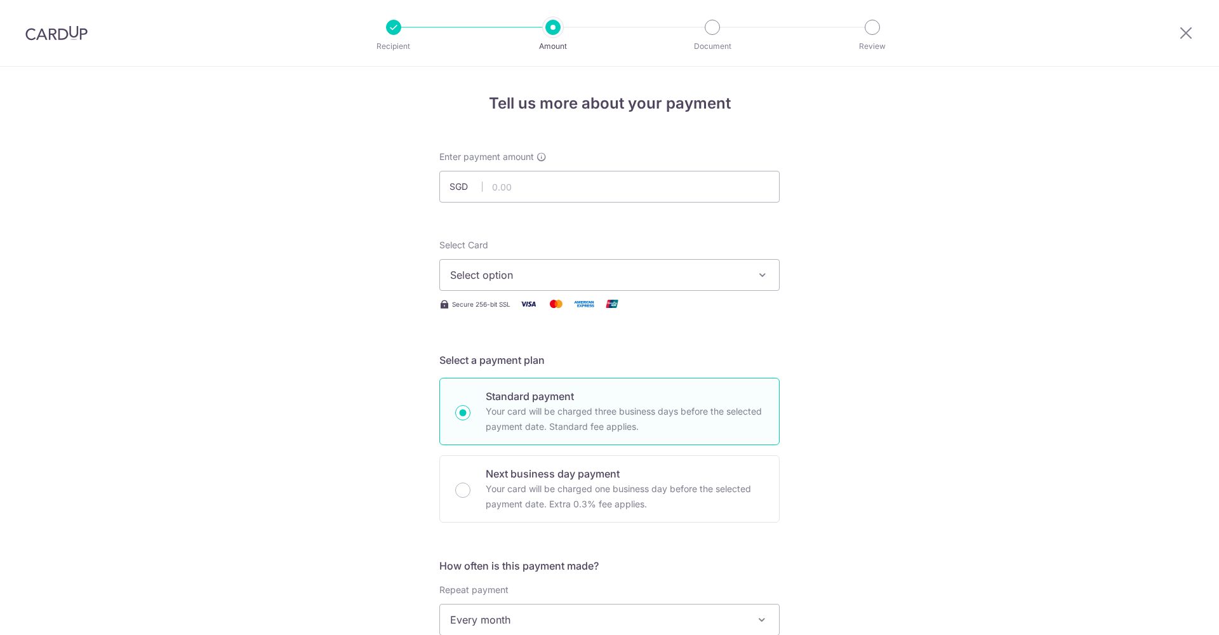
select select "3"
click at [616, 189] on input "text" at bounding box center [609, 187] width 340 height 32
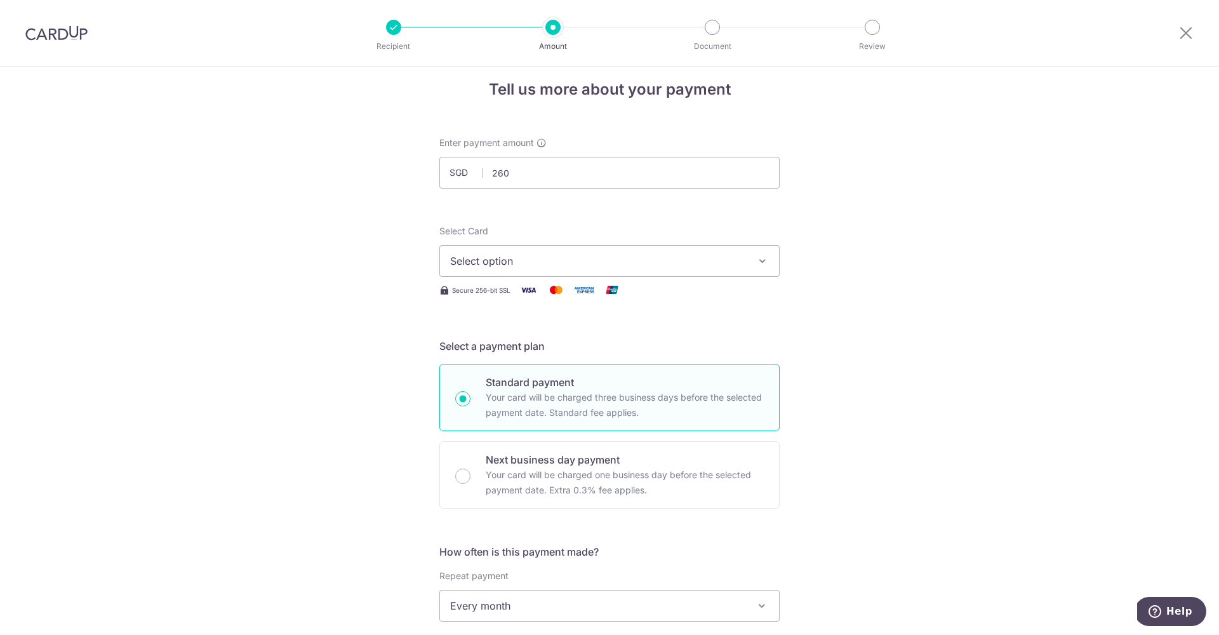
type input "260.00"
click at [703, 269] on button "Select option" at bounding box center [609, 261] width 340 height 32
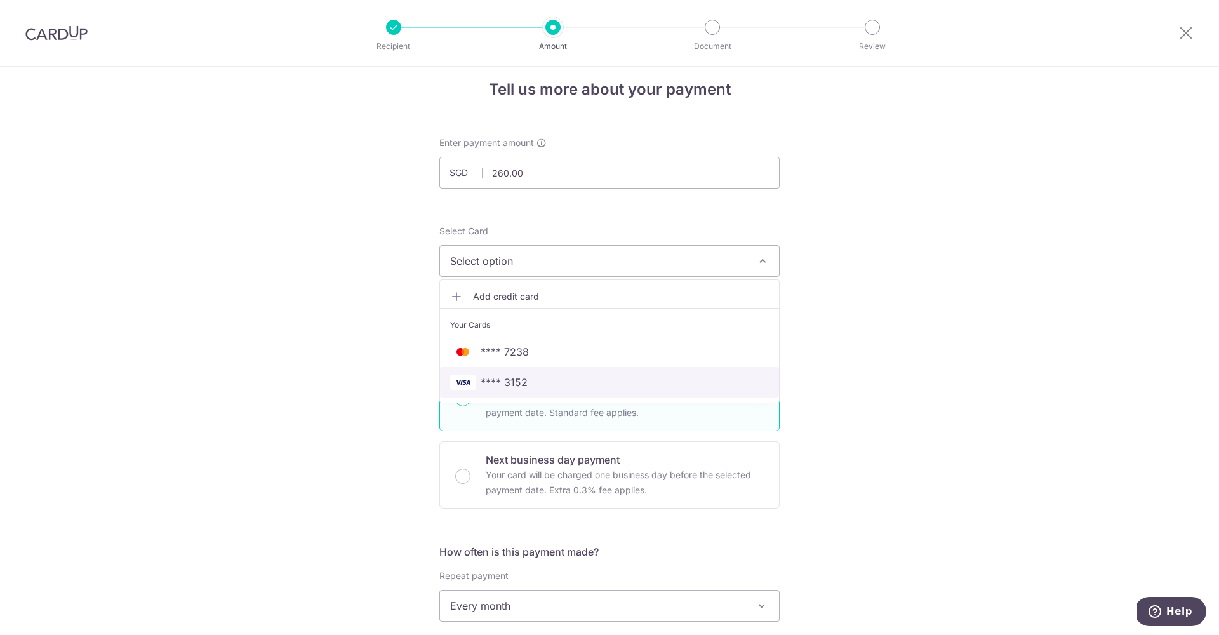
click at [544, 382] on span "**** 3152" at bounding box center [609, 382] width 319 height 15
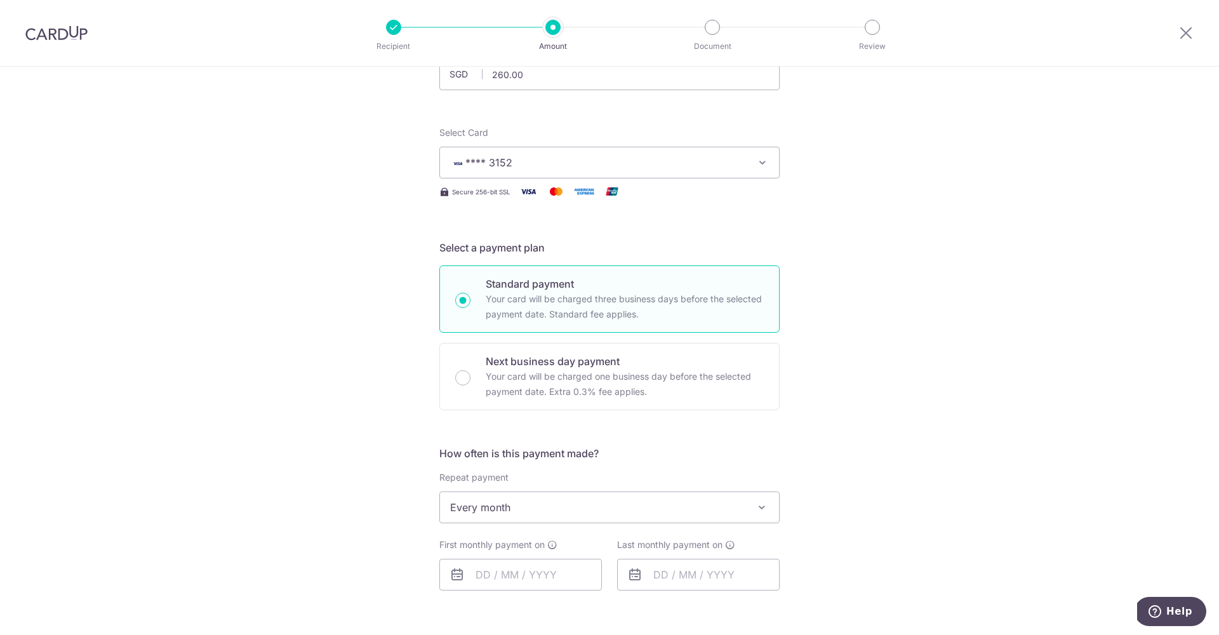
scroll to position [242, 0]
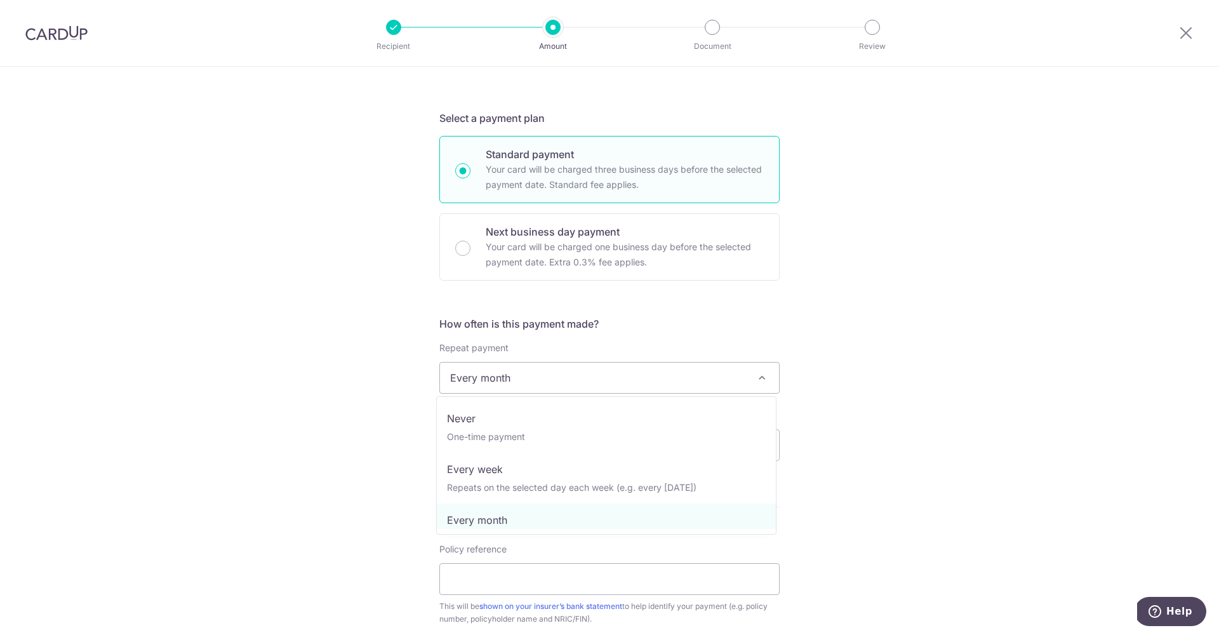
click at [602, 374] on span "Every month" at bounding box center [609, 377] width 339 height 30
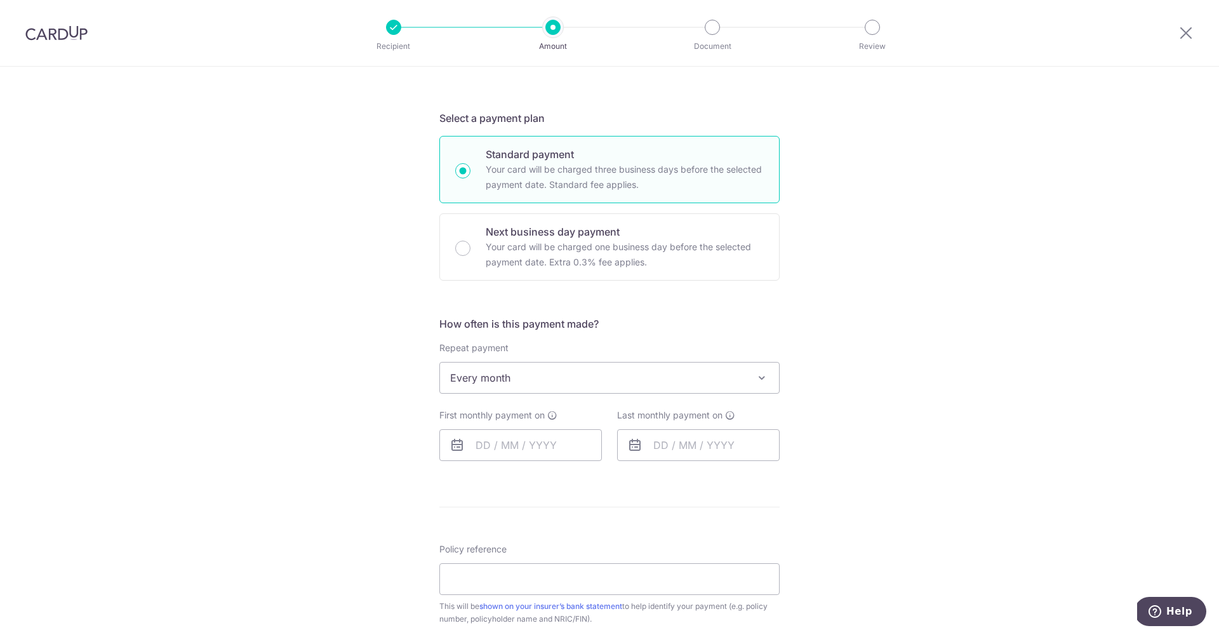
click at [1012, 350] on div "Tell us more about your payment Enter payment amount SGD 260.00 260.00 Select C…" at bounding box center [609, 389] width 1219 height 1128
click at [511, 442] on input "text" at bounding box center [520, 445] width 163 height 32
click at [866, 415] on div "Tell us more about your payment Enter payment amount SGD 260.00 260.00 Select C…" at bounding box center [609, 389] width 1219 height 1128
click at [484, 446] on input "text" at bounding box center [520, 445] width 163 height 32
type input "12/8/25"
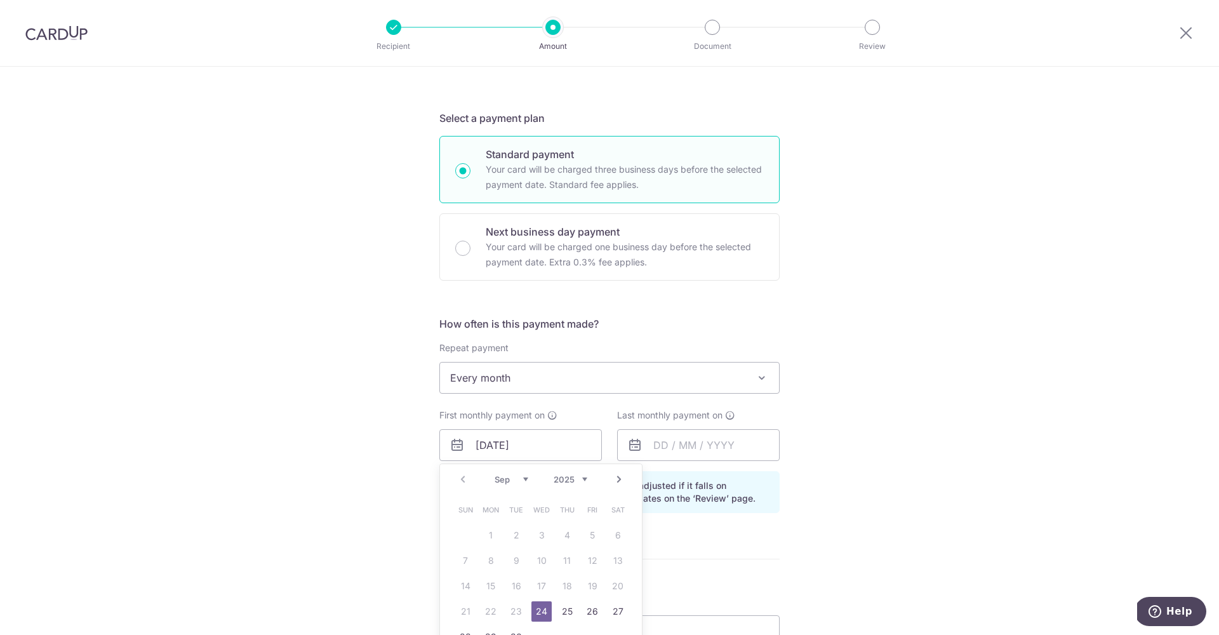
click at [730, 511] on form "Enter payment amount SGD 260.00 260.00 Select Card **** 3152 Add credit card Yo…" at bounding box center [609, 427] width 340 height 1037
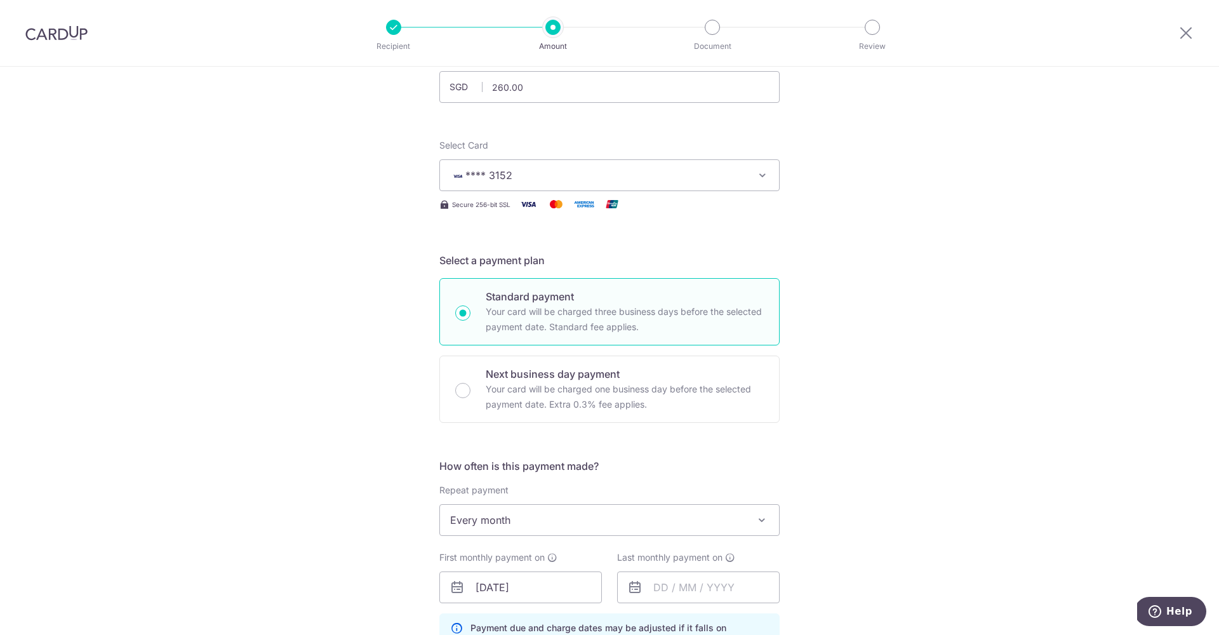
scroll to position [0, 0]
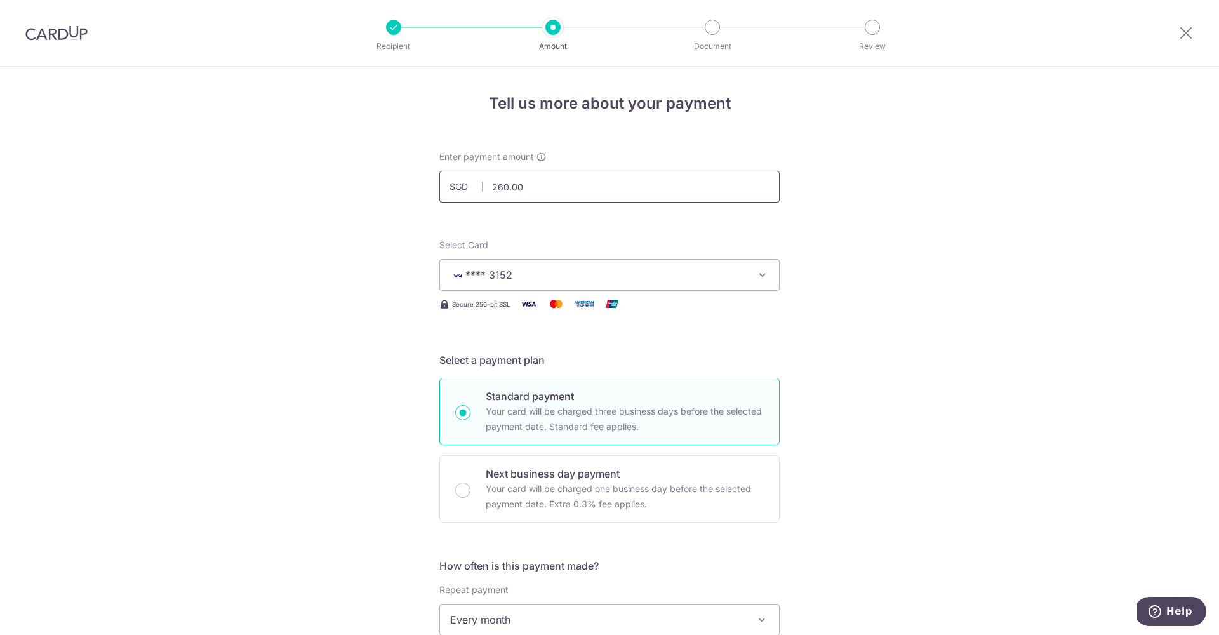
drag, startPoint x: 602, startPoint y: 192, endPoint x: 425, endPoint y: 194, distance: 176.5
drag, startPoint x: 554, startPoint y: 192, endPoint x: 475, endPoint y: 187, distance: 79.6
click at [475, 187] on div "SGD 260.00 260.00" at bounding box center [609, 187] width 340 height 32
click at [476, 187] on span "SGD" at bounding box center [465, 186] width 33 height 13
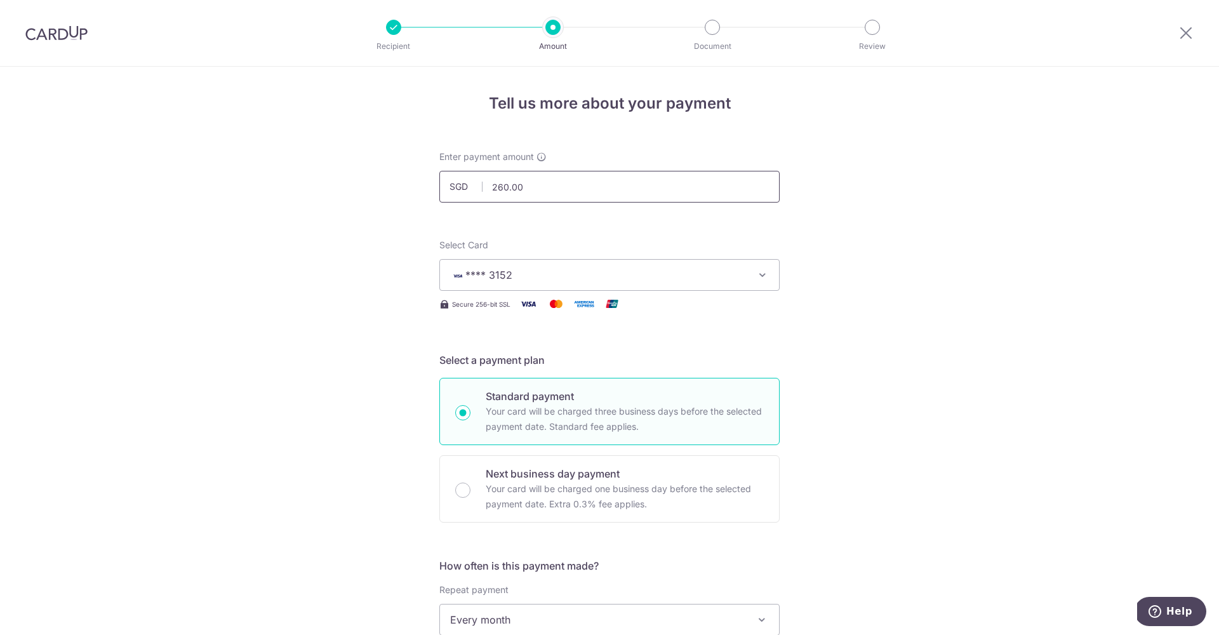
drag, startPoint x: 520, startPoint y: 192, endPoint x: 481, endPoint y: 188, distance: 39.5
click at [481, 188] on input "260.00" at bounding box center [609, 187] width 340 height 32
type input "800.00"
drag, startPoint x: 567, startPoint y: 234, endPoint x: 565, endPoint y: 223, distance: 10.3
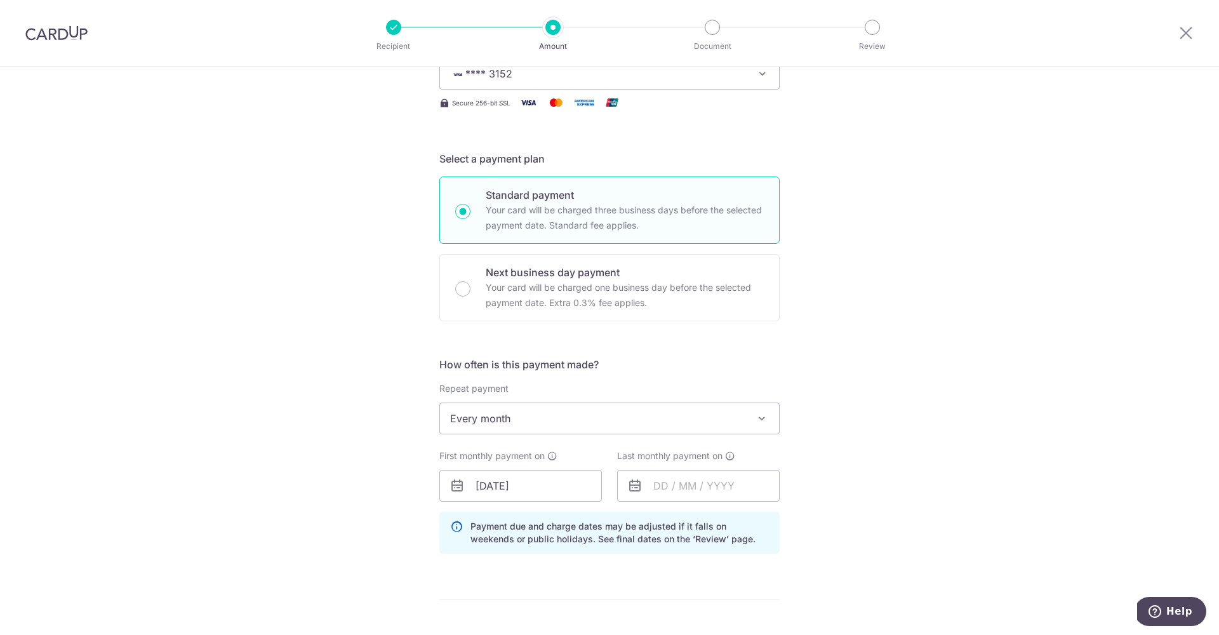
scroll to position [300, 0]
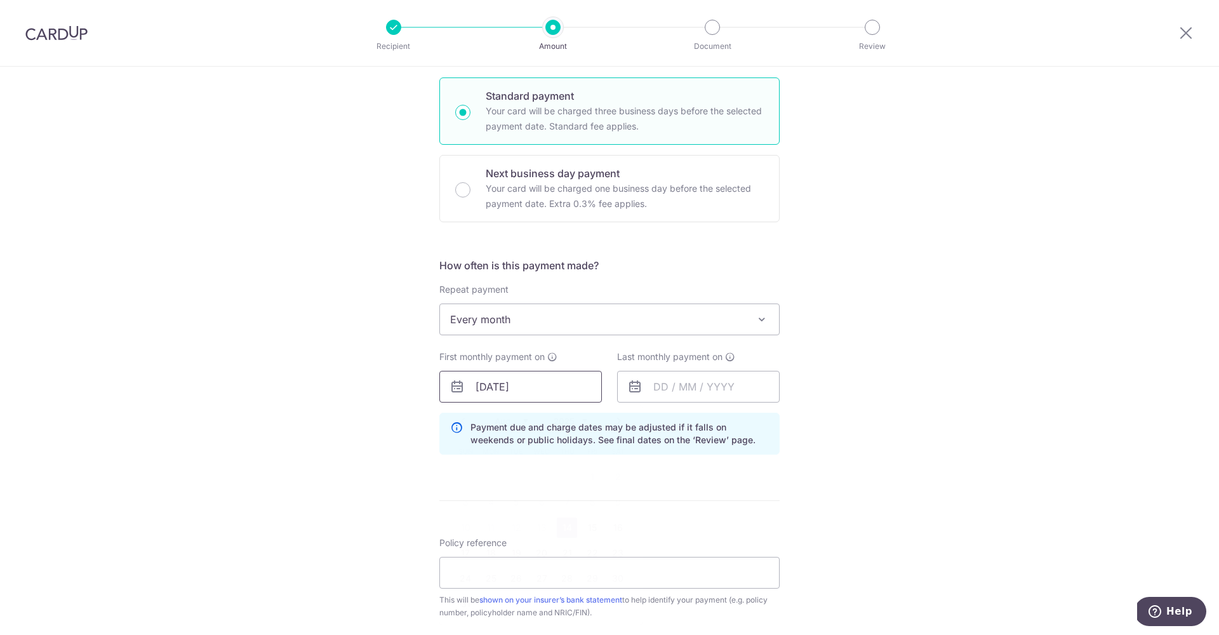
click at [507, 382] on input "12/8/25" at bounding box center [520, 387] width 163 height 32
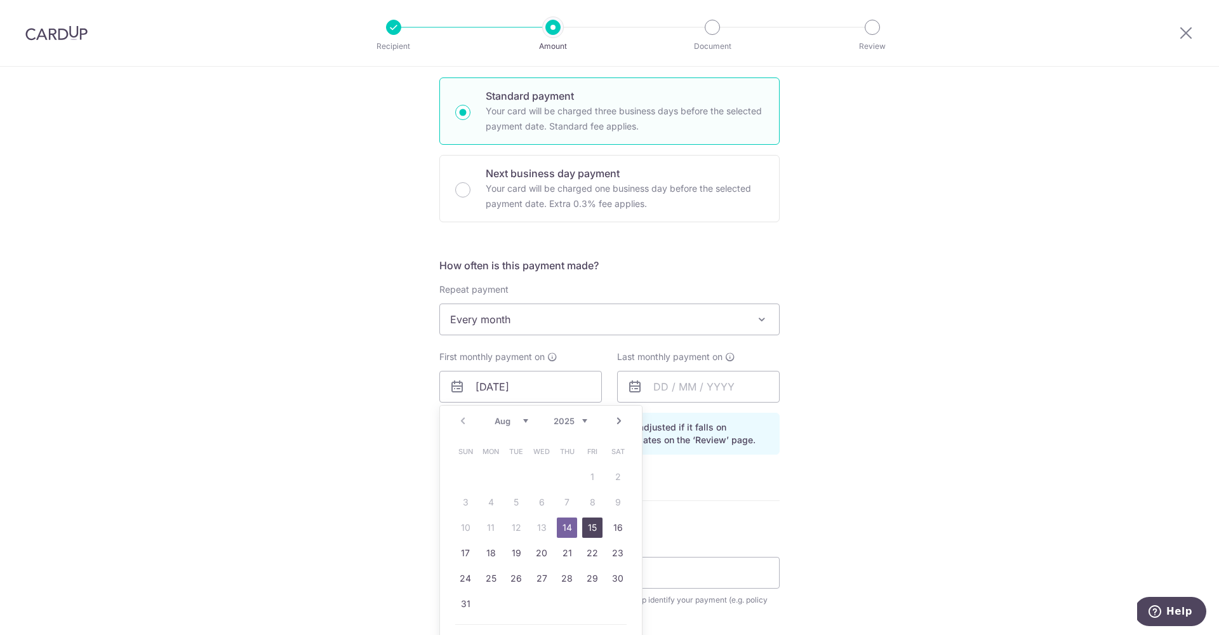
click at [594, 524] on link "15" at bounding box center [592, 527] width 20 height 20
type input "[DATE]"
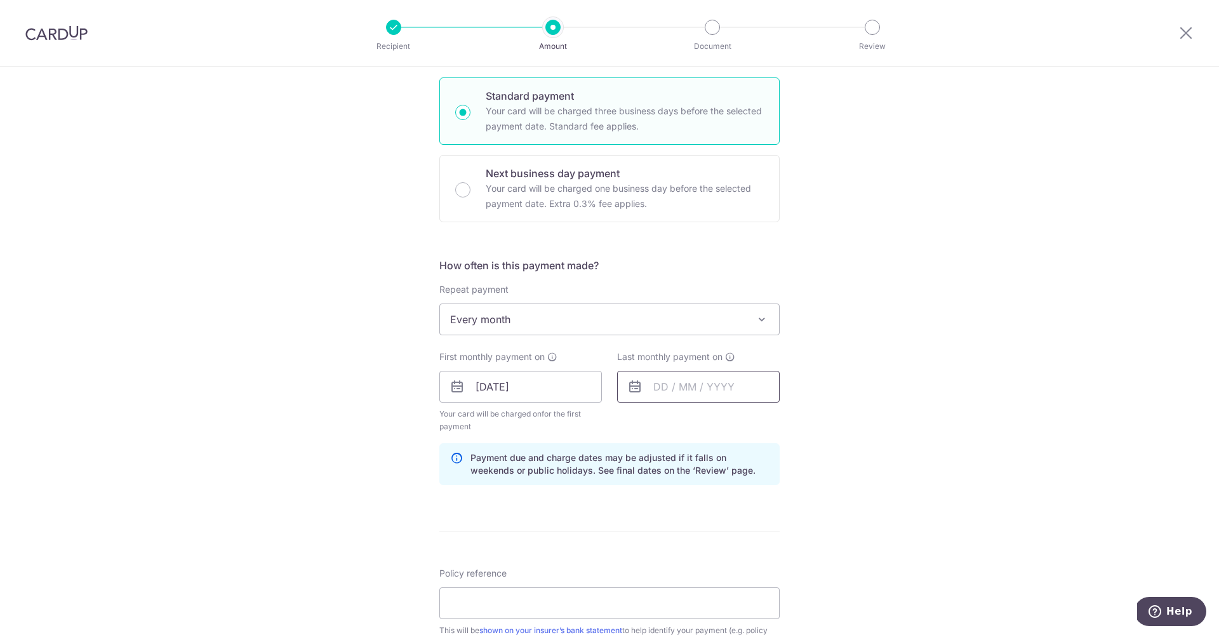
click at [653, 388] on input "text" at bounding box center [698, 387] width 163 height 32
click at [790, 516] on td "15" at bounding box center [795, 527] width 25 height 25
type input "15/08/2026"
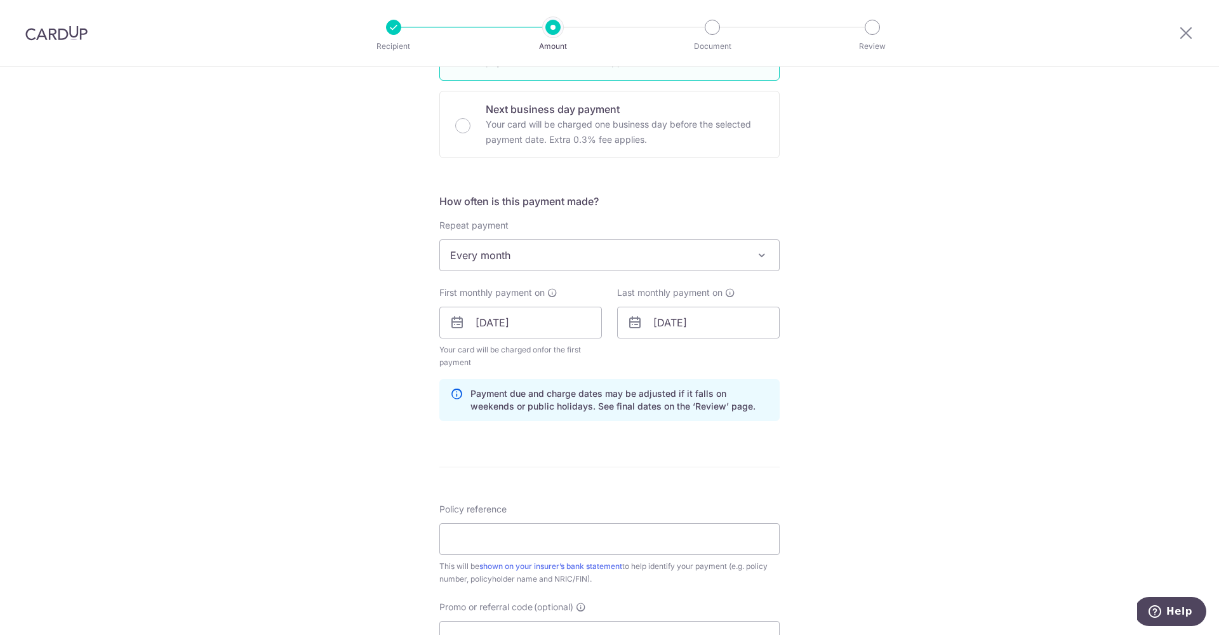
scroll to position [453, 0]
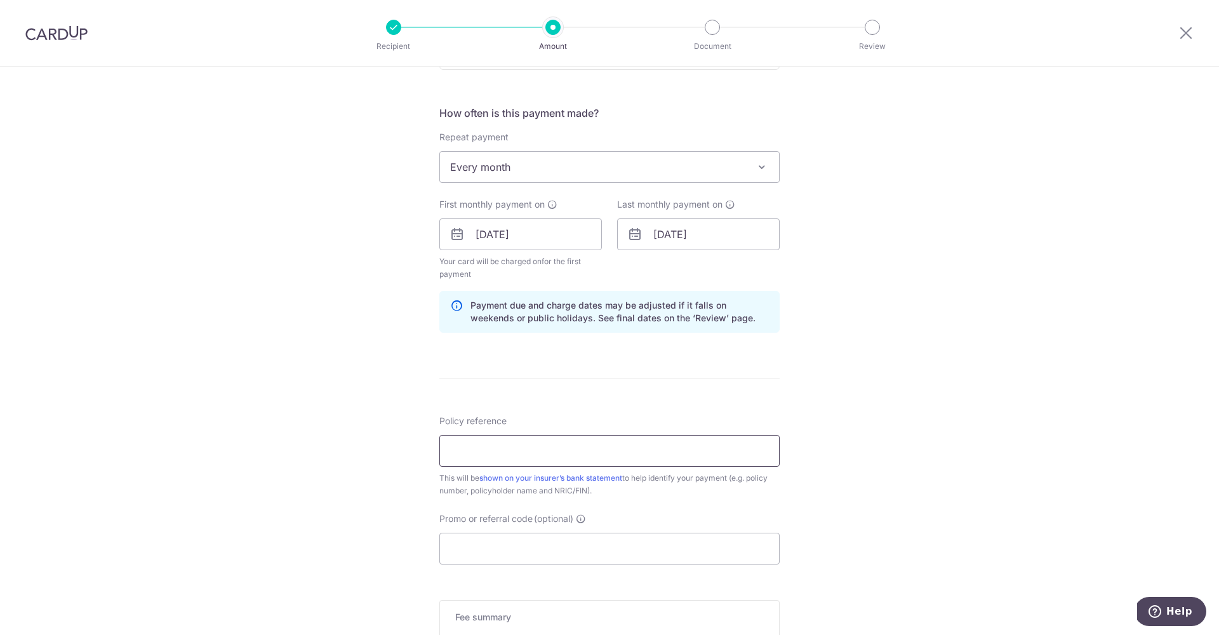
click at [662, 452] on input "Policy reference" at bounding box center [609, 451] width 340 height 32
type input "U127526687"
click at [595, 547] on input "Promo or referral code (optional)" at bounding box center [609, 549] width 340 height 32
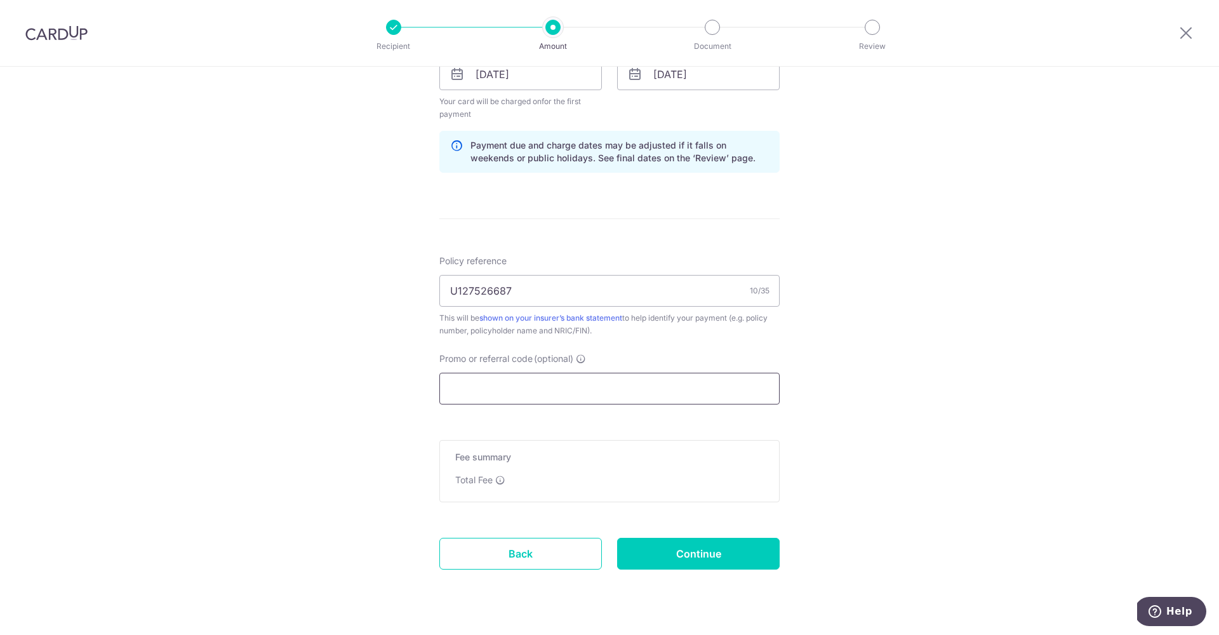
scroll to position [642, 0]
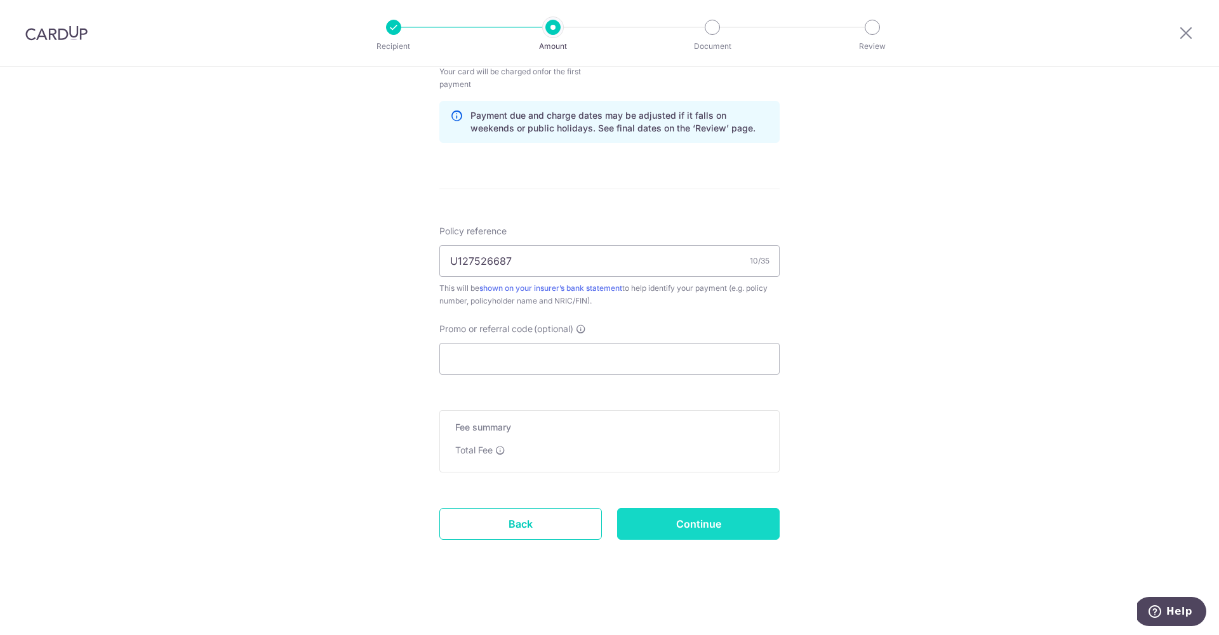
click at [759, 521] on input "Continue" at bounding box center [698, 524] width 163 height 32
type input "Create Schedule"
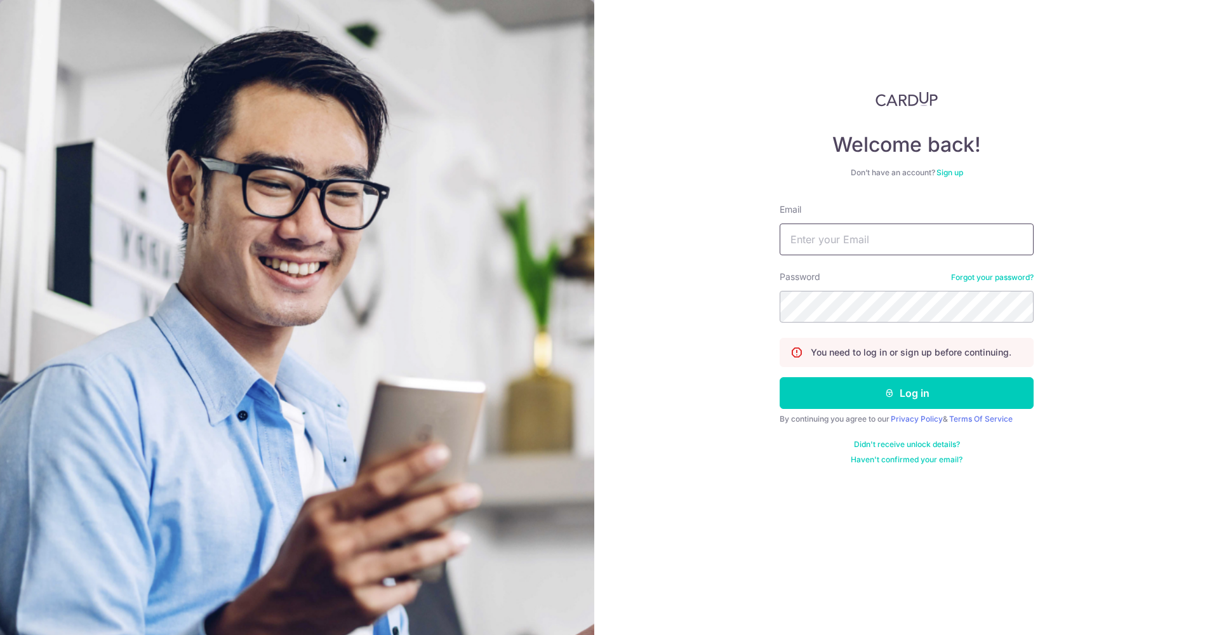
type input "[EMAIL_ADDRESS][DOMAIN_NAME]"
click at [932, 401] on button "Log in" at bounding box center [907, 393] width 254 height 32
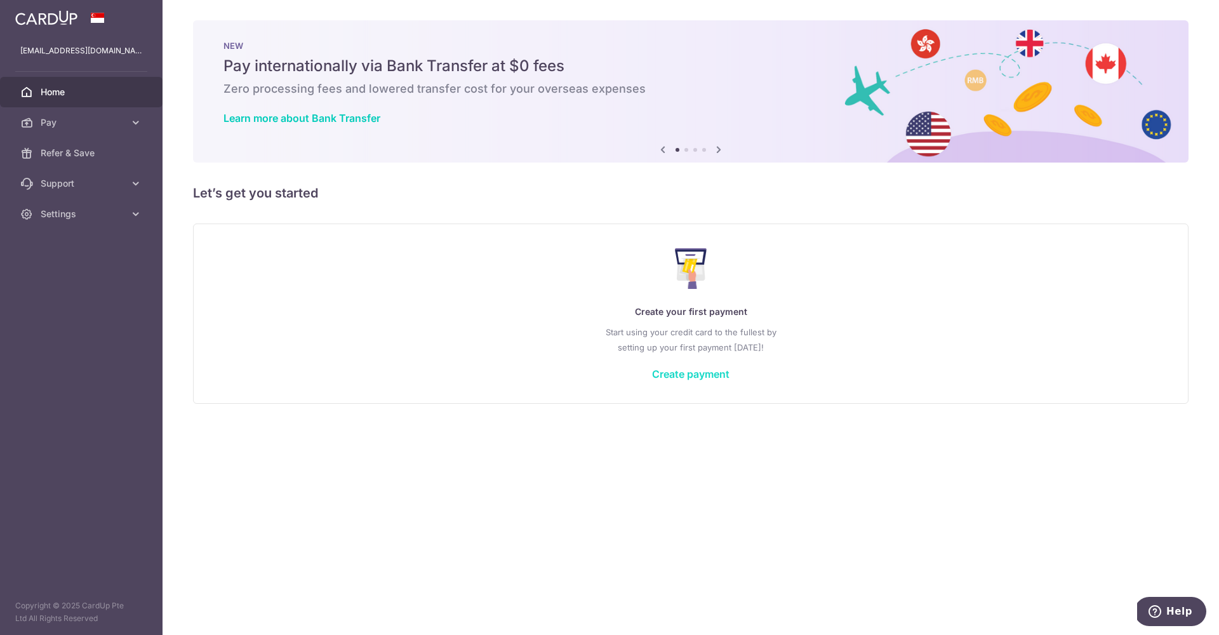
click at [702, 380] on link "Create payment" at bounding box center [690, 374] width 77 height 13
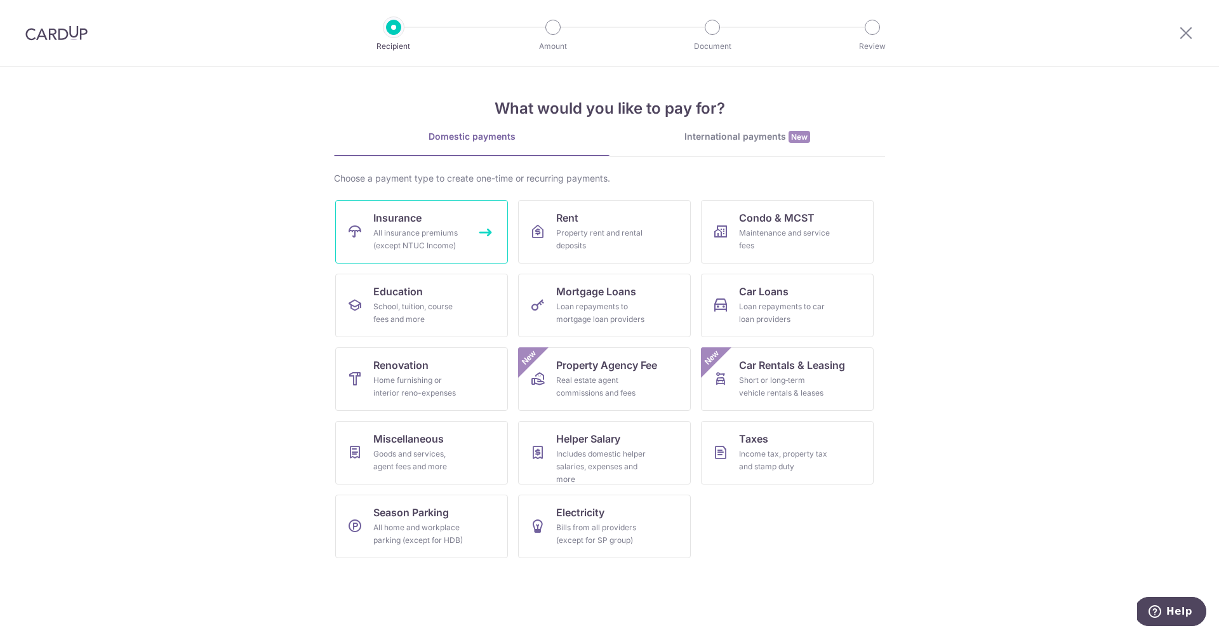
click at [448, 239] on div "All insurance premiums (except NTUC Income)" at bounding box center [418, 239] width 91 height 25
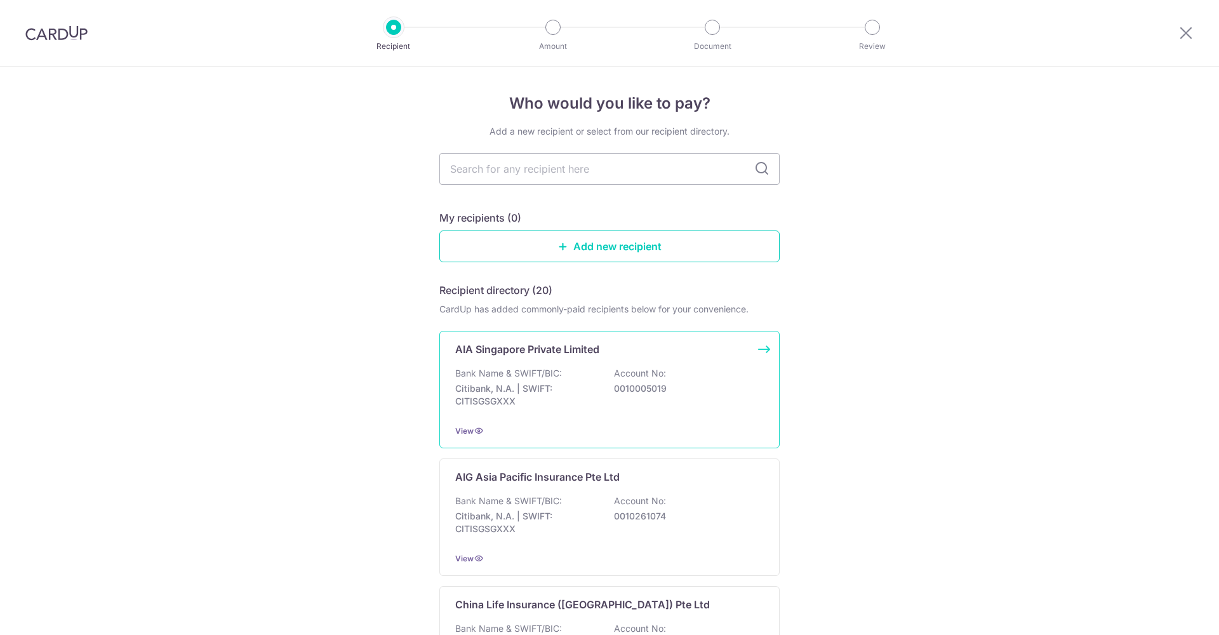
click at [614, 368] on p "Account No:" at bounding box center [640, 373] width 52 height 13
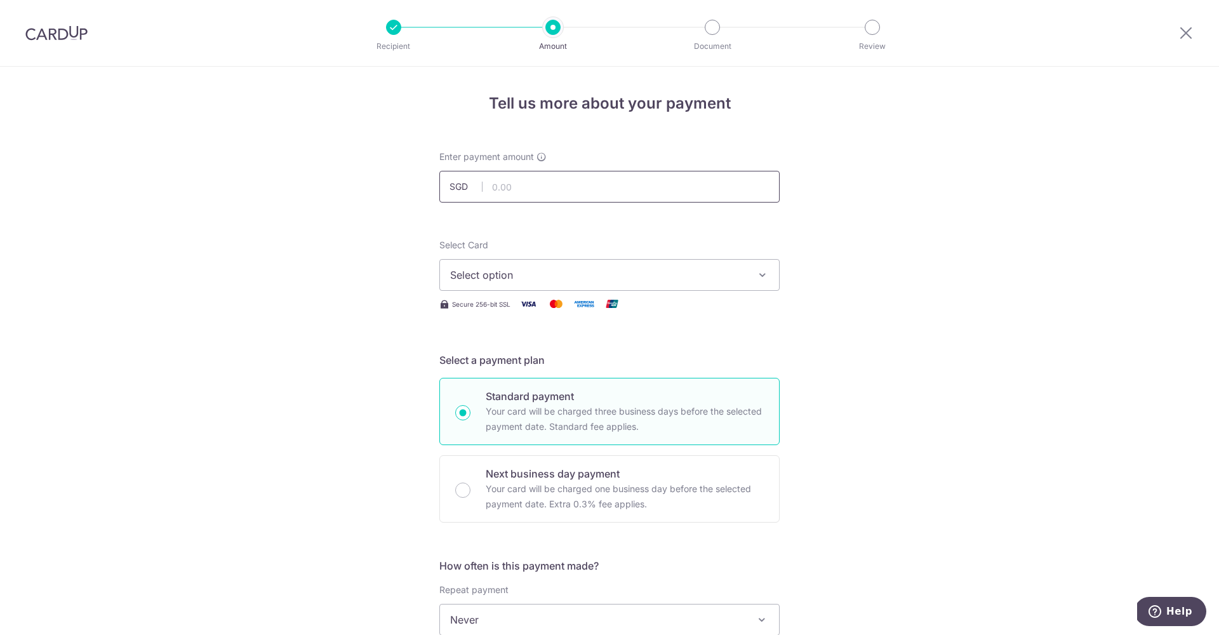
click at [644, 174] on input "text" at bounding box center [609, 187] width 340 height 32
type input "800.00"
click at [678, 263] on button "Select option" at bounding box center [609, 275] width 340 height 32
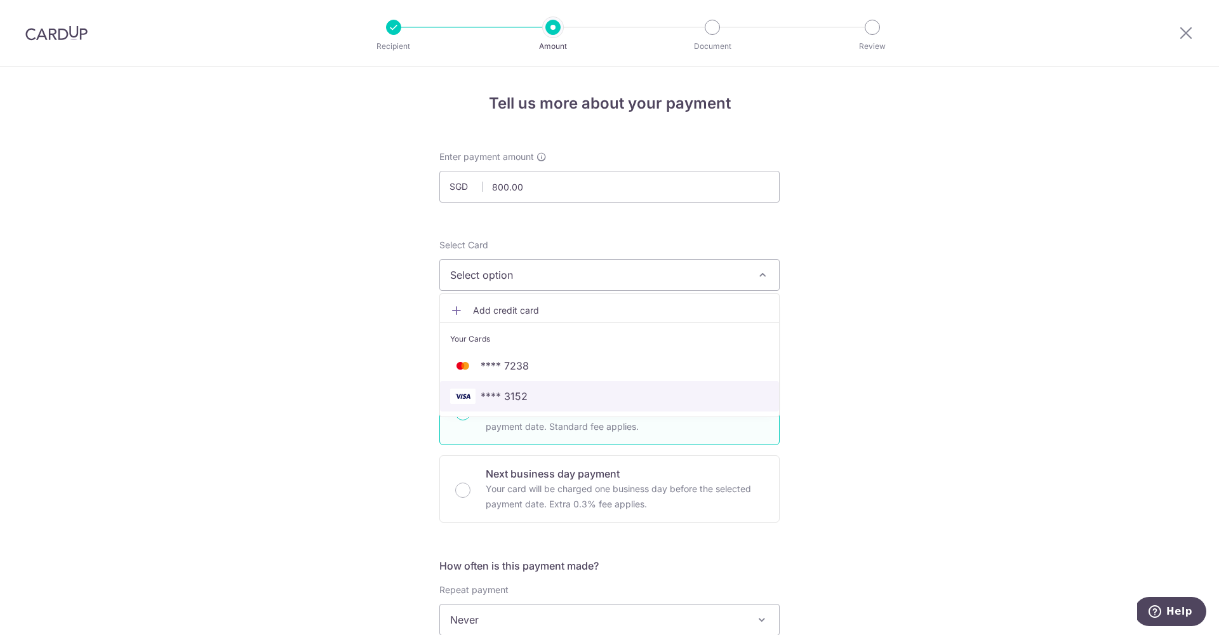
click at [535, 396] on span "**** 3152" at bounding box center [609, 396] width 319 height 15
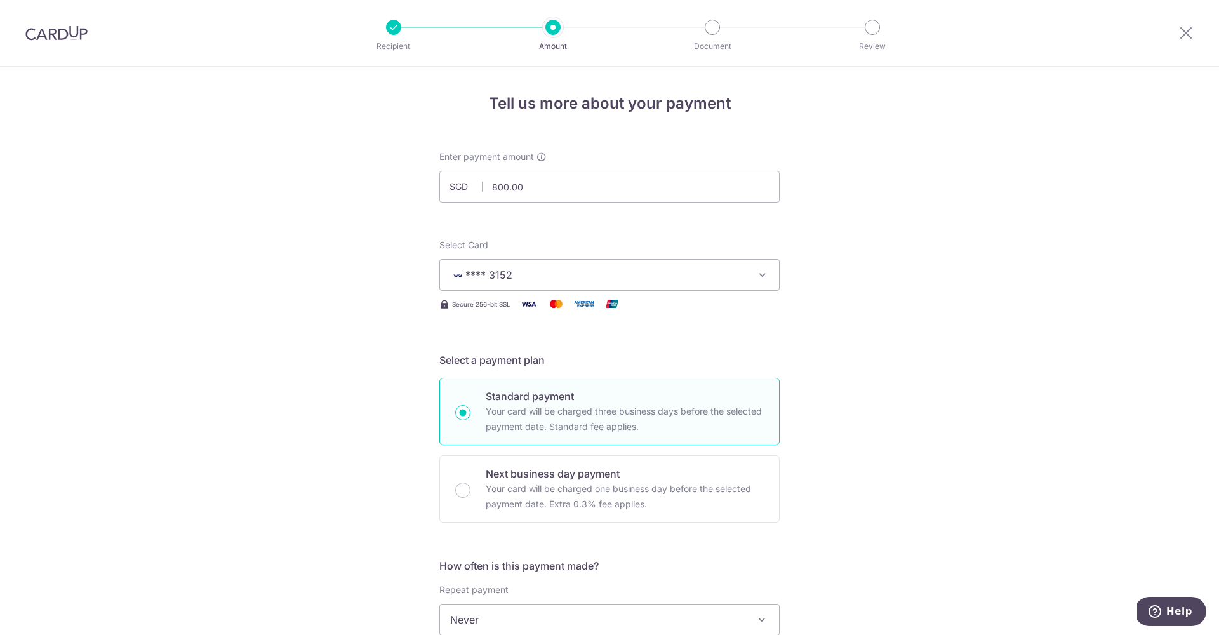
click at [570, 277] on span "**** 3152" at bounding box center [598, 274] width 296 height 15
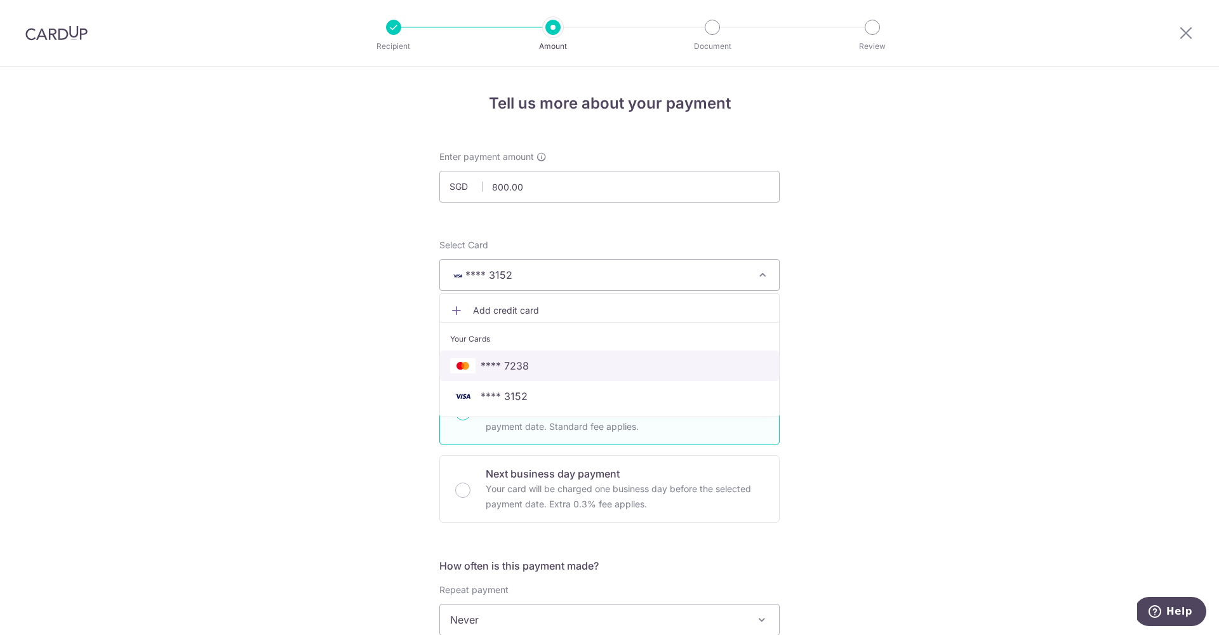
click at [524, 368] on span "**** 7238" at bounding box center [505, 365] width 48 height 15
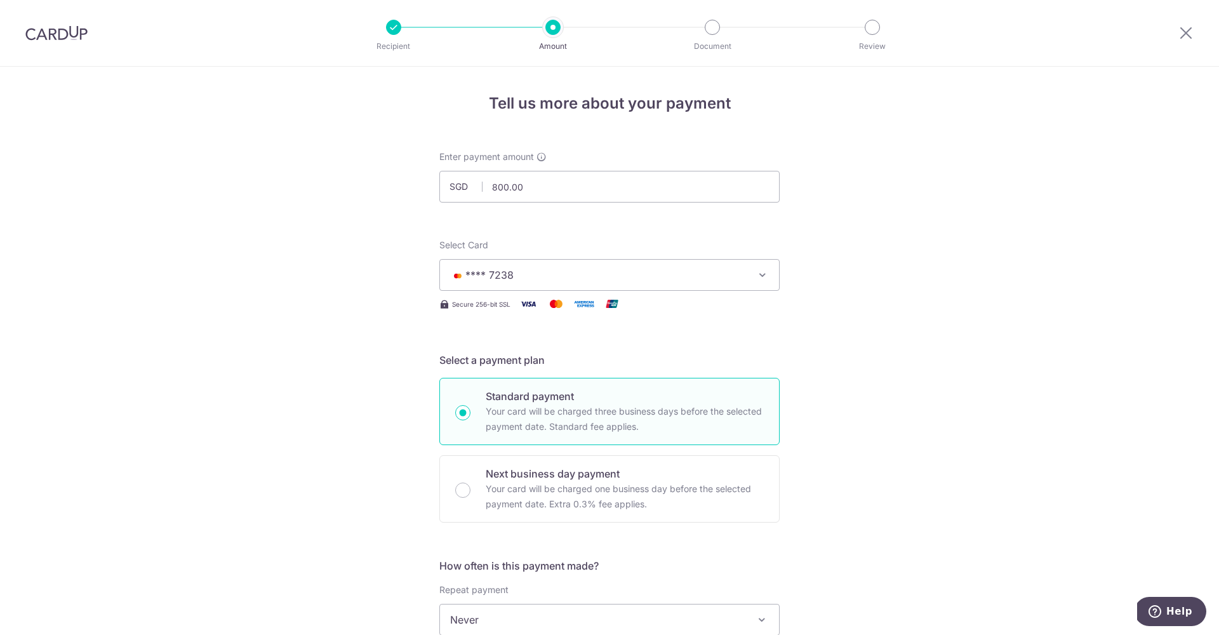
click at [565, 278] on span "**** 7238" at bounding box center [598, 274] width 296 height 15
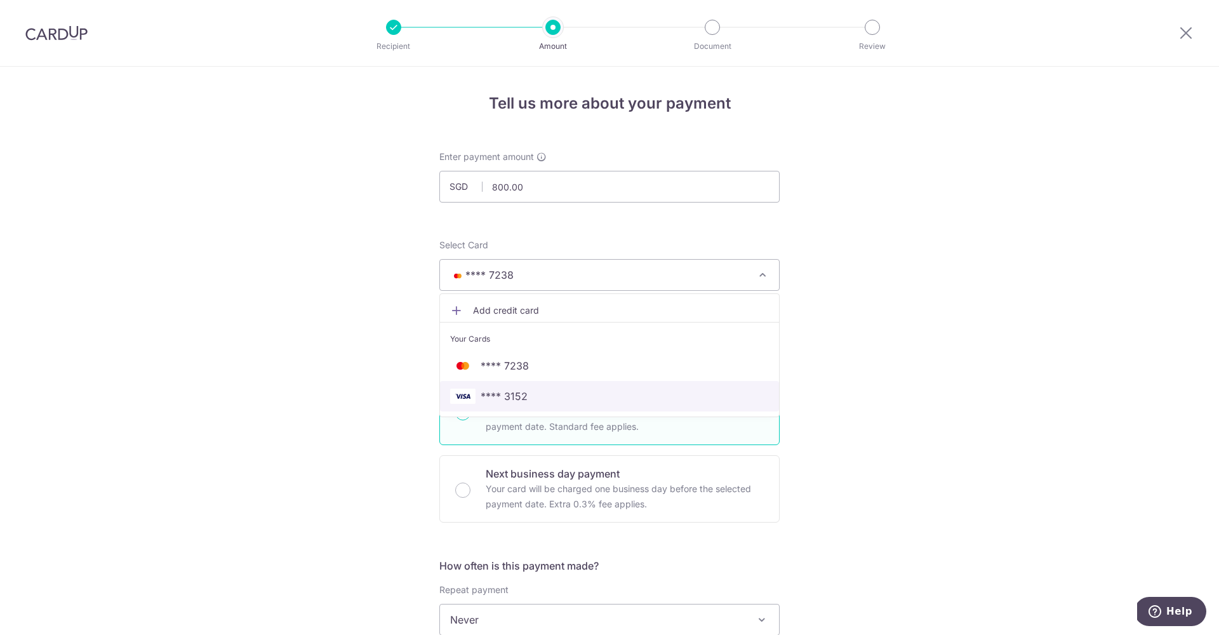
click at [536, 392] on span "**** 3152" at bounding box center [609, 396] width 319 height 15
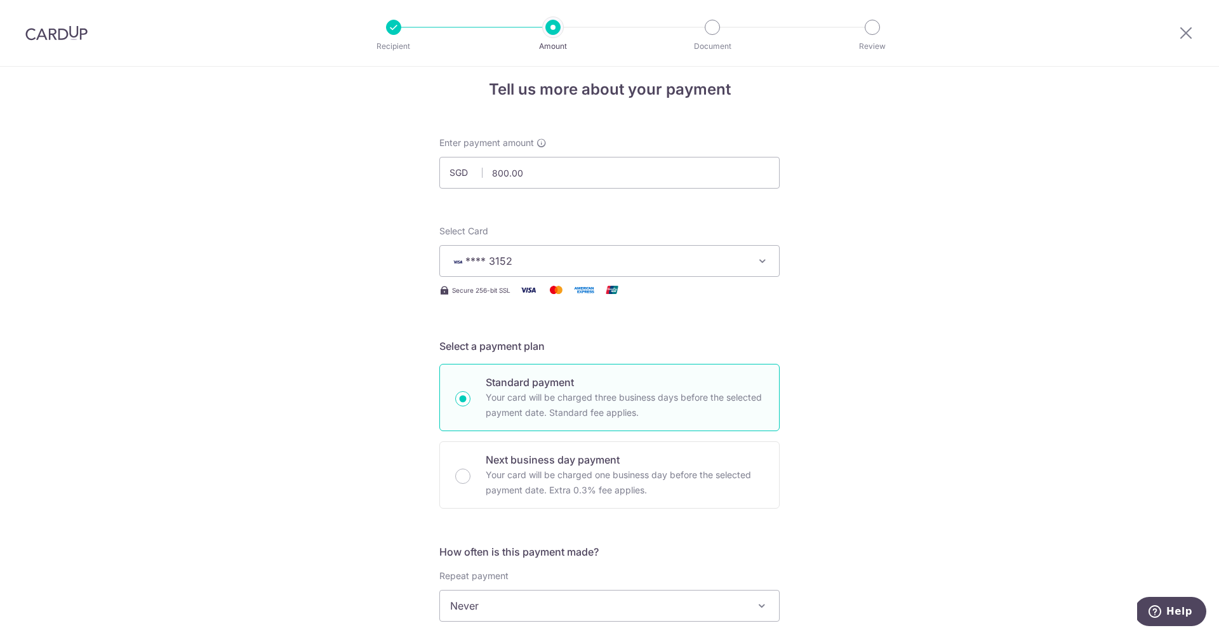
scroll to position [145, 0]
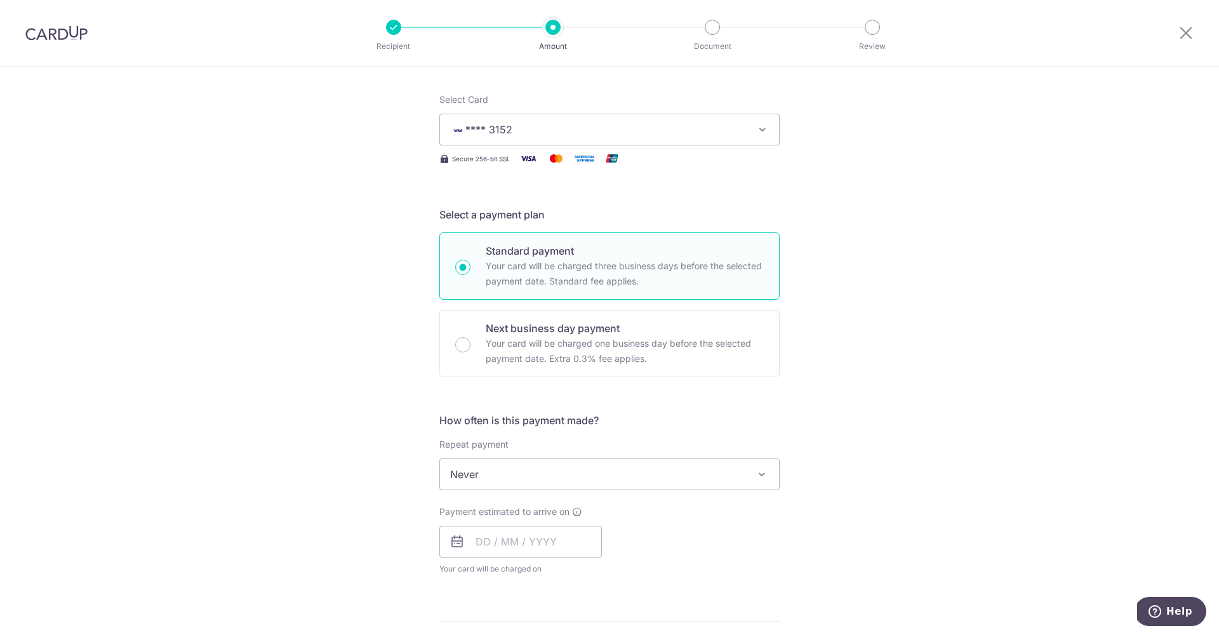
click at [705, 473] on span "Never" at bounding box center [609, 474] width 339 height 30
click at [727, 391] on form "Enter payment amount SGD 800.00 800.00 Select Card **** 3152 Add credit card Yo…" at bounding box center [609, 507] width 340 height 1005
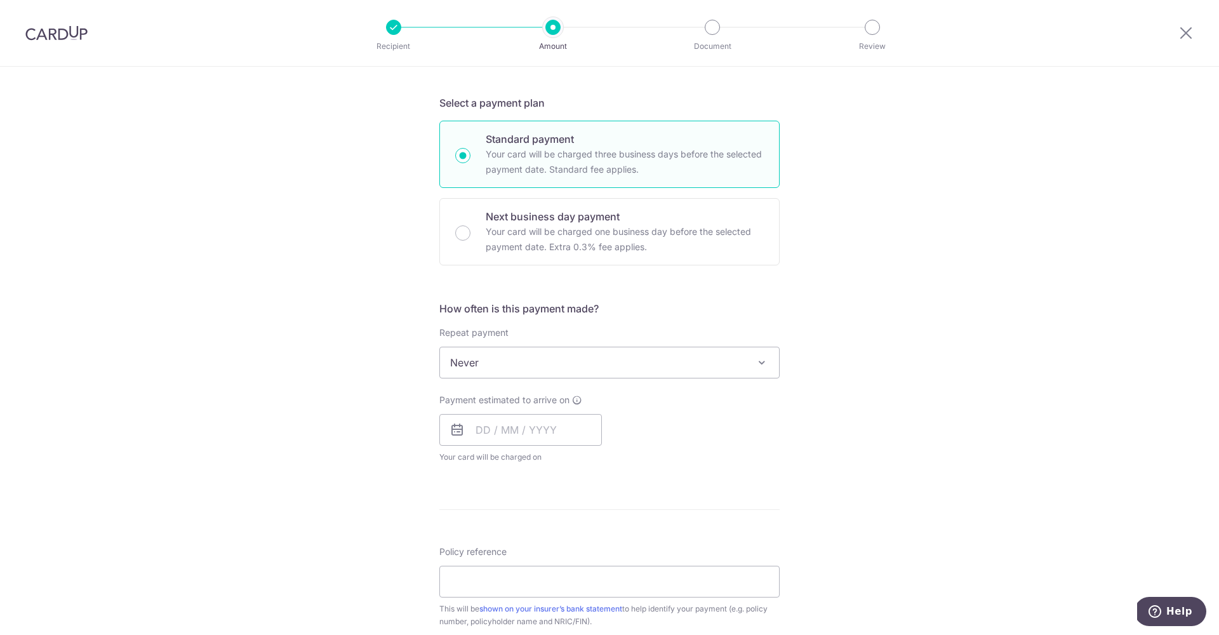
scroll to position [347, 0]
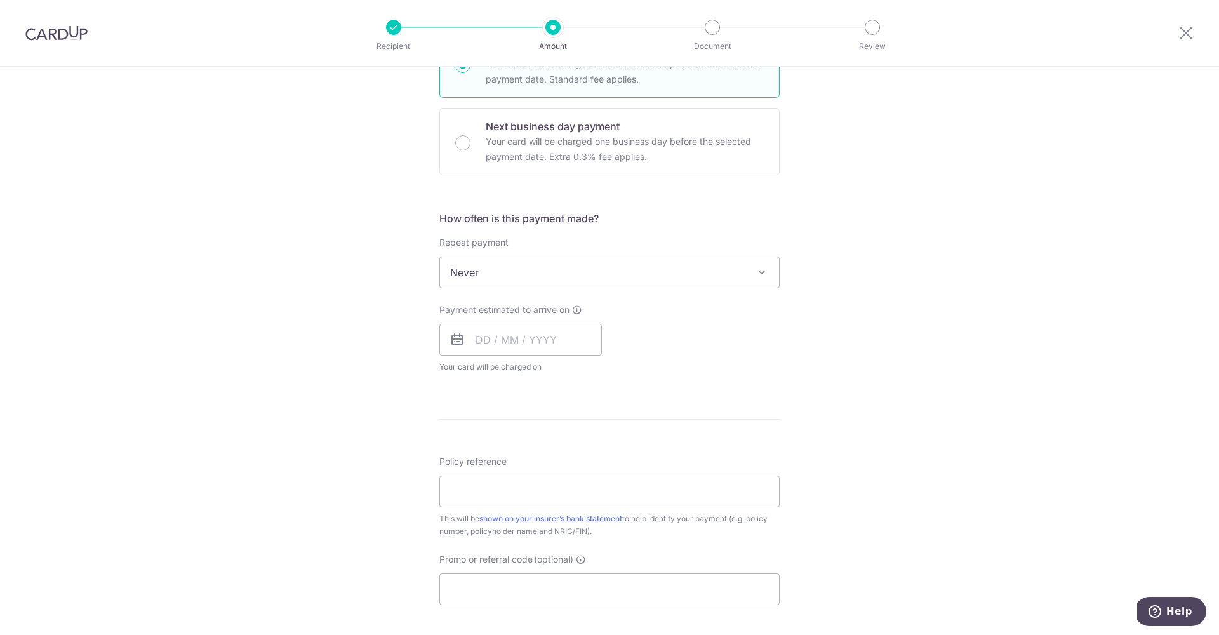
click at [658, 277] on span "Never" at bounding box center [609, 272] width 339 height 30
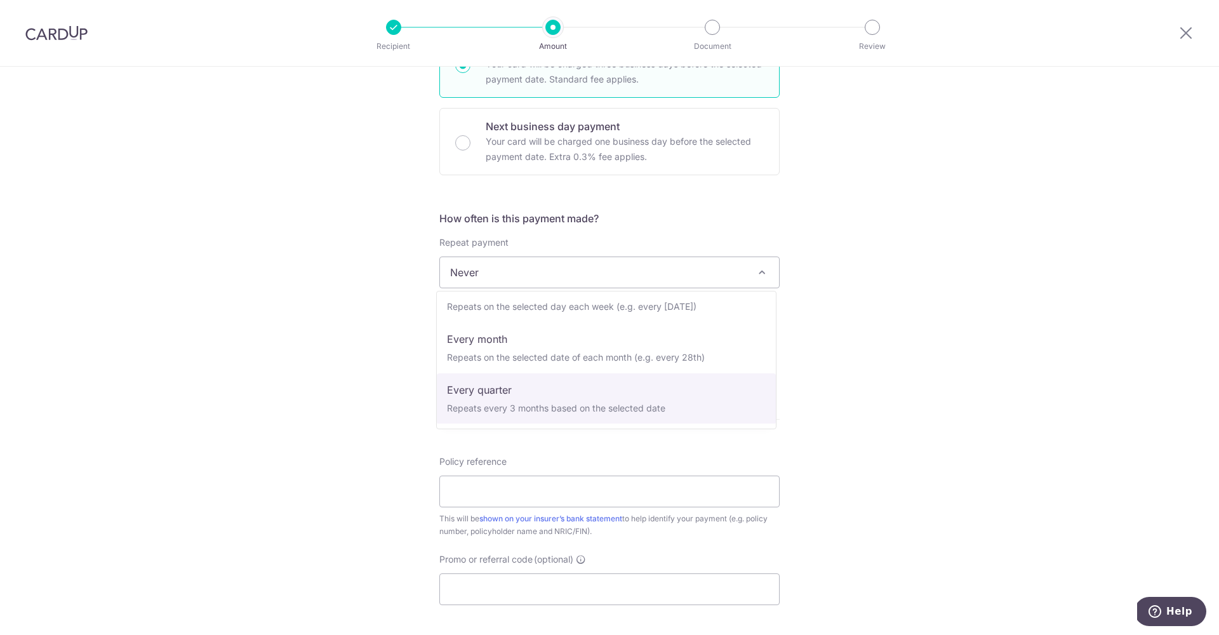
scroll to position [73, 0]
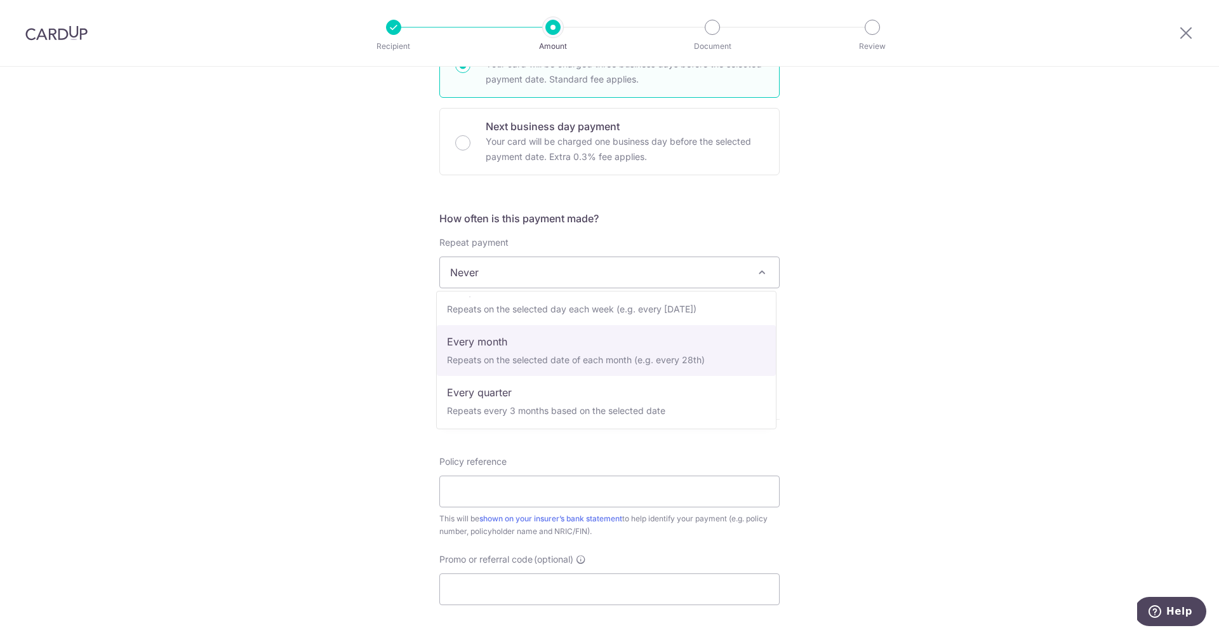
select select "3"
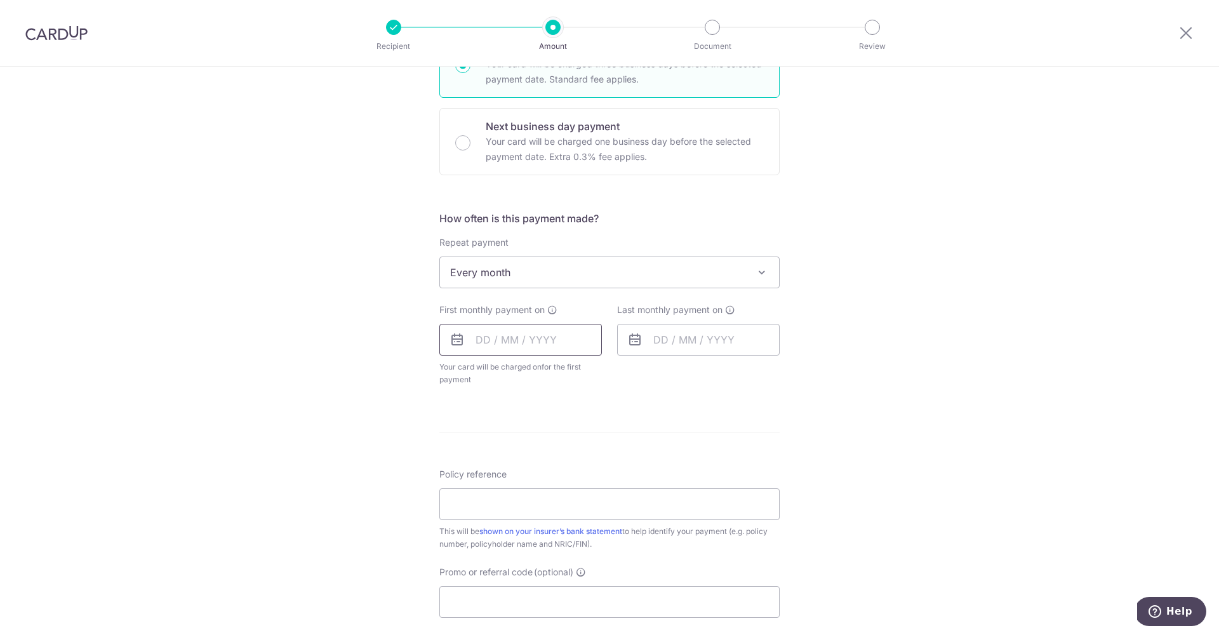
click at [475, 343] on input "text" at bounding box center [520, 340] width 163 height 32
click at [587, 477] on link "15" at bounding box center [592, 480] width 20 height 20
type input "[DATE]"
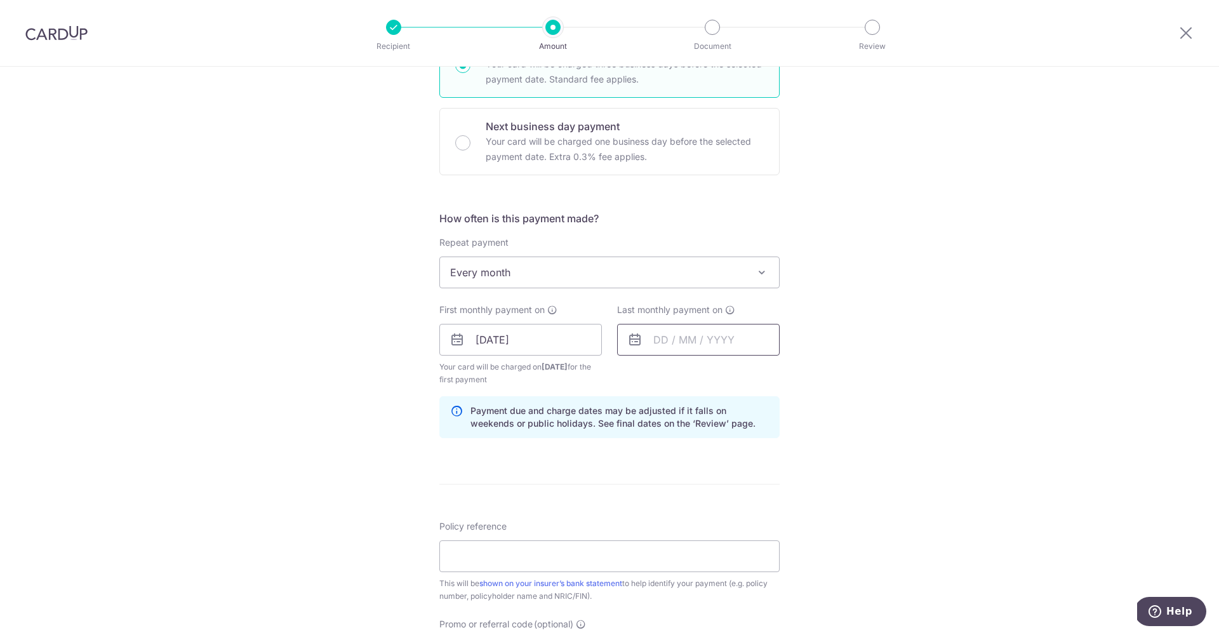
click at [650, 338] on input "text" at bounding box center [698, 340] width 163 height 32
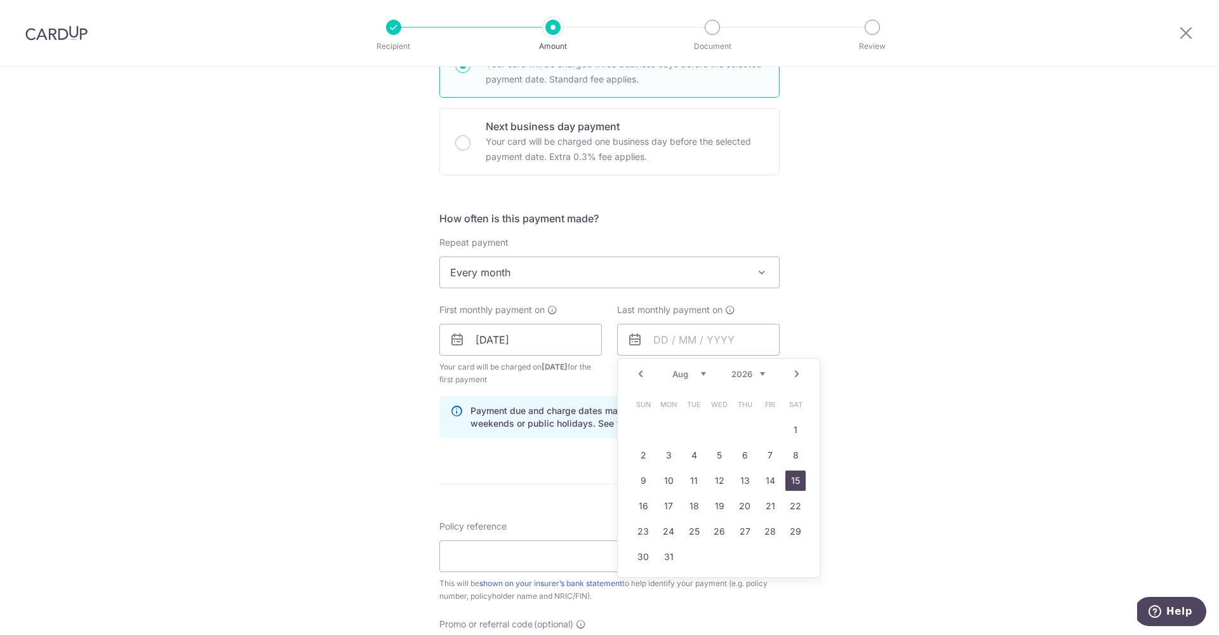
click at [792, 478] on link "15" at bounding box center [795, 480] width 20 height 20
type input "15/08/2026"
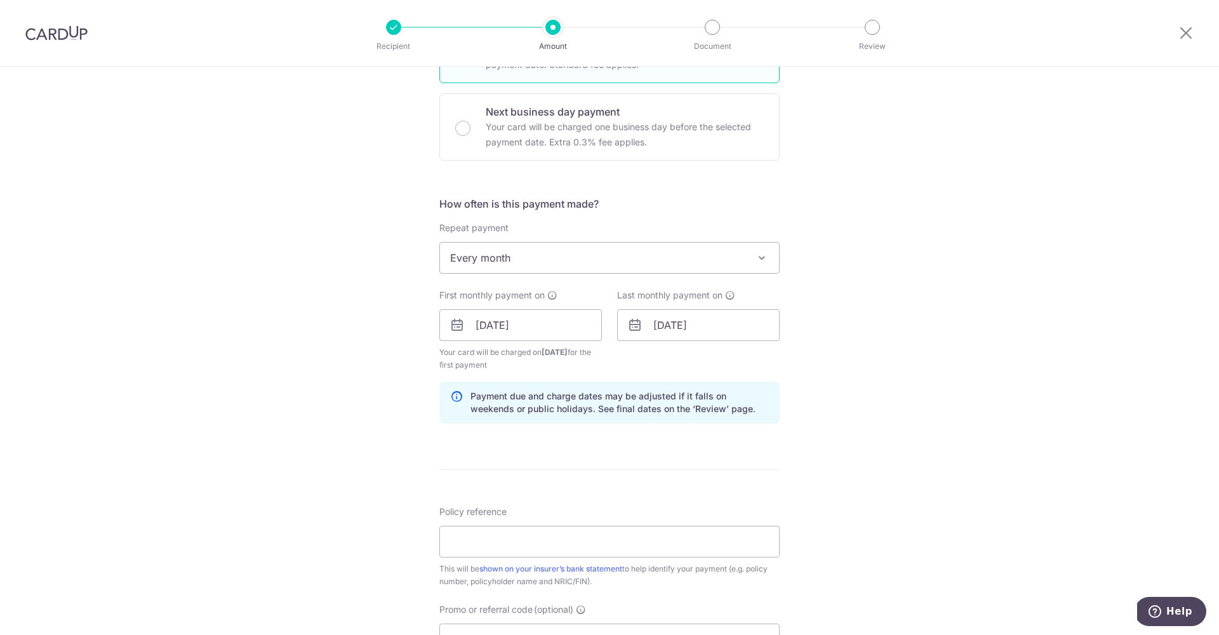
scroll to position [474, 0]
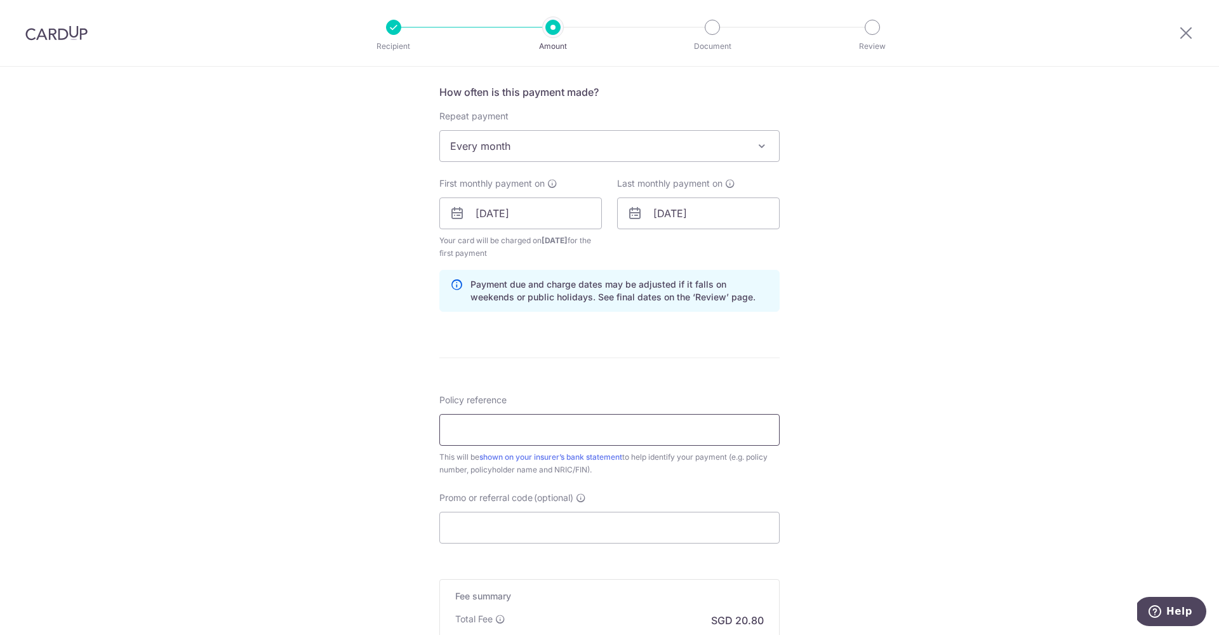
click at [556, 426] on input "Policy reference" at bounding box center [609, 430] width 340 height 32
type input "u"
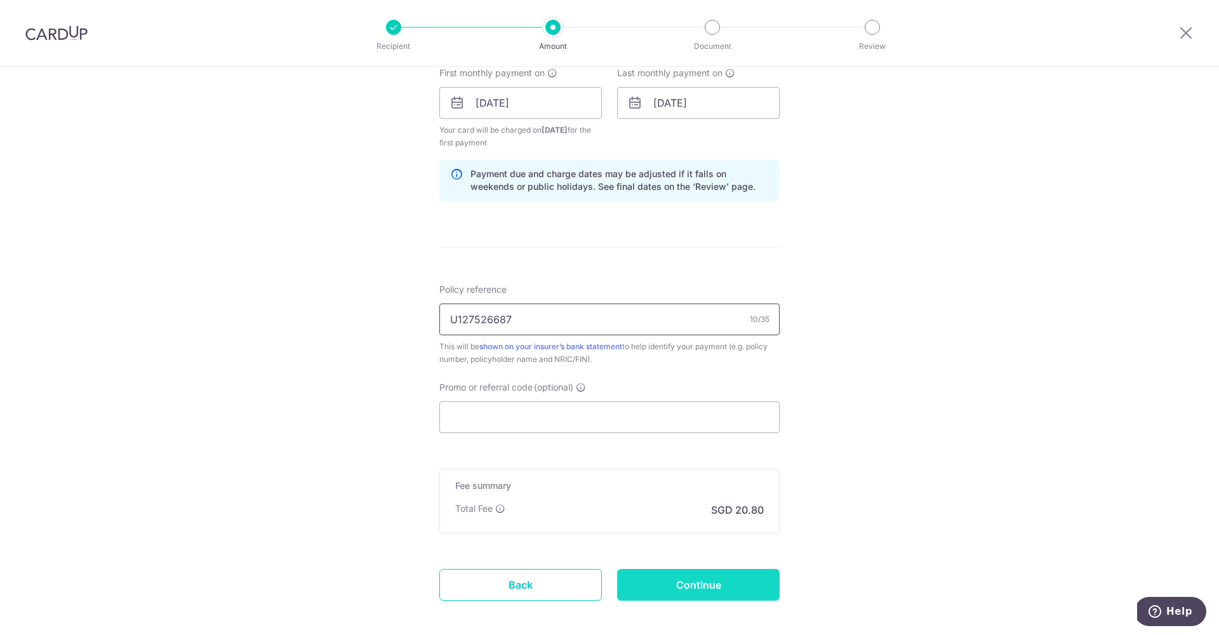
type input "U127526687"
click at [734, 583] on input "Continue" at bounding box center [698, 585] width 163 height 32
type input "Create Schedule"
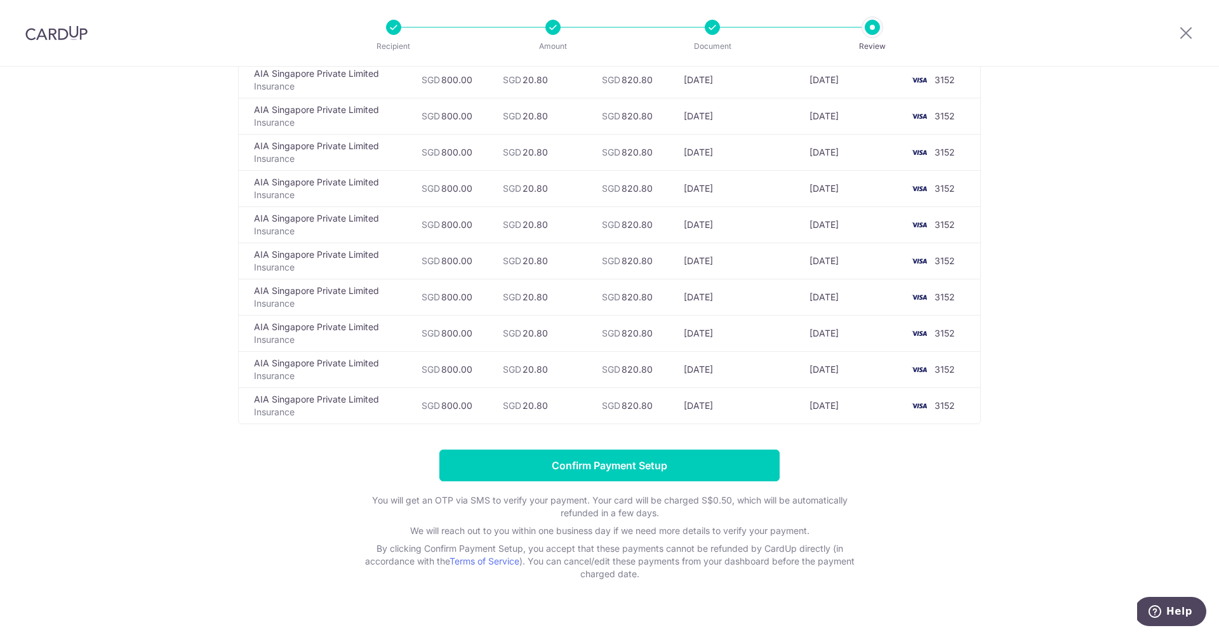
scroll to position [241, 0]
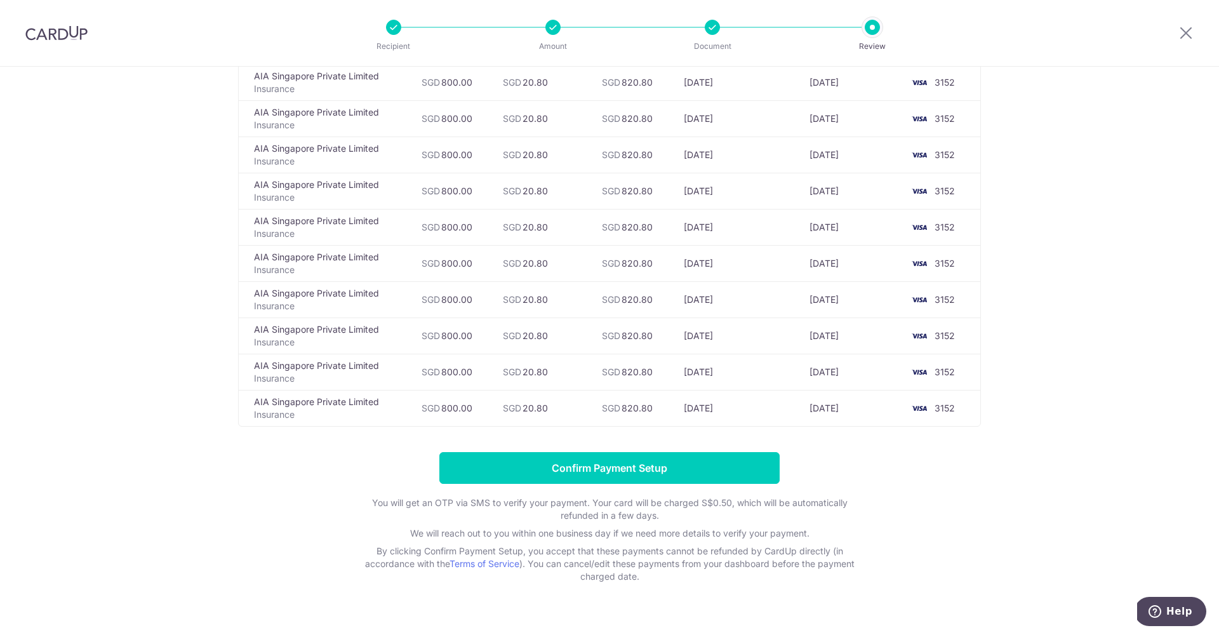
click at [1039, 267] on div "Review payment details All payments(13) Recipient Amount CardUp Fee Total Payme…" at bounding box center [609, 241] width 1219 height 832
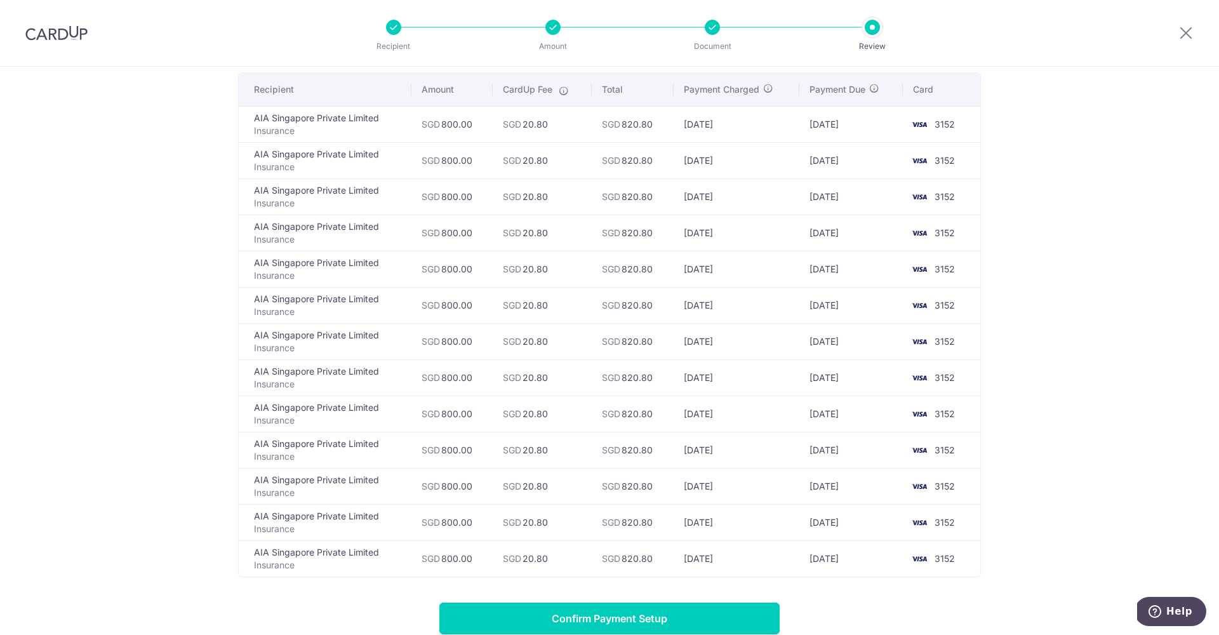
scroll to position [193, 0]
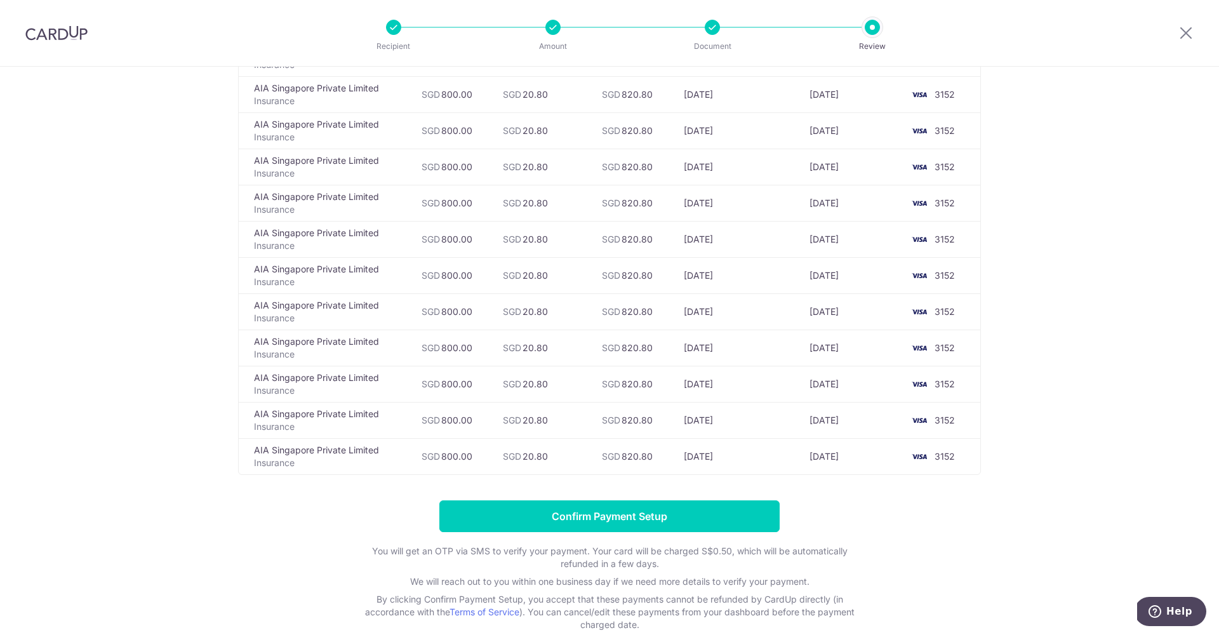
drag, startPoint x: 441, startPoint y: 165, endPoint x: 467, endPoint y: 172, distance: 26.9
click at [467, 172] on td "SGD 800.00" at bounding box center [452, 167] width 82 height 36
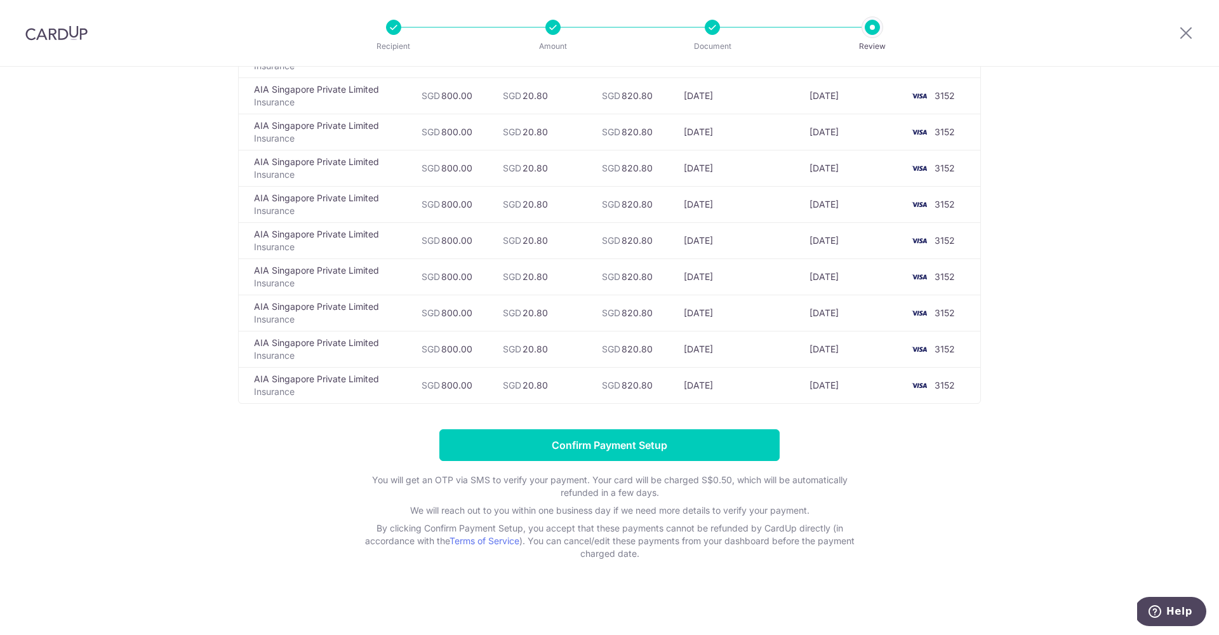
scroll to position [0, 0]
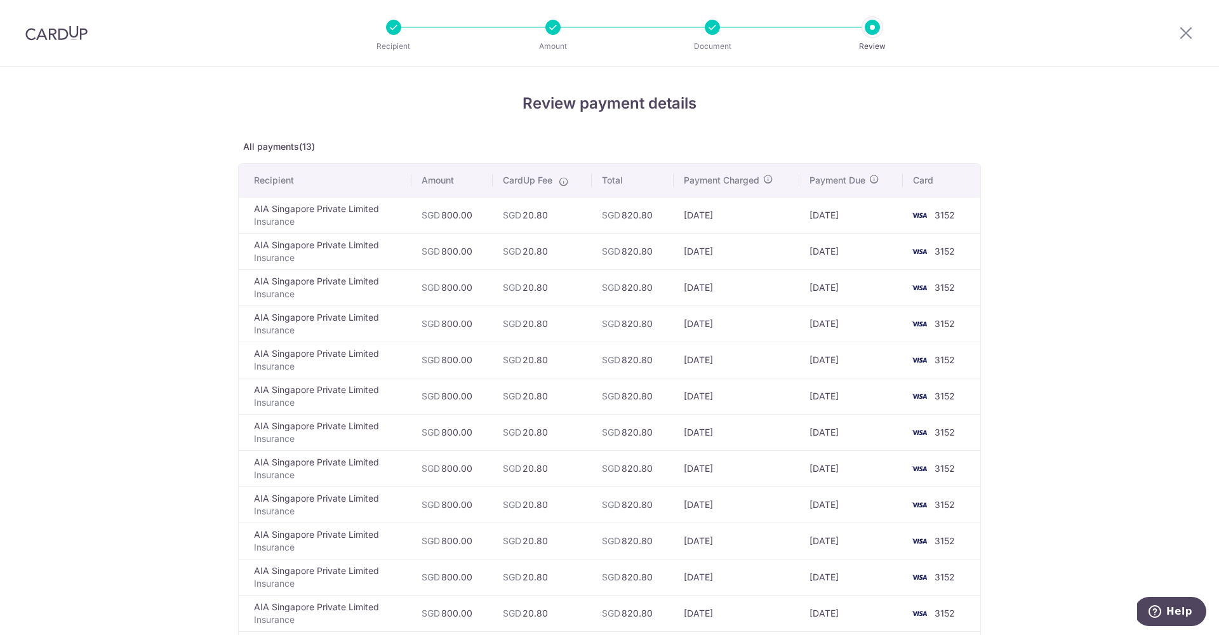
click at [714, 27] on div at bounding box center [712, 27] width 15 height 15
click at [715, 41] on p "Document" at bounding box center [712, 46] width 94 height 13
click at [715, 48] on p "Document" at bounding box center [712, 46] width 94 height 13
click at [559, 35] on div "Recipient Amount Document Review" at bounding box center [633, 33] width 545 height 66
click at [1187, 34] on icon at bounding box center [1185, 33] width 15 height 16
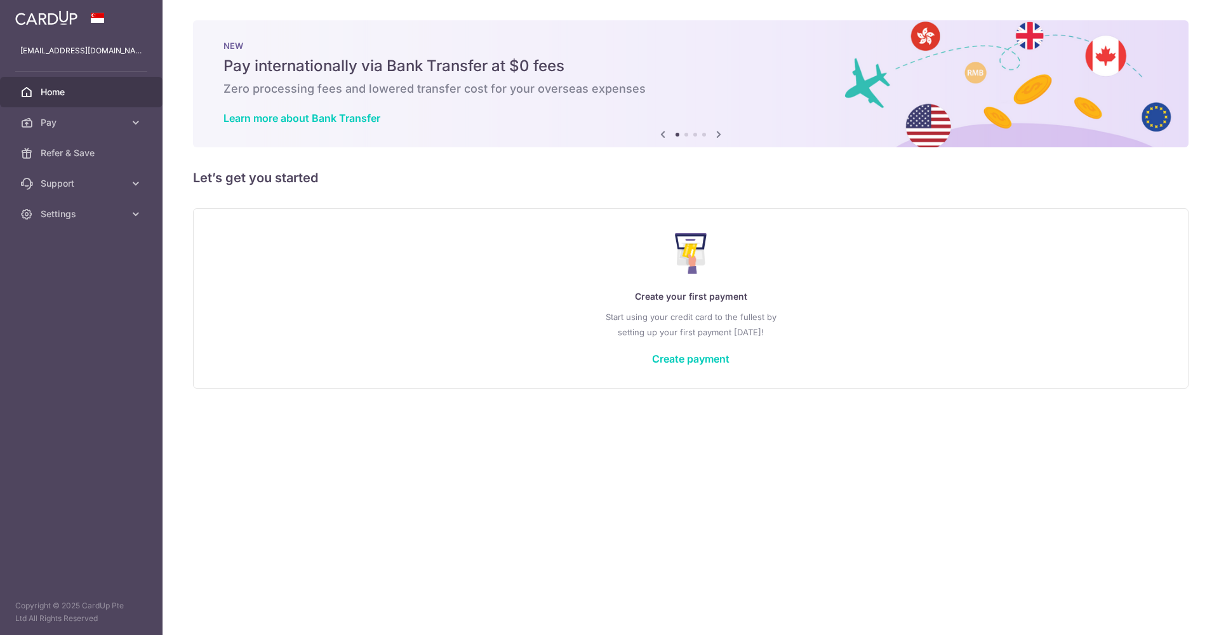
click at [710, 365] on div "Create your first payment Start using your credit card to the fullest by settin…" at bounding box center [691, 298] width 964 height 150
click at [708, 362] on link "Create payment" at bounding box center [690, 358] width 77 height 13
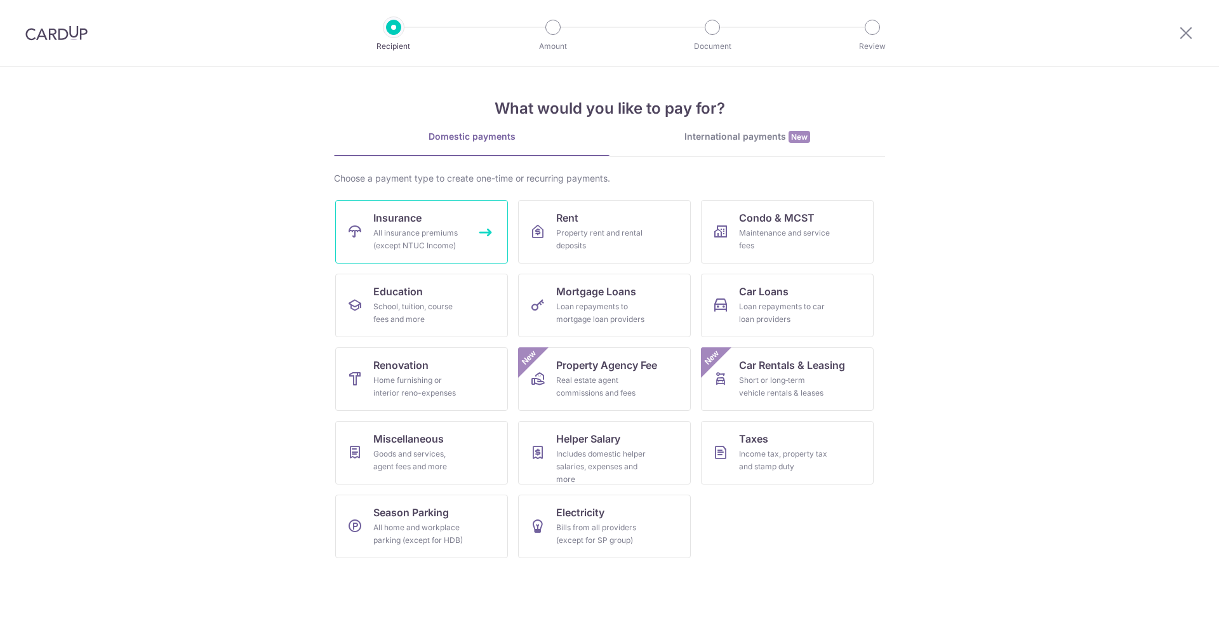
click at [457, 249] on div "All insurance premiums (except NTUC Income)" at bounding box center [418, 239] width 91 height 25
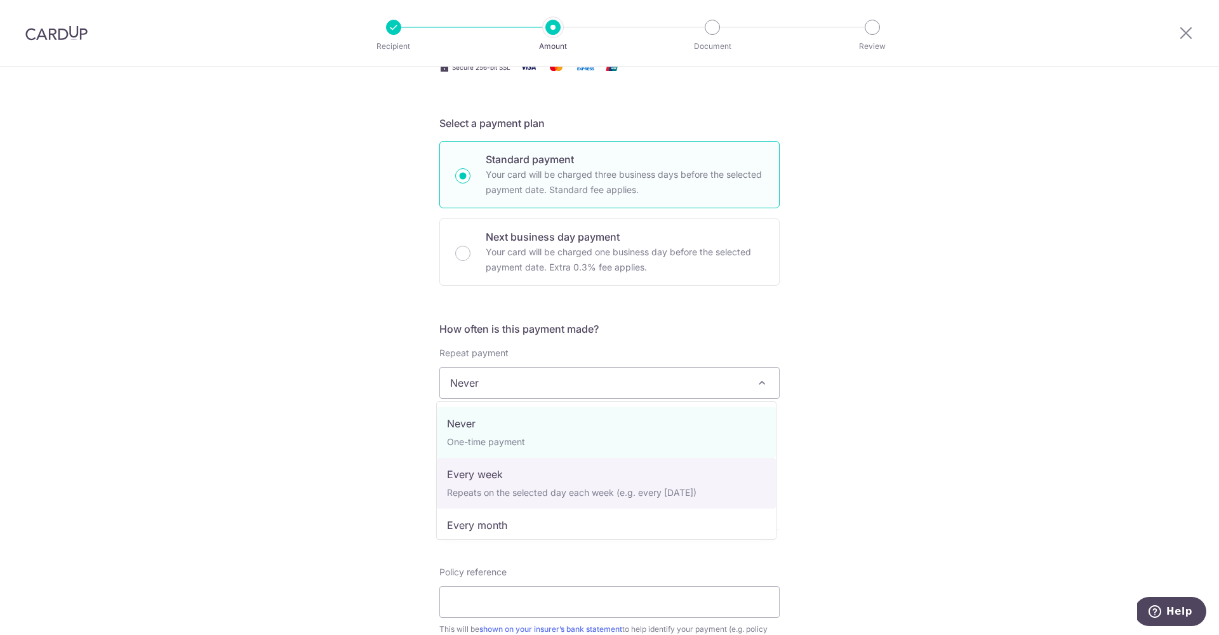
scroll to position [120, 0]
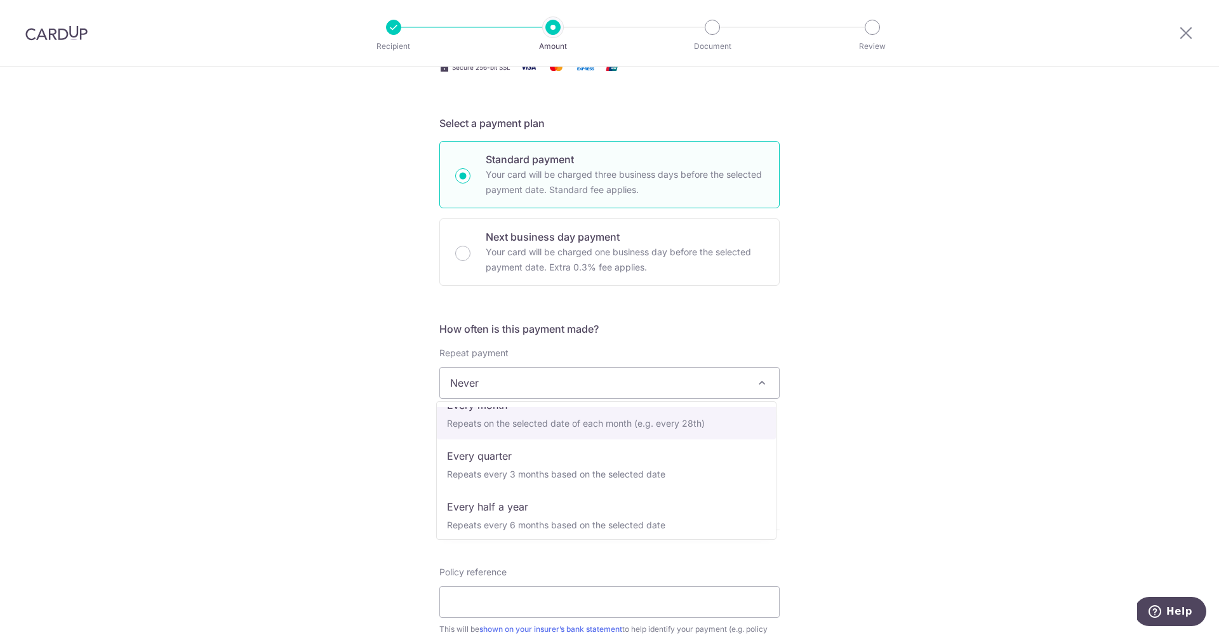
select select "3"
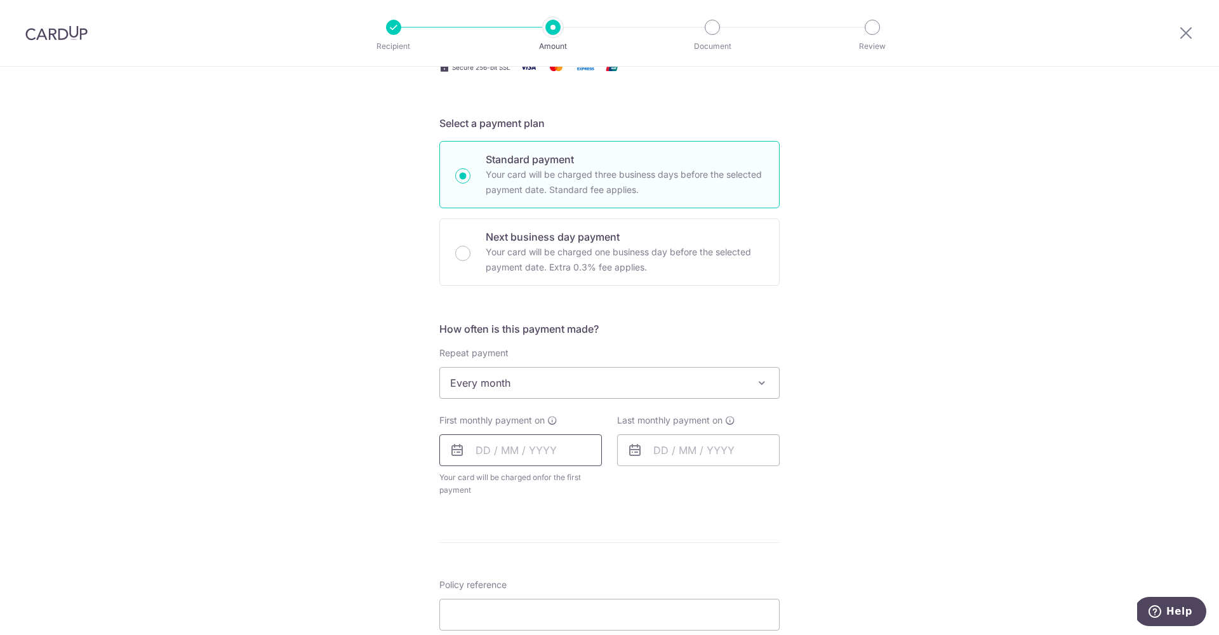
click at [488, 446] on input "text" at bounding box center [520, 450] width 163 height 32
click at [594, 592] on link "15" at bounding box center [592, 591] width 20 height 20
type input "[DATE]"
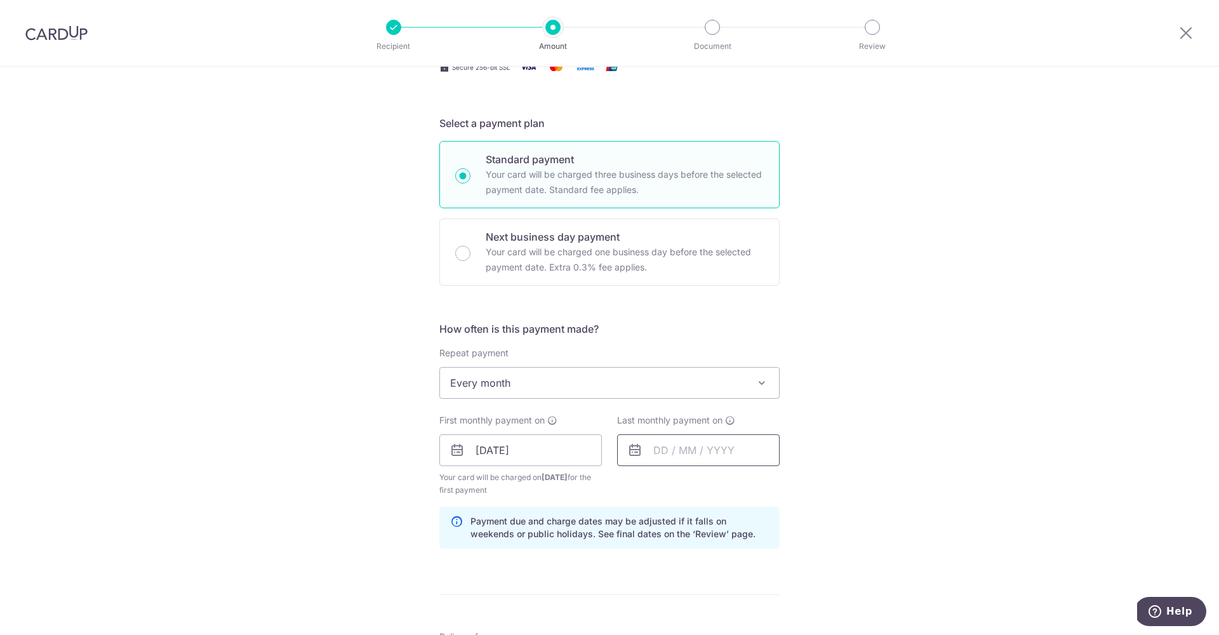
click at [663, 450] on input "text" at bounding box center [698, 450] width 163 height 32
click at [696, 489] on div "Prev Next Aug Sep Oct Nov [DATE] 2026 2027 2028 2029 2030 2031 2032 2033 2034 2…" at bounding box center [719, 484] width 202 height 30
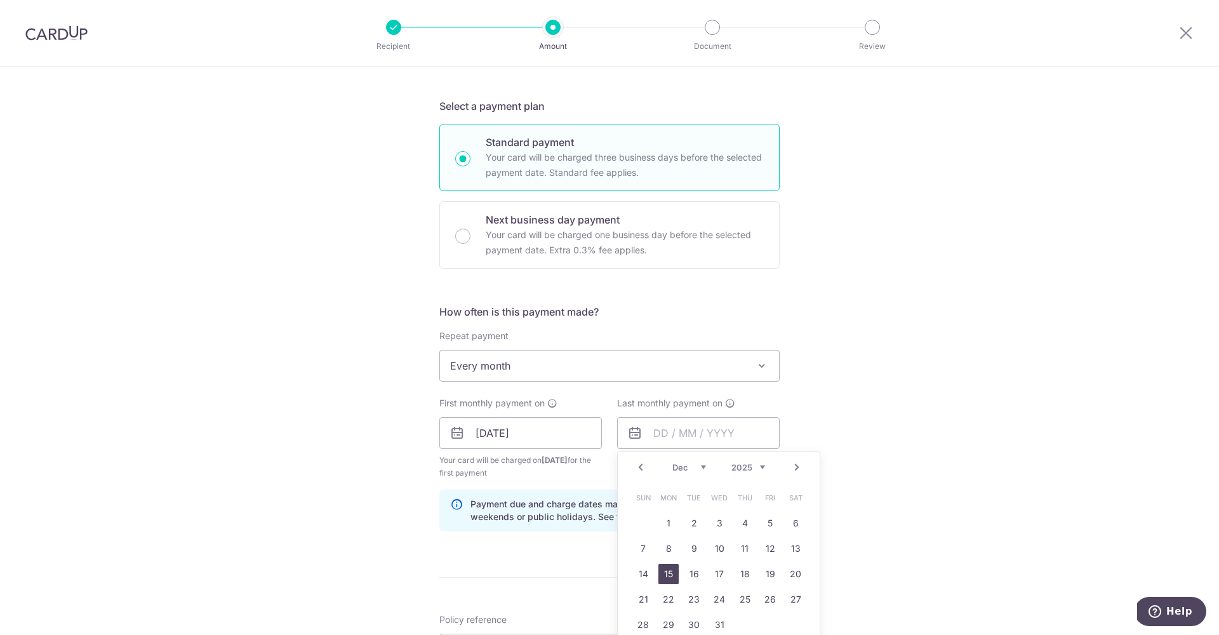
click at [668, 575] on link "15" at bounding box center [668, 574] width 20 height 20
type input "[DATE]"
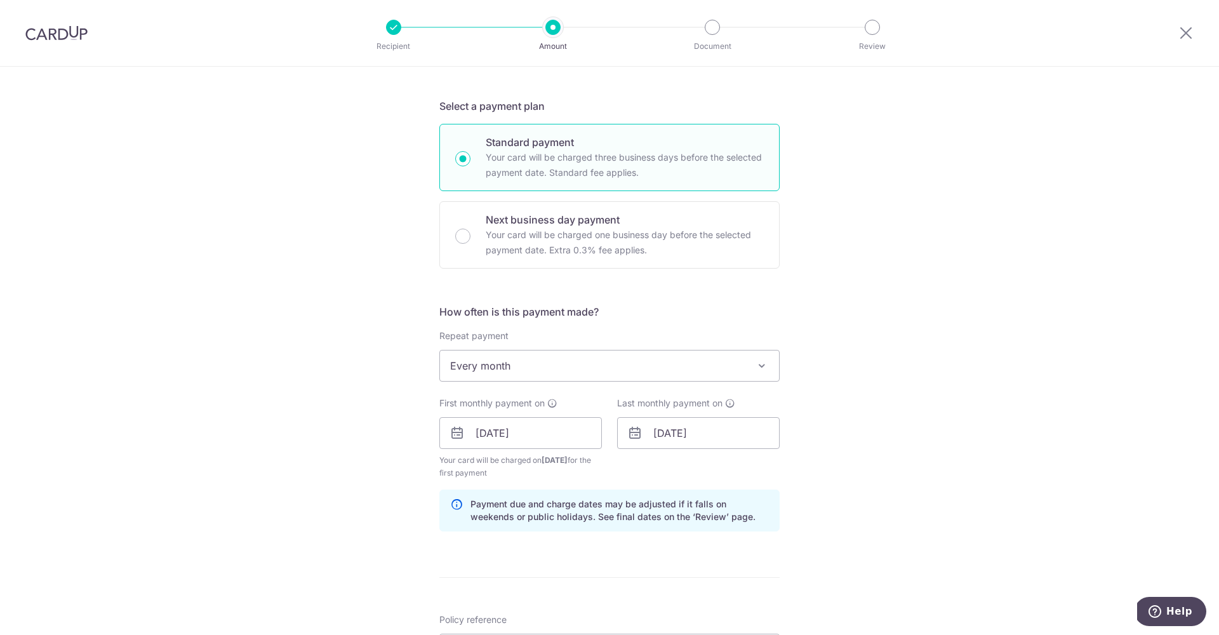
click at [907, 430] on div "Tell us more about your payment Enter payment amount SGD 800.00 800.00 Select C…" at bounding box center [609, 419] width 1219 height 1213
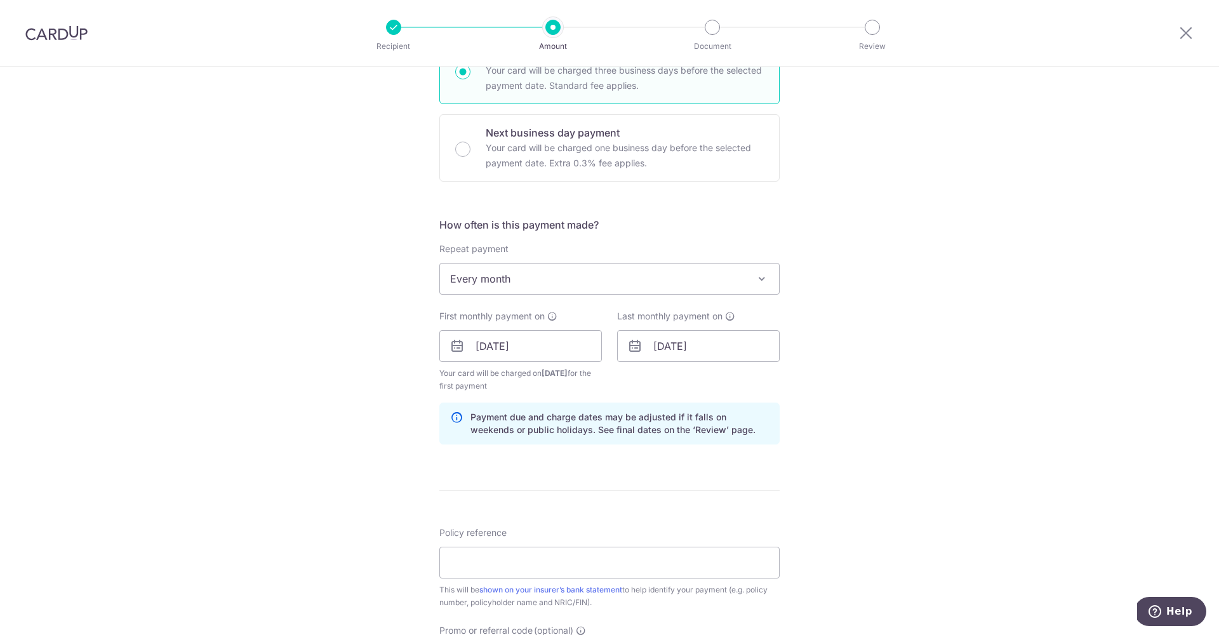
scroll to position [369, 0]
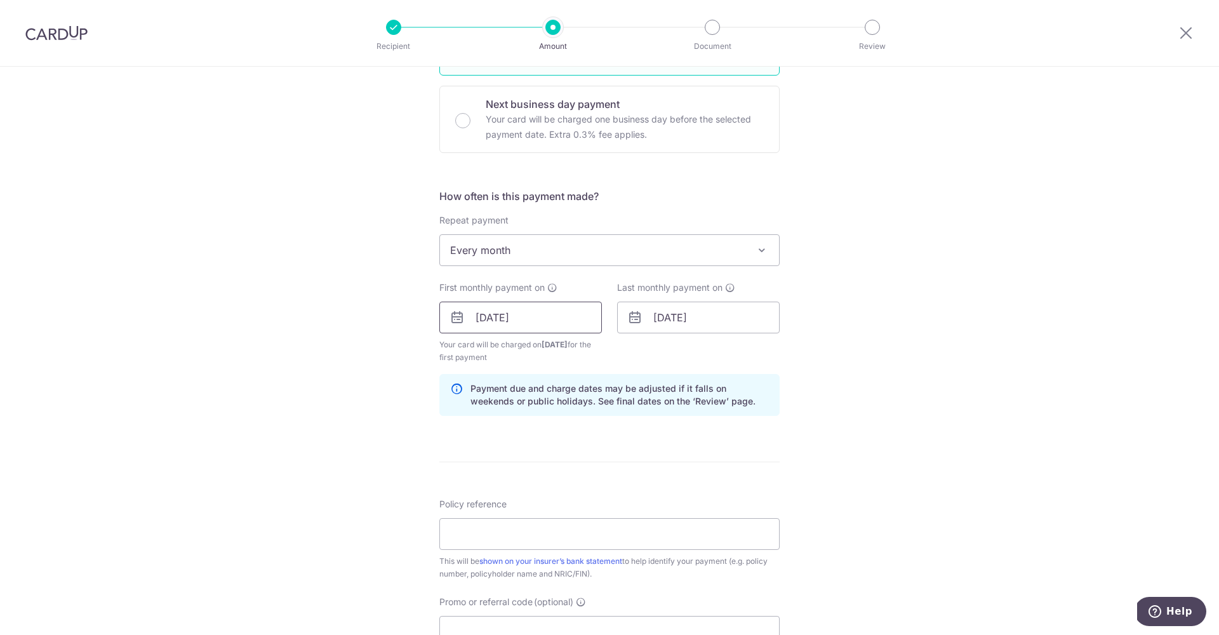
click at [476, 317] on input "[DATE]" at bounding box center [520, 318] width 163 height 32
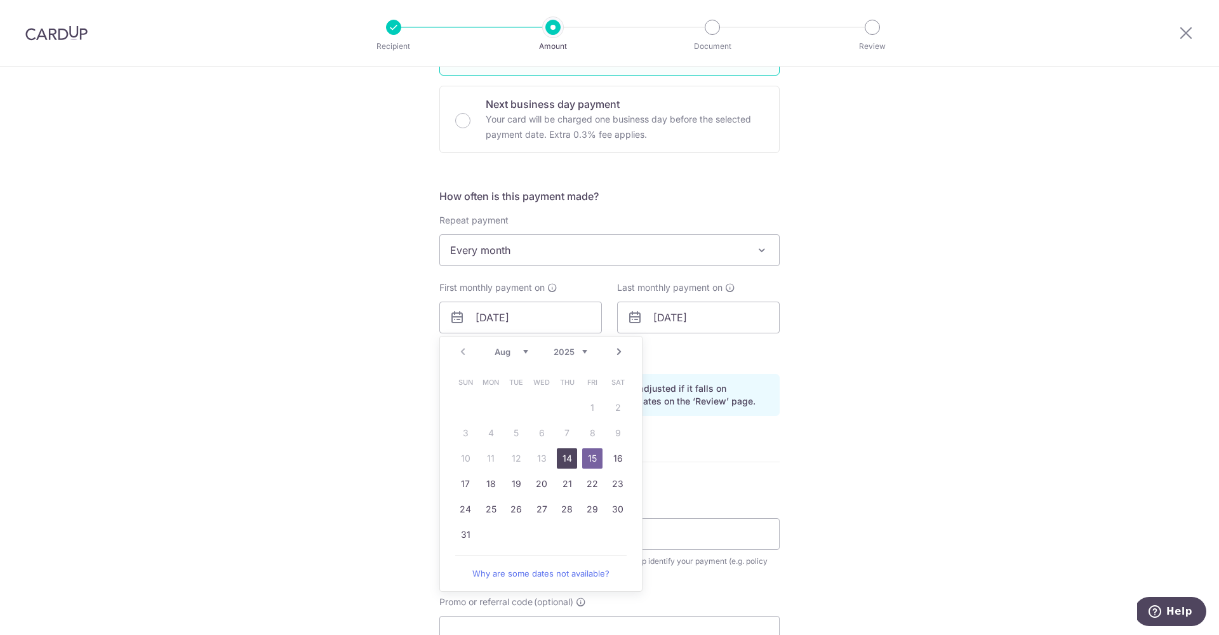
click at [563, 457] on link "14" at bounding box center [567, 458] width 20 height 20
type input "[DATE]"
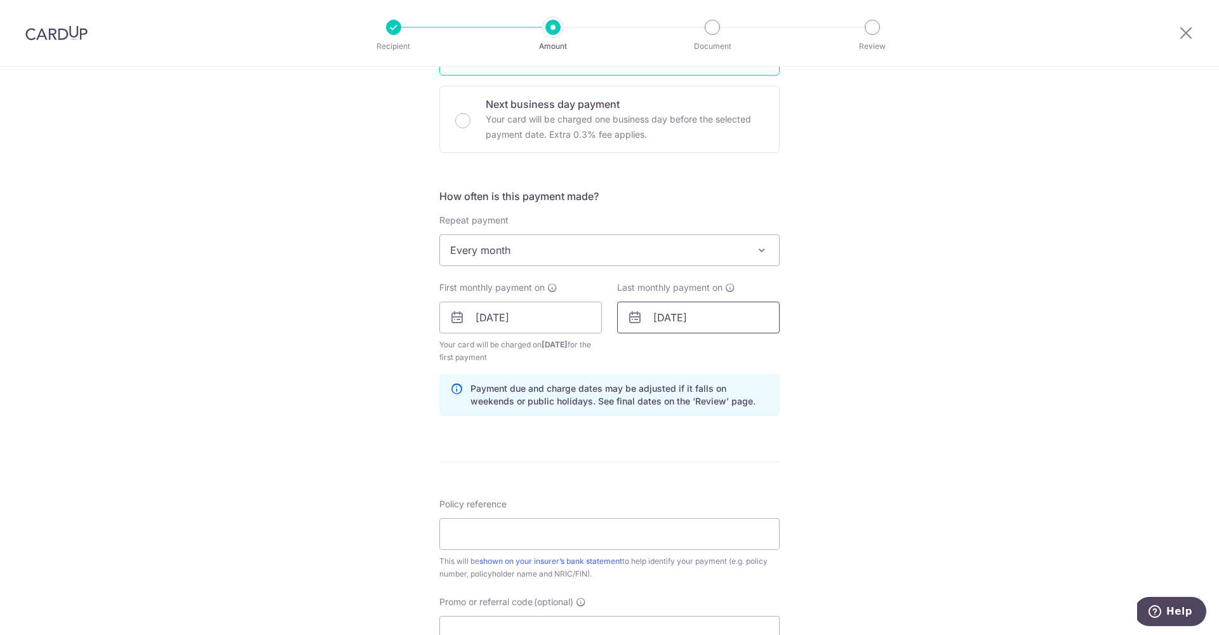
click at [656, 326] on input "15/12/2025" at bounding box center [698, 318] width 163 height 32
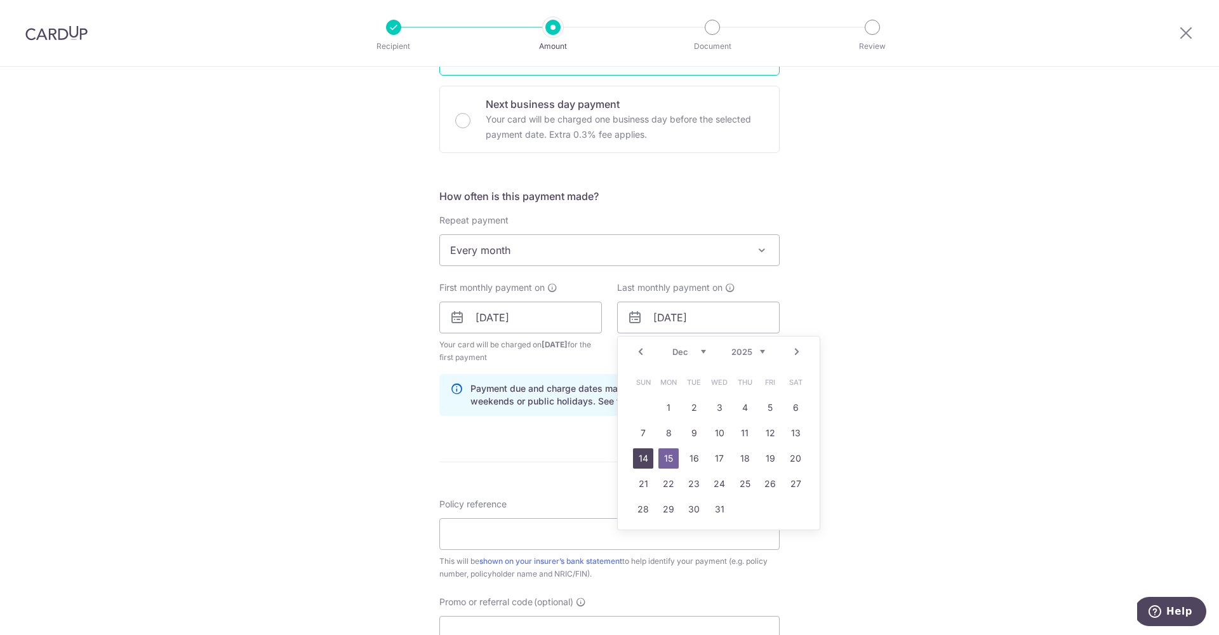
click at [645, 463] on link "14" at bounding box center [643, 458] width 20 height 20
type input "[DATE]"
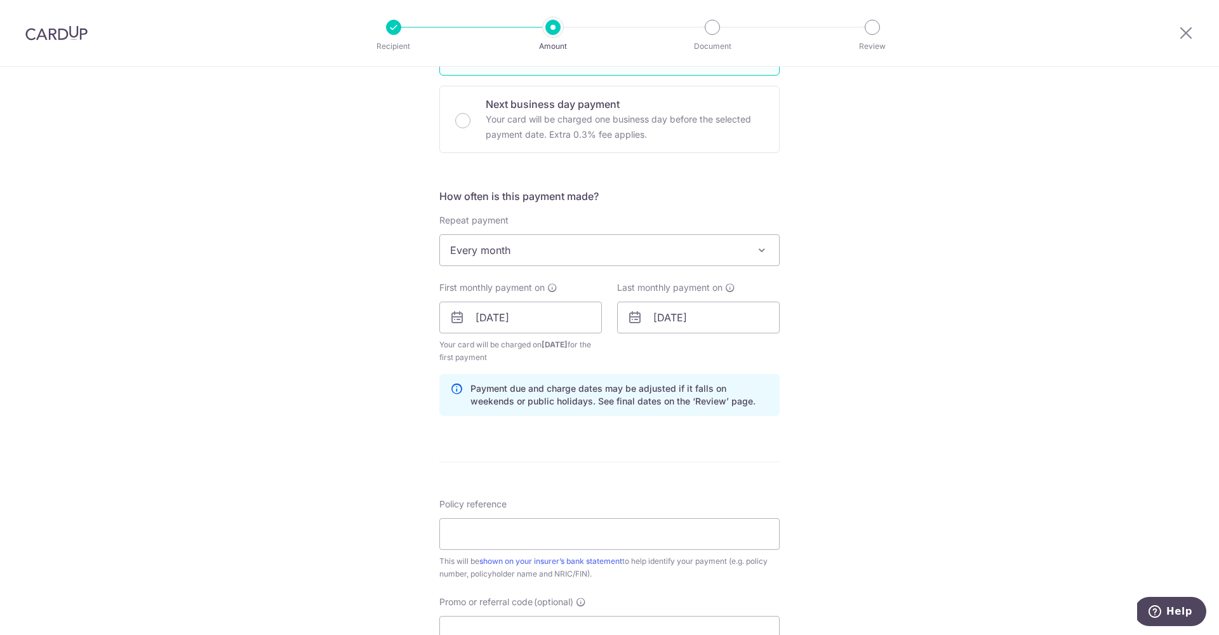
click at [801, 393] on div "Tell us more about your payment Enter payment amount SGD 800.00 800.00 Select C…" at bounding box center [609, 303] width 1219 height 1213
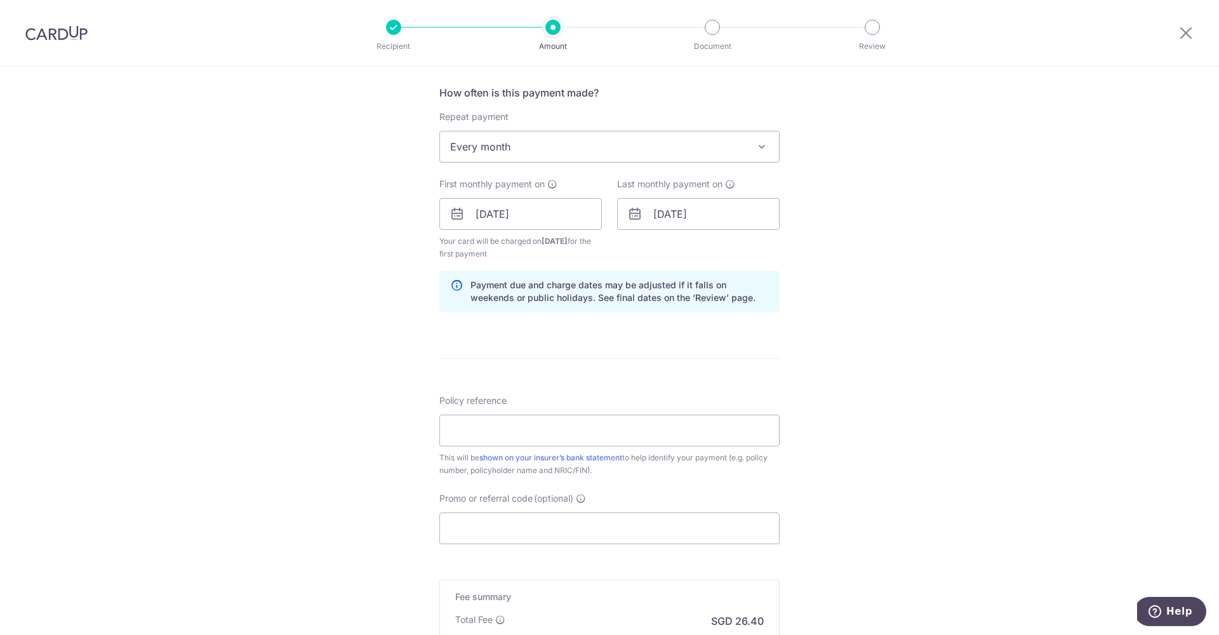
scroll to position [589, 0]
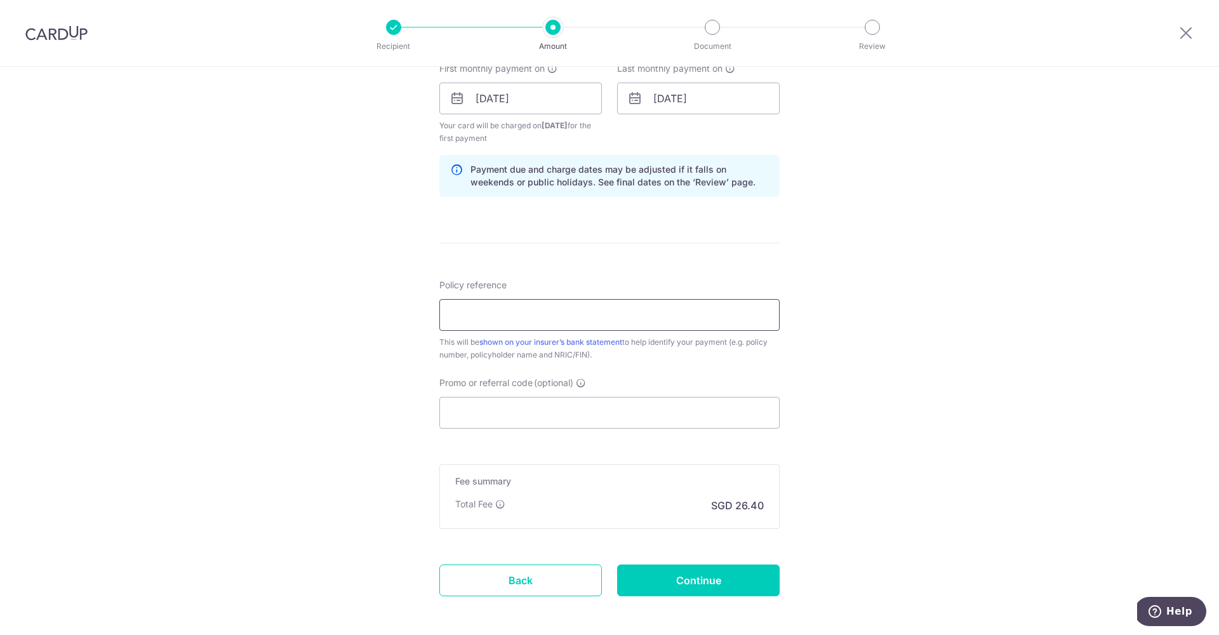
click at [679, 316] on input "Policy reference" at bounding box center [609, 315] width 340 height 32
type input "u"
type input "U127526687"
click at [884, 505] on div "Tell us more about your payment Enter payment amount SGD 800.00 800.00 Select C…" at bounding box center [609, 84] width 1219 height 1213
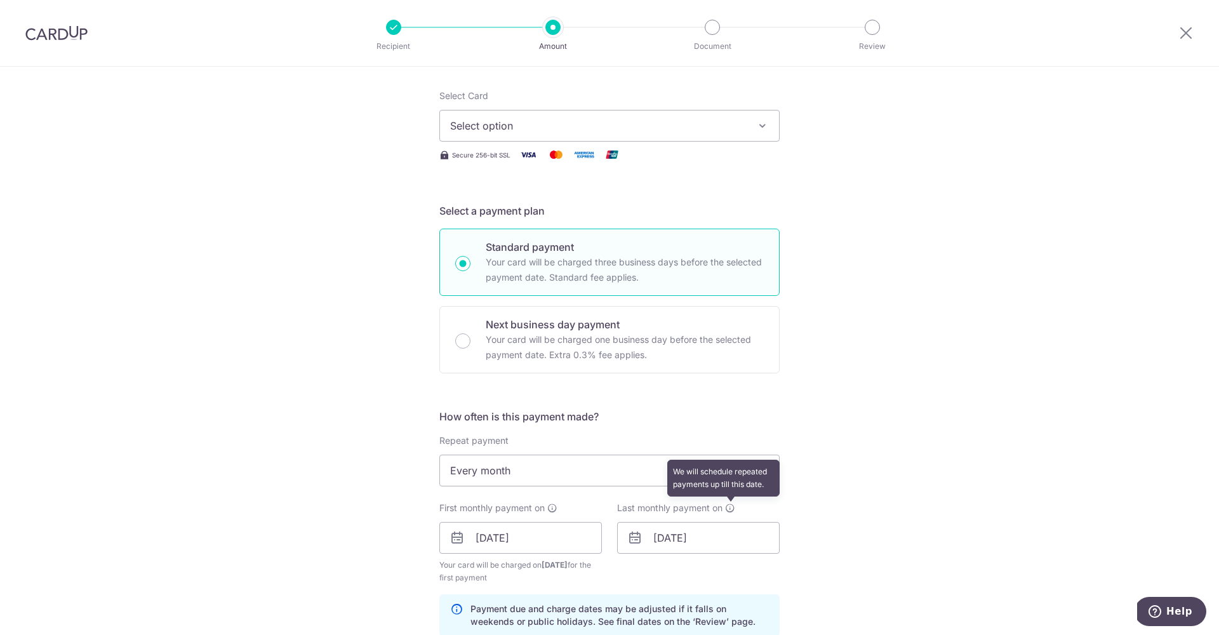
scroll to position [227, 0]
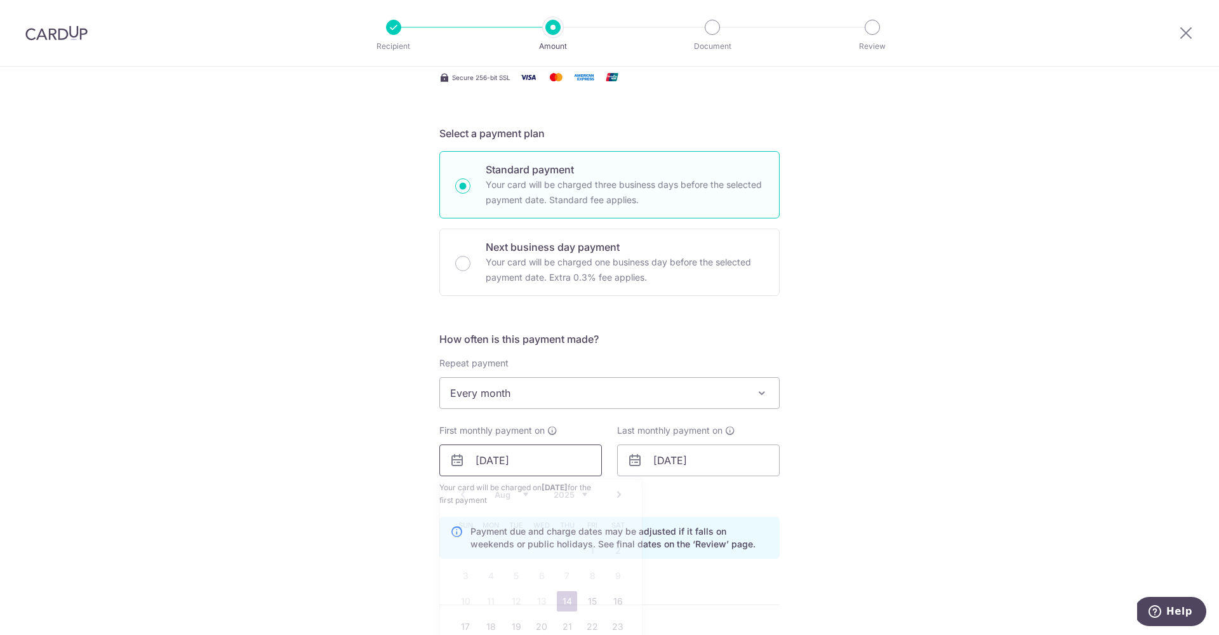
click at [481, 463] on input "14/08/2025" at bounding box center [520, 460] width 163 height 32
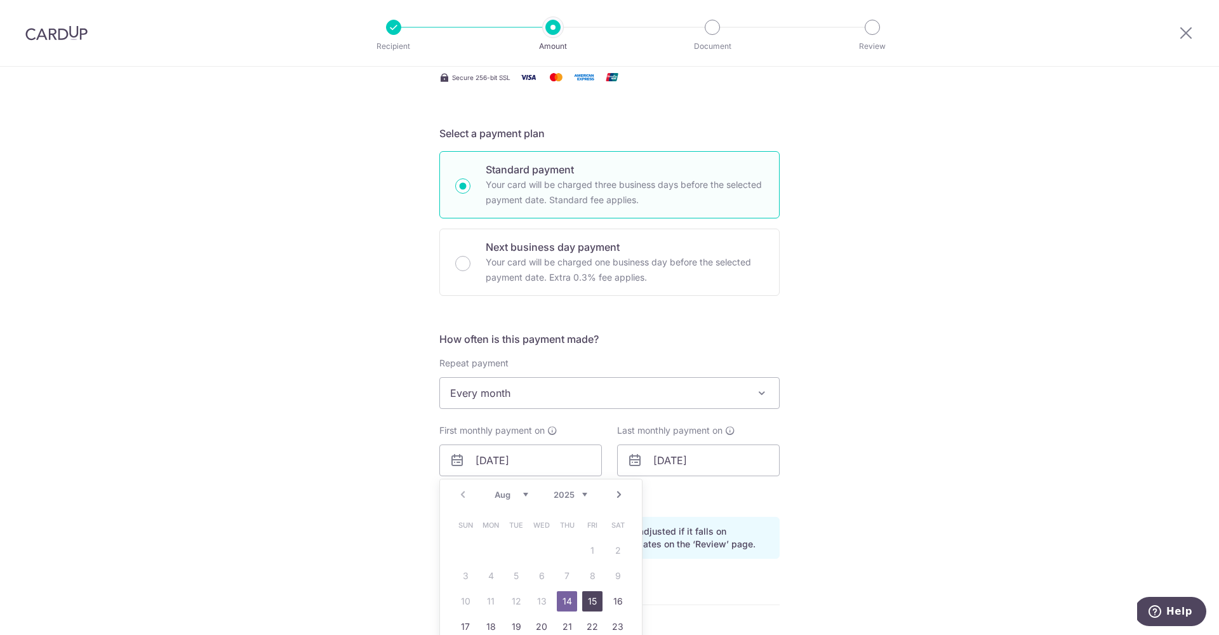
click at [594, 598] on link "15" at bounding box center [592, 601] width 20 height 20
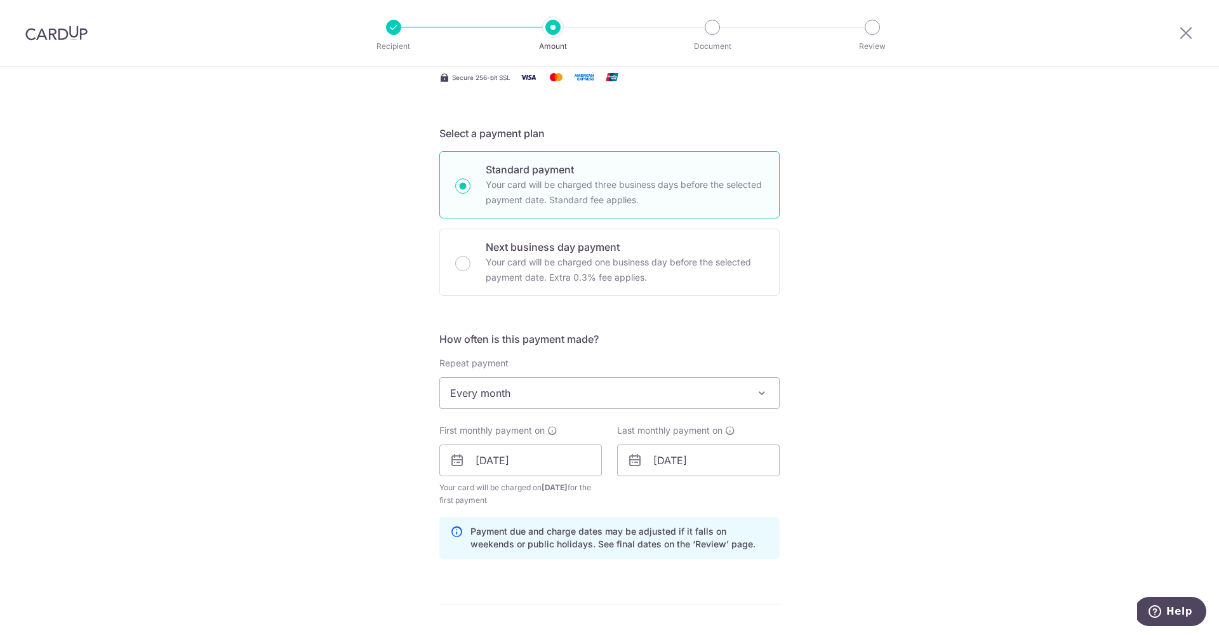
click at [835, 522] on div "Tell us more about your payment Enter payment amount SGD 800.00 800.00 Select C…" at bounding box center [609, 446] width 1219 height 1213
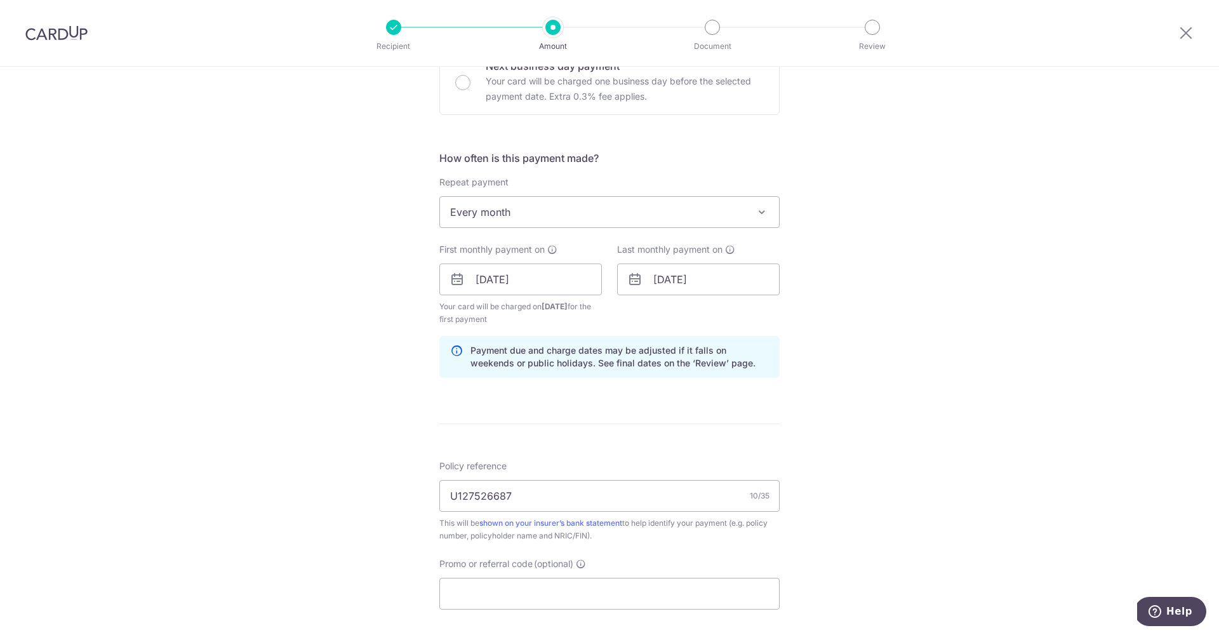
scroll to position [380, 0]
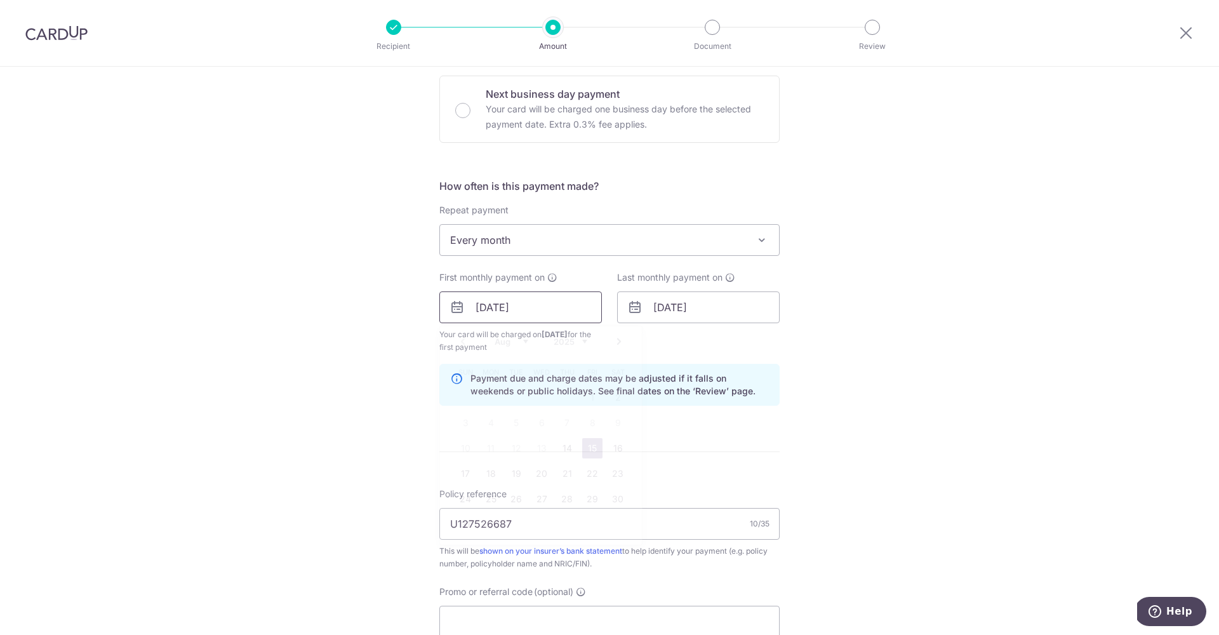
click at [482, 312] on input "15/08/2025" at bounding box center [520, 307] width 163 height 32
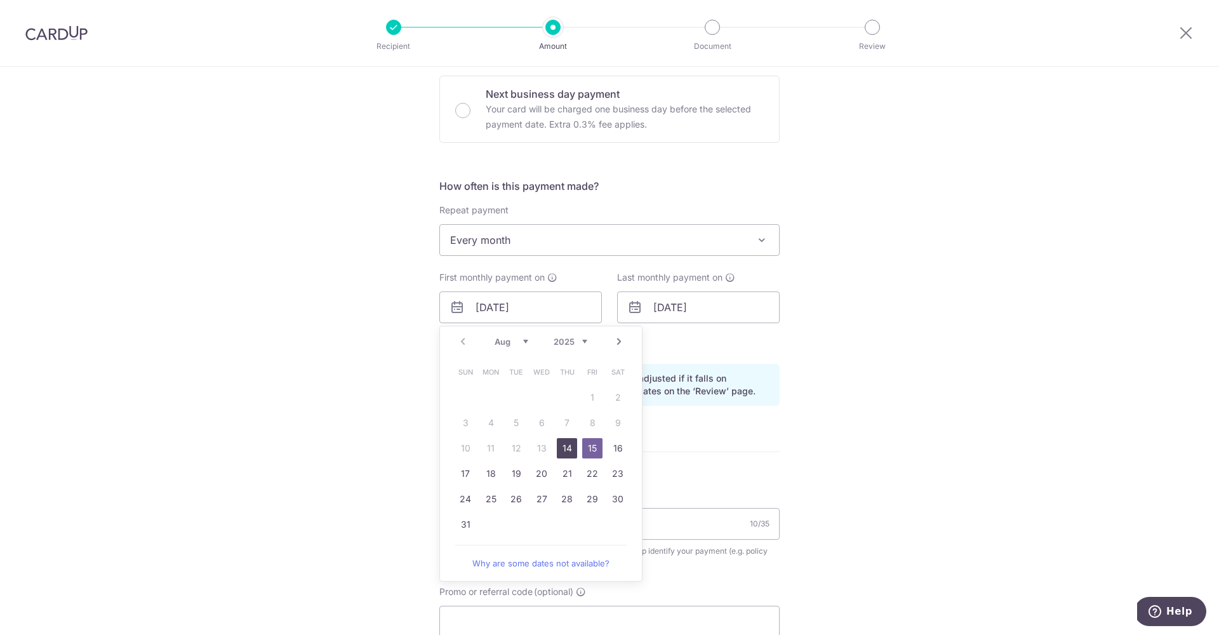
click at [562, 446] on link "14" at bounding box center [567, 448] width 20 height 20
type input "[DATE]"
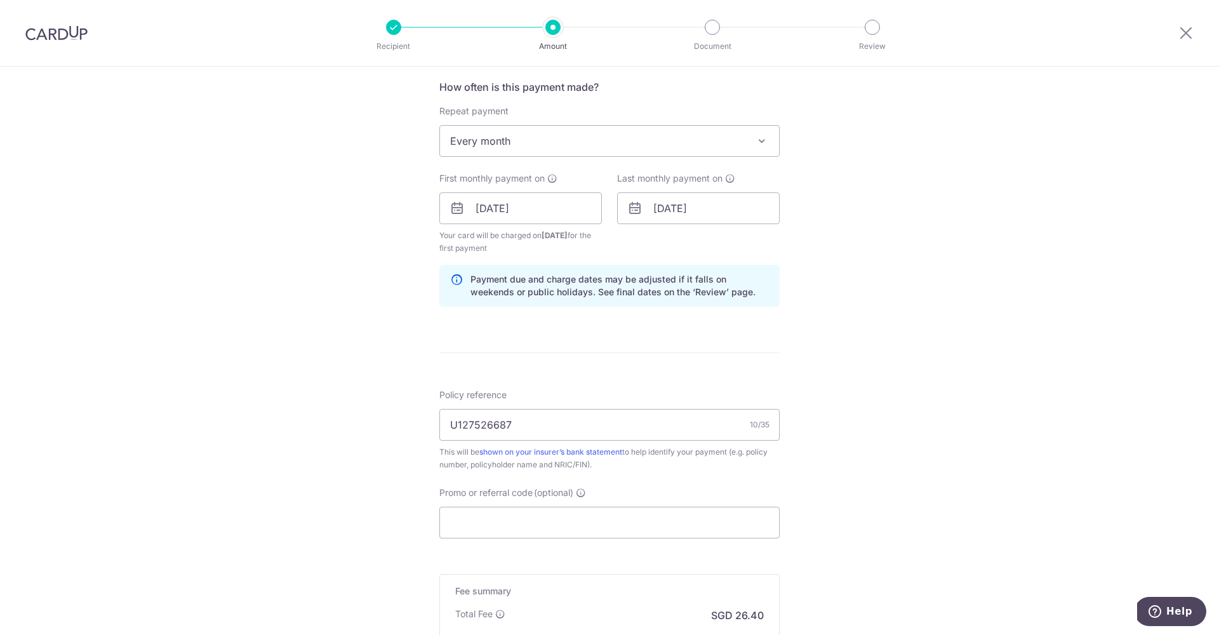
scroll to position [645, 0]
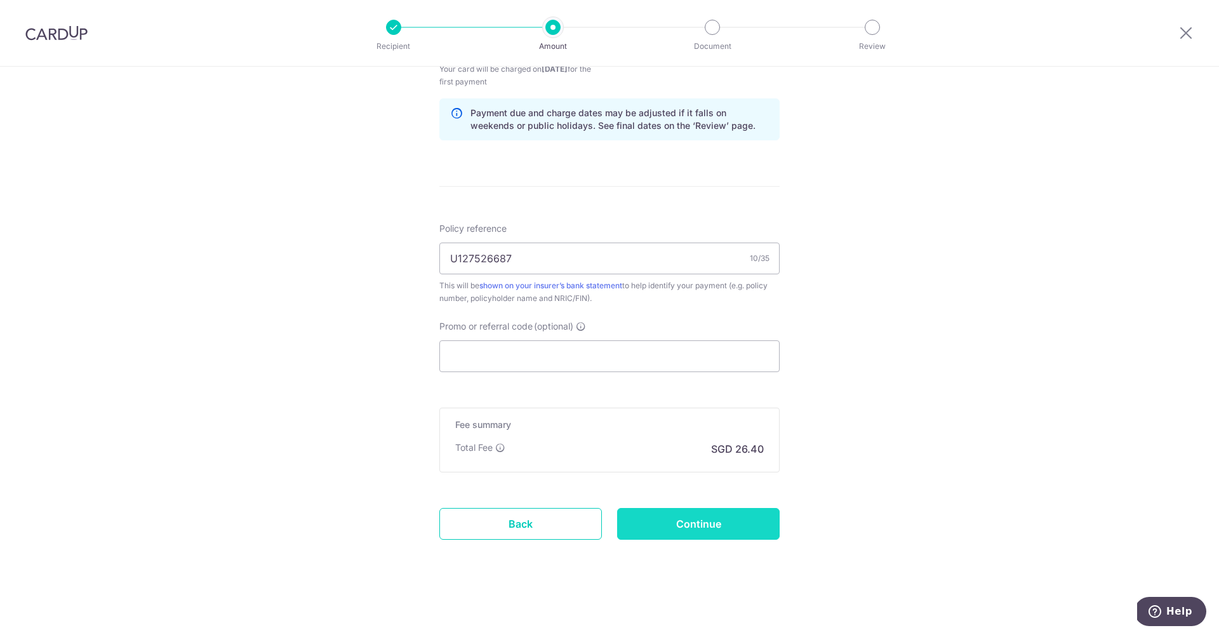
click at [723, 530] on input "Continue" at bounding box center [698, 524] width 163 height 32
type input "Create Schedule"
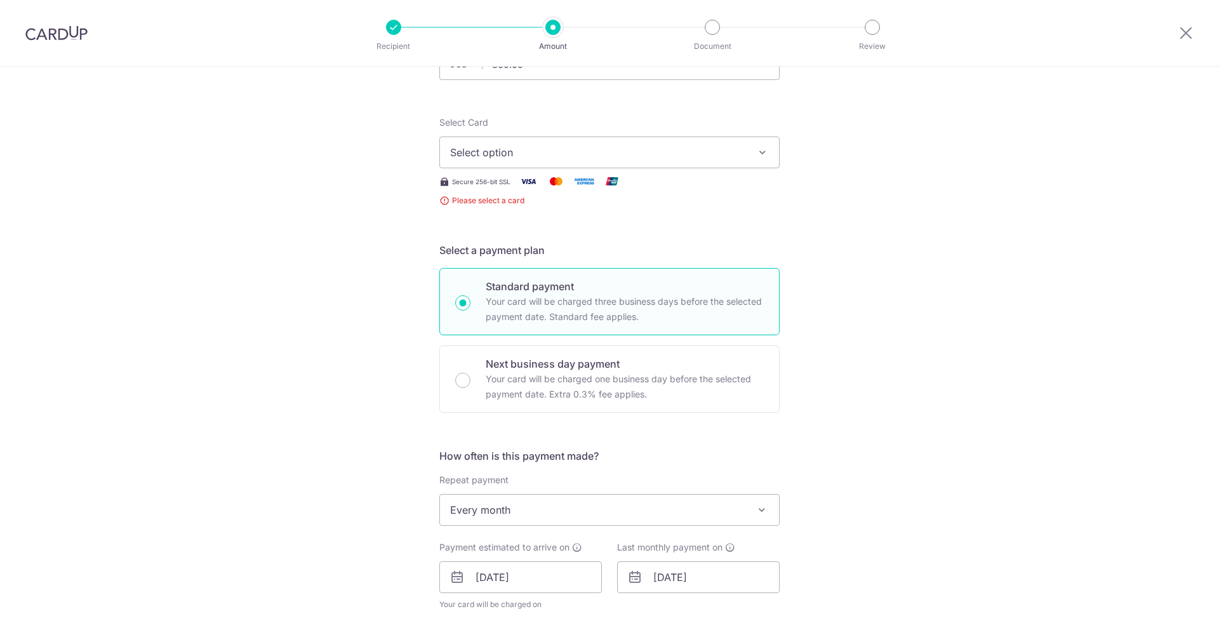
scroll to position [95, 0]
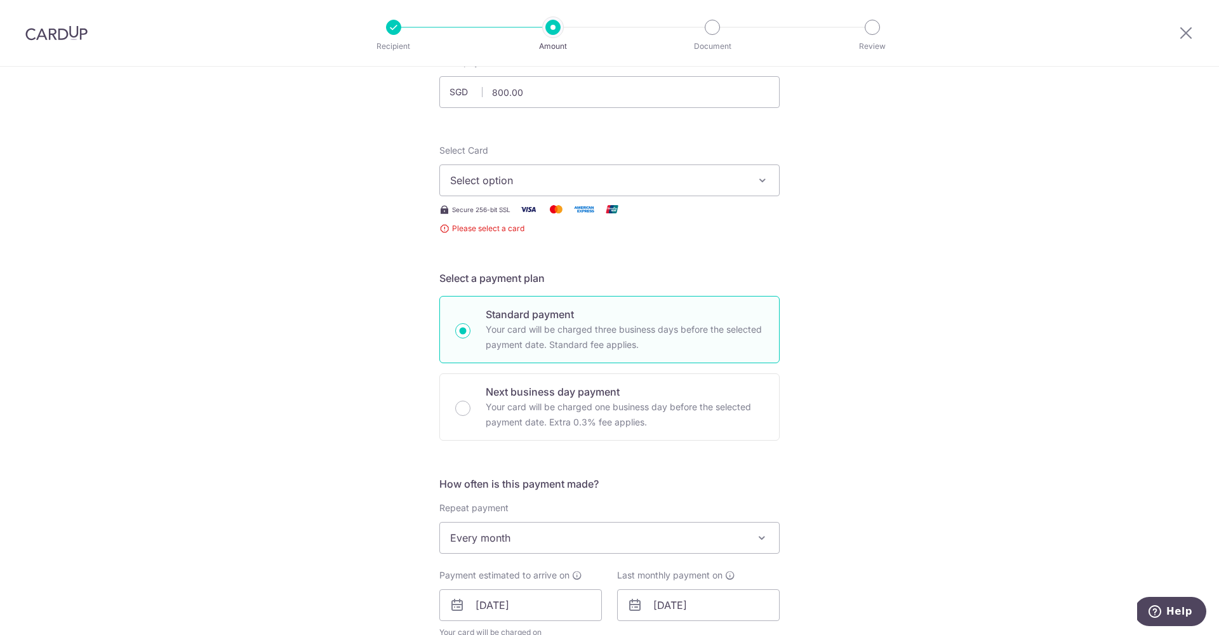
click at [735, 178] on span "Select option" at bounding box center [598, 180] width 296 height 15
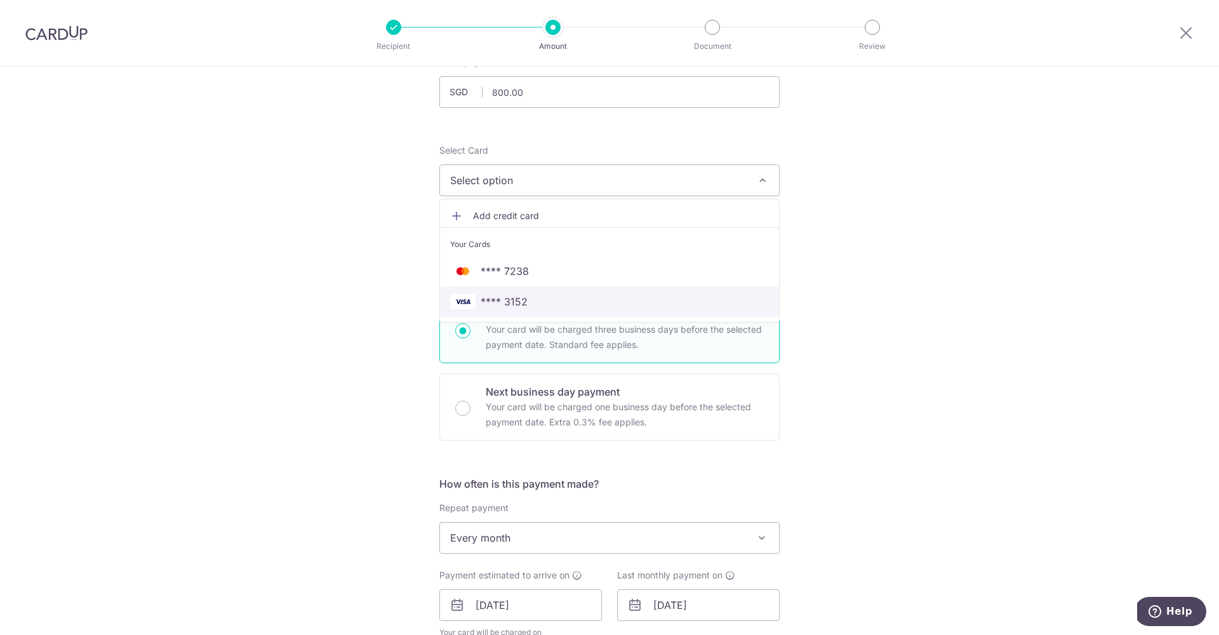
click at [609, 302] on span "**** 3152" at bounding box center [609, 301] width 319 height 15
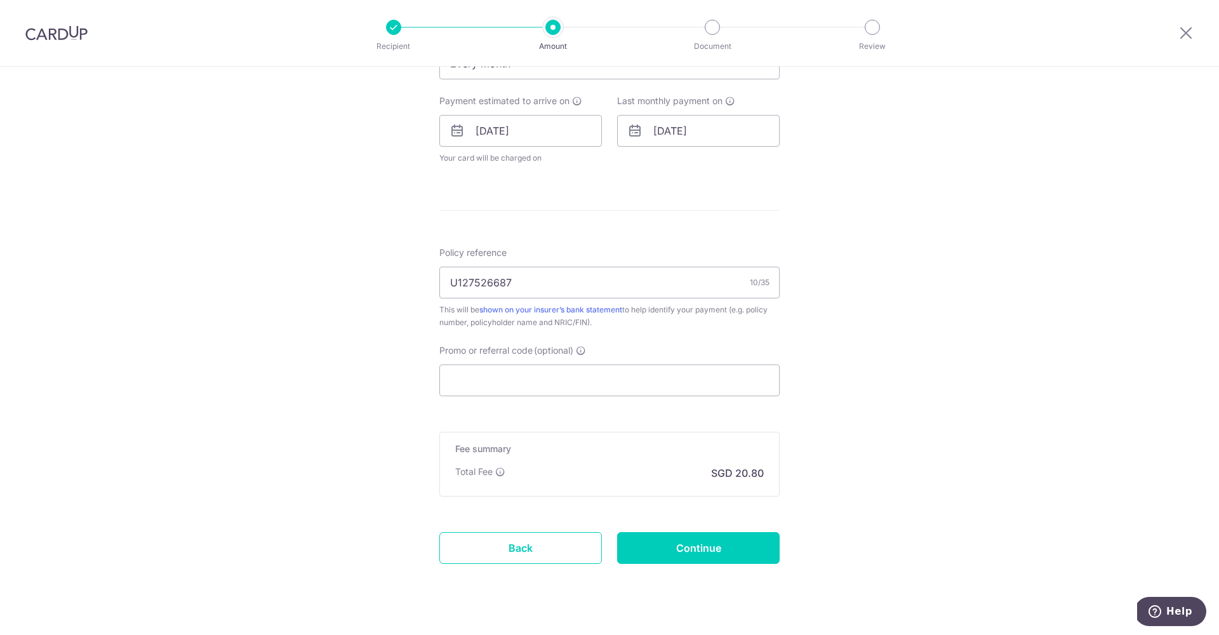
scroll to position [573, 0]
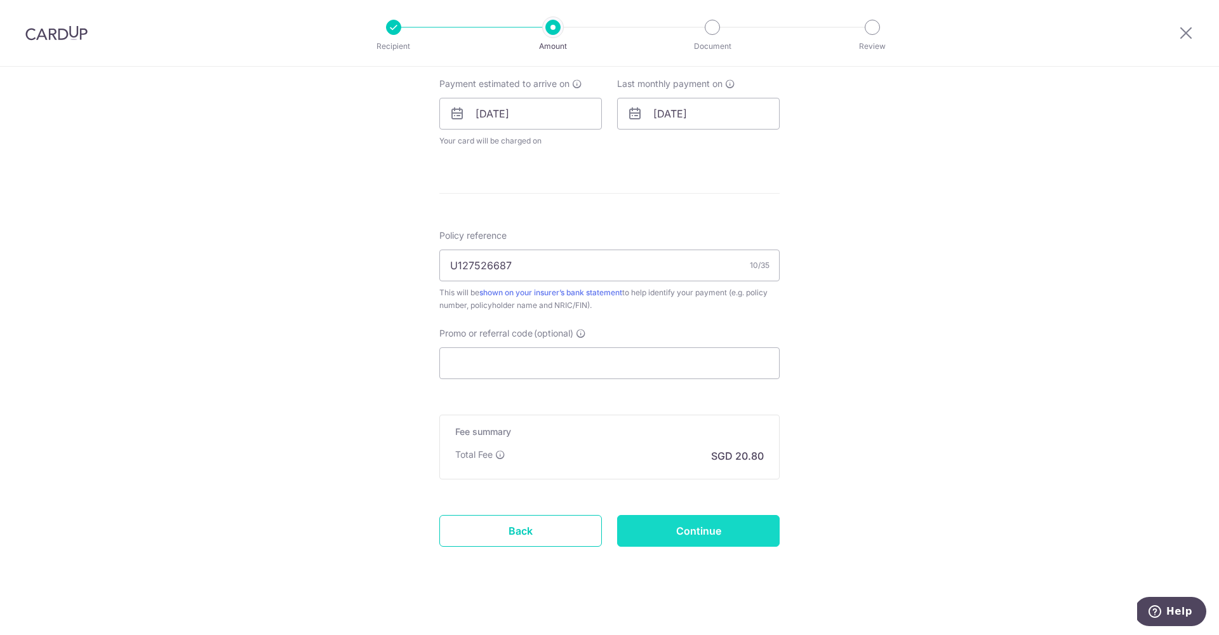
click at [752, 526] on input "Continue" at bounding box center [698, 531] width 163 height 32
type input "Create Schedule"
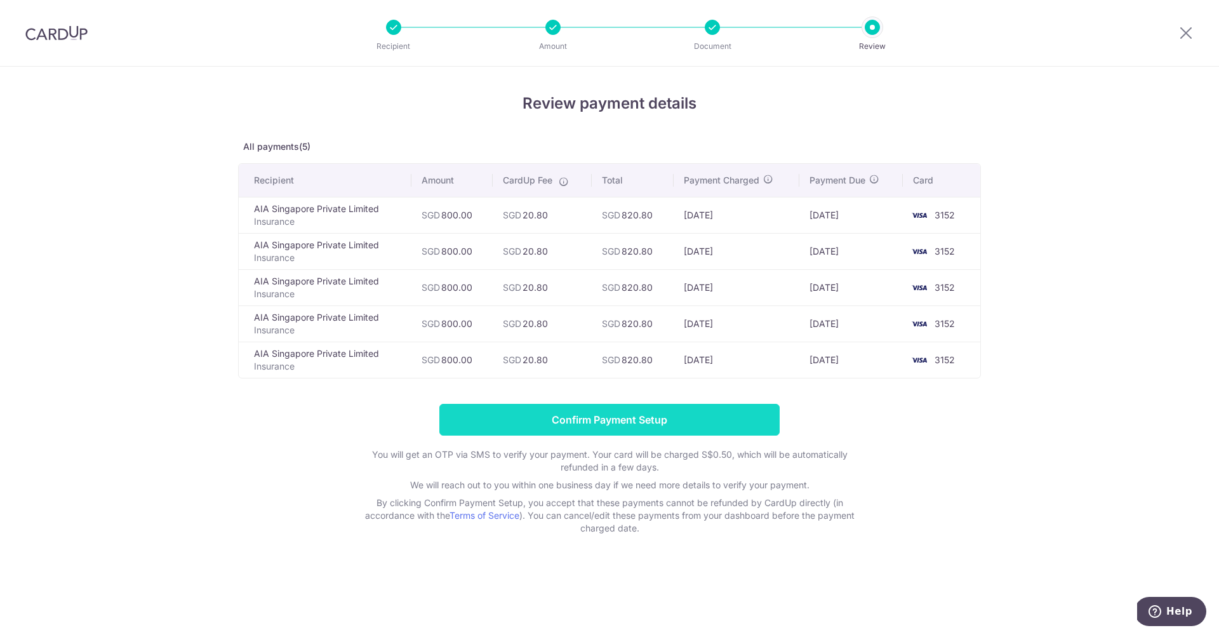
click at [729, 429] on input "Confirm Payment Setup" at bounding box center [609, 420] width 340 height 32
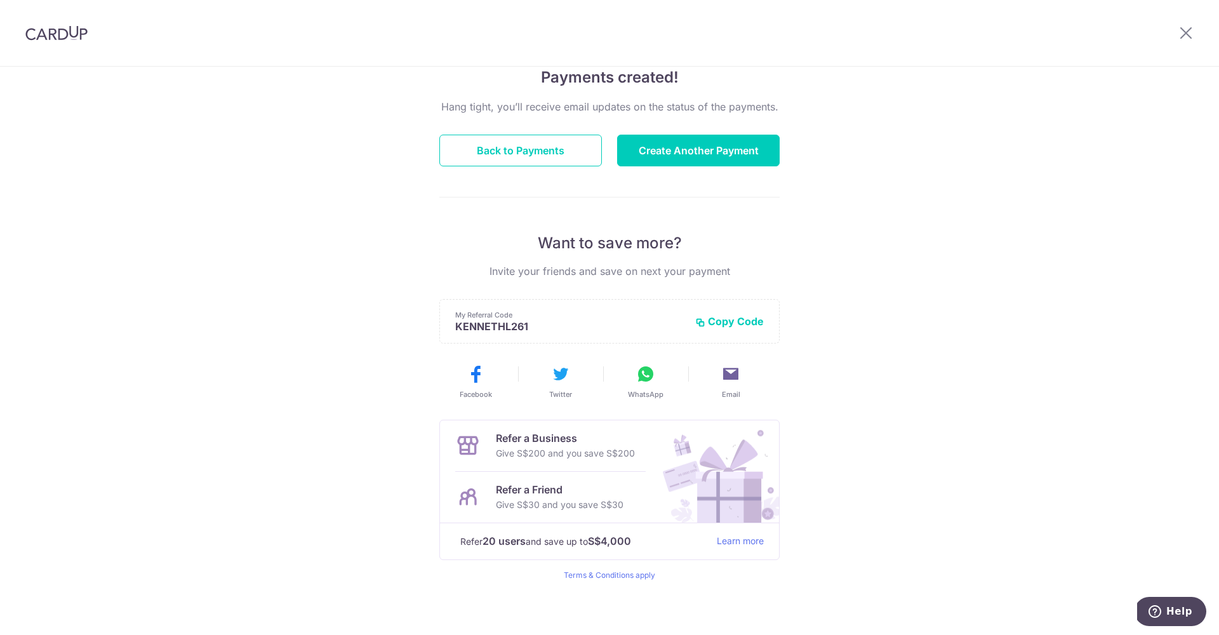
scroll to position [2, 0]
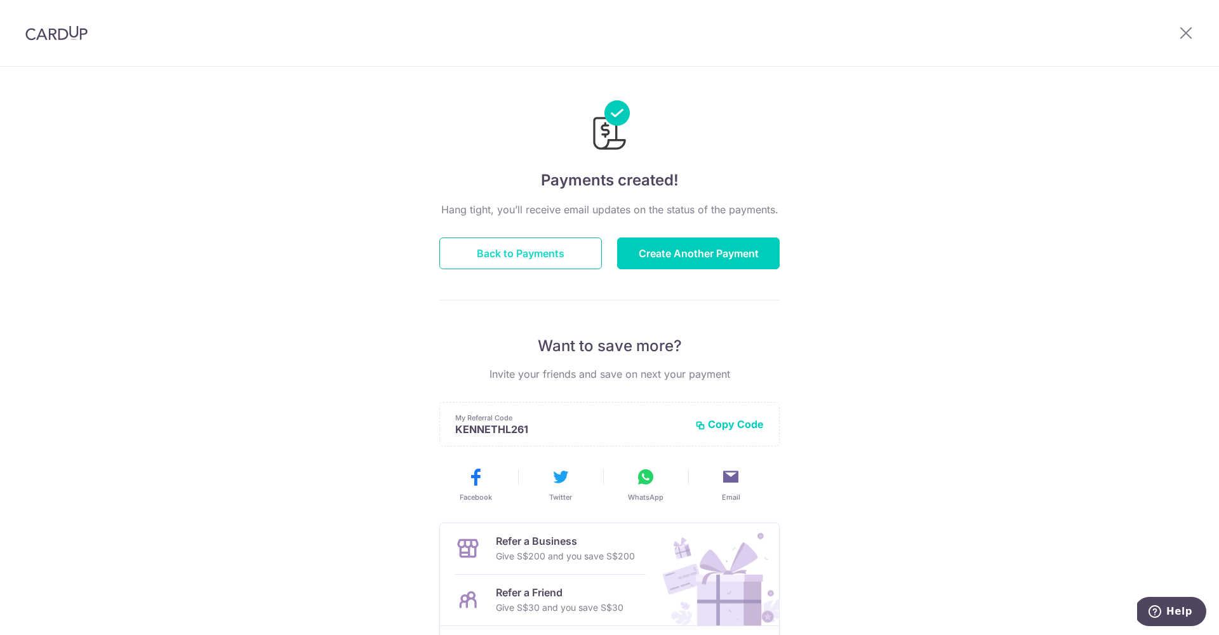
click at [579, 248] on button "Back to Payments" at bounding box center [520, 253] width 163 height 32
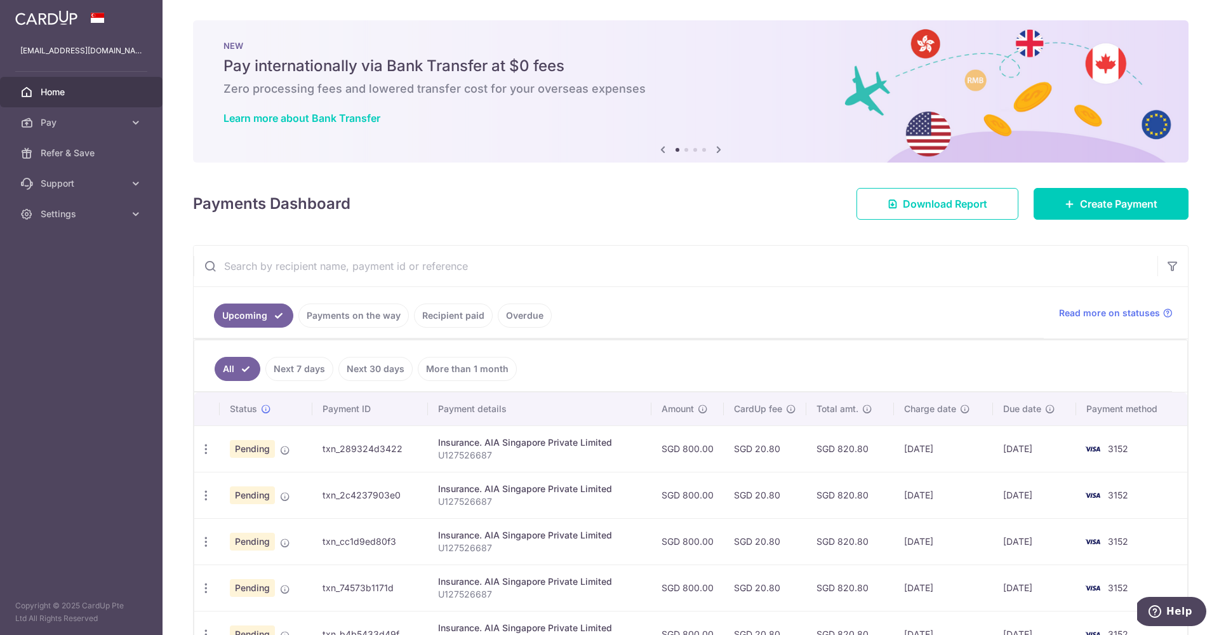
click at [874, 390] on ul "All Next 7 days Next 30 days More than 1 month" at bounding box center [683, 365] width 978 height 51
click at [1081, 209] on span "Create Payment" at bounding box center [1118, 203] width 77 height 15
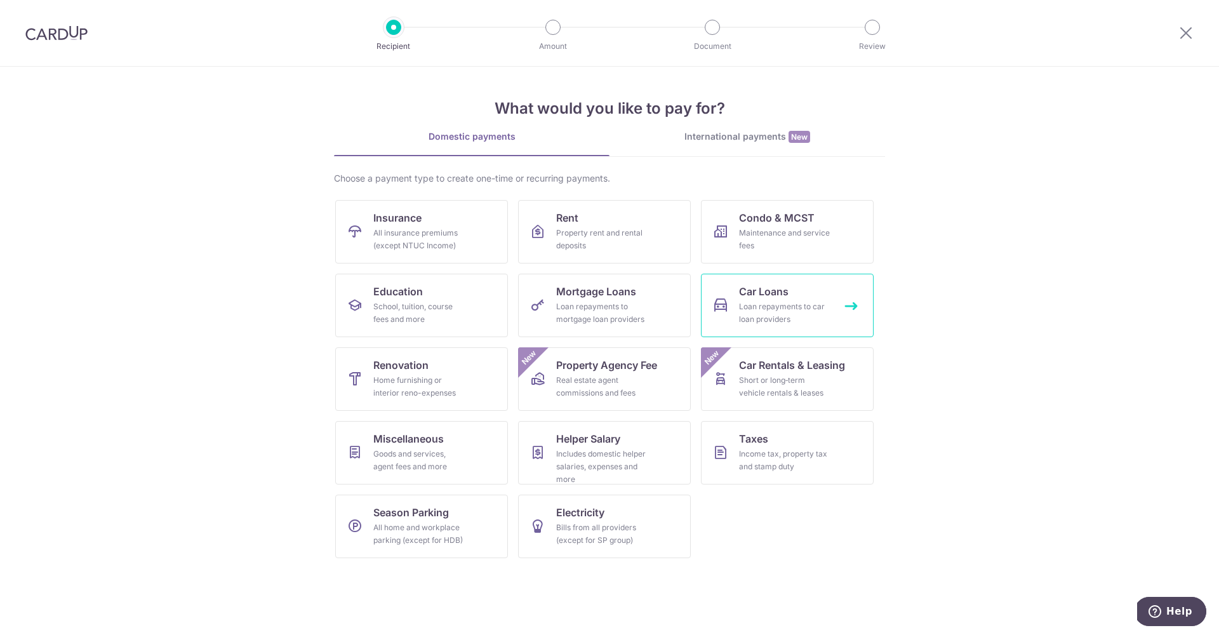
click at [799, 300] on link "Car Loans Loan repayments to car loan providers" at bounding box center [787, 305] width 173 height 63
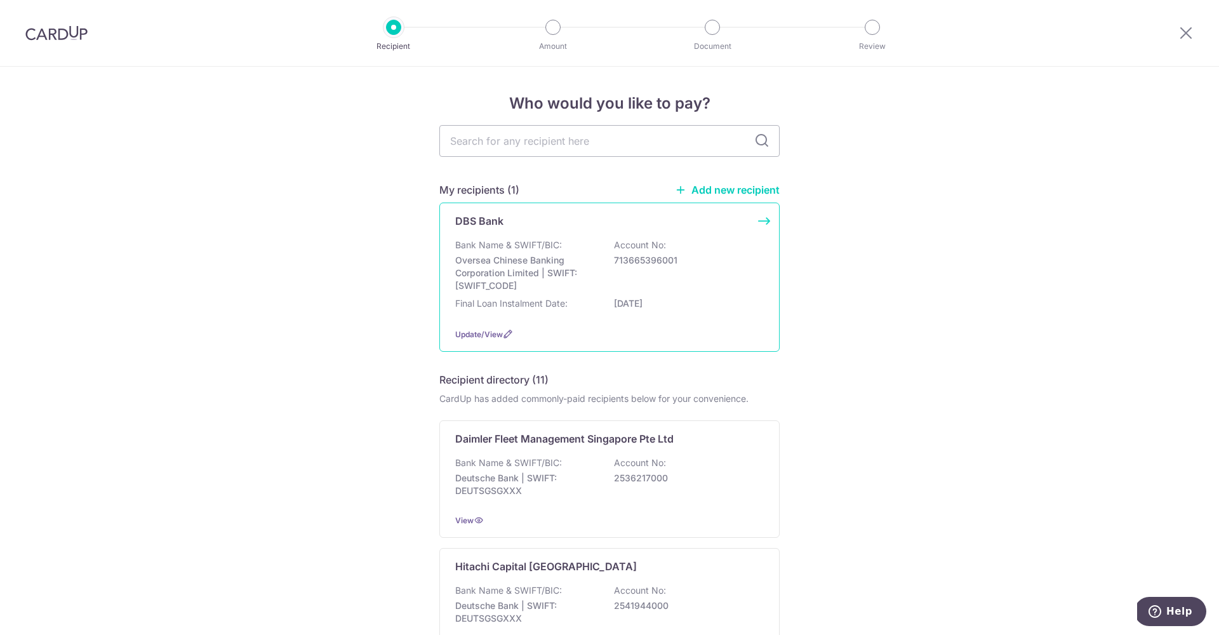
click at [688, 258] on div "Bank Name & SWIFT/BIC: Oversea Chinese Banking Corporation Limited | SWIFT: OCB…" at bounding box center [609, 265] width 309 height 53
click at [491, 339] on span "Update/View" at bounding box center [479, 334] width 48 height 10
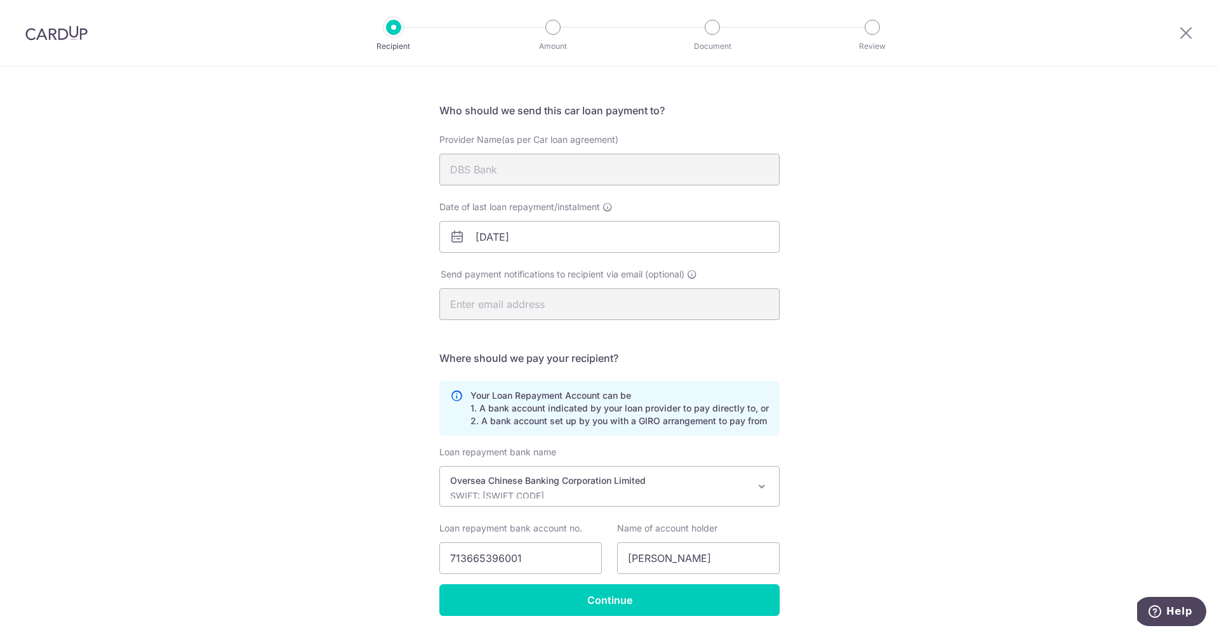
scroll to position [111, 0]
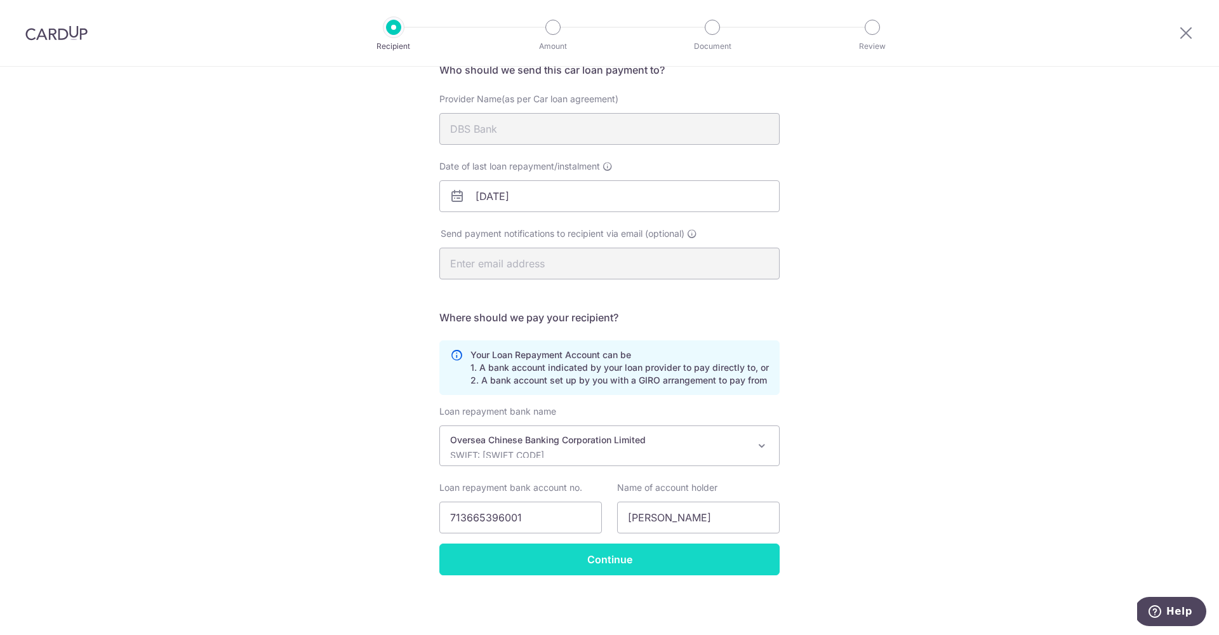
click at [630, 561] on input "Continue" at bounding box center [609, 559] width 340 height 32
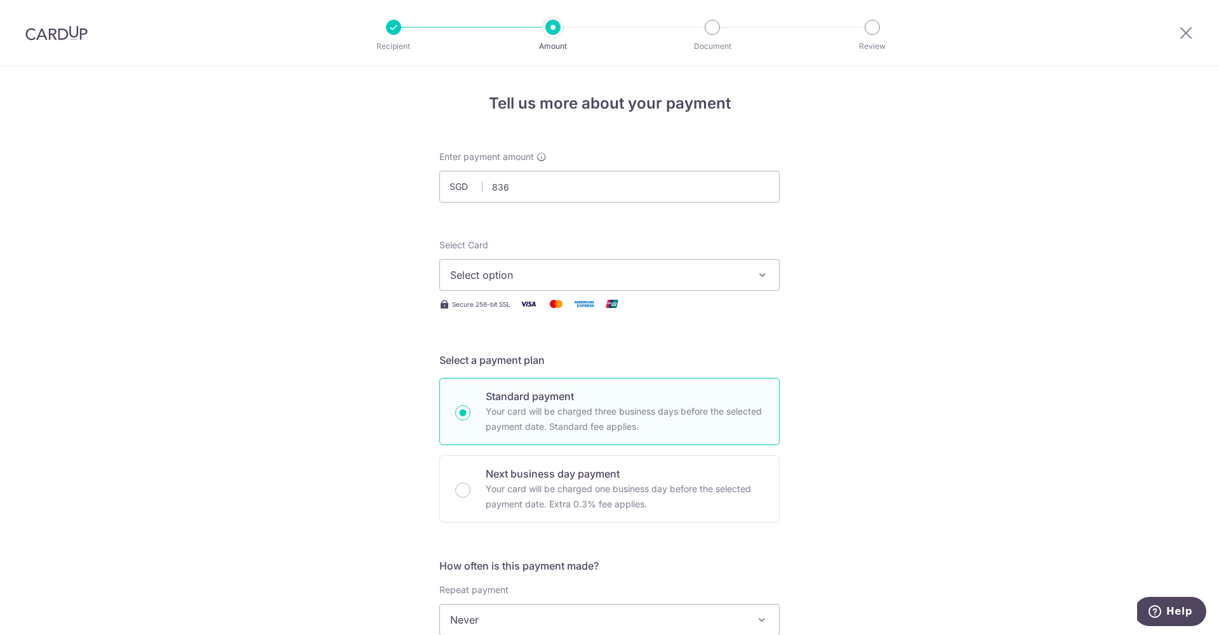
type input "836.00"
click at [739, 289] on button "Select option" at bounding box center [609, 275] width 340 height 32
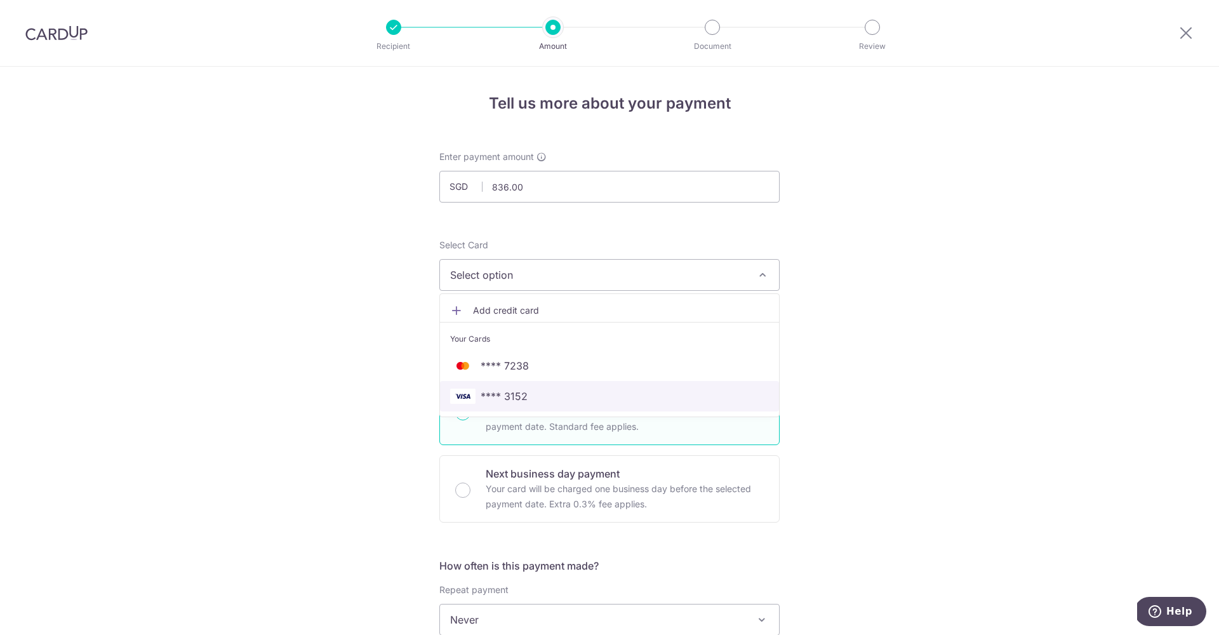
click at [668, 397] on span "**** 3152" at bounding box center [609, 396] width 319 height 15
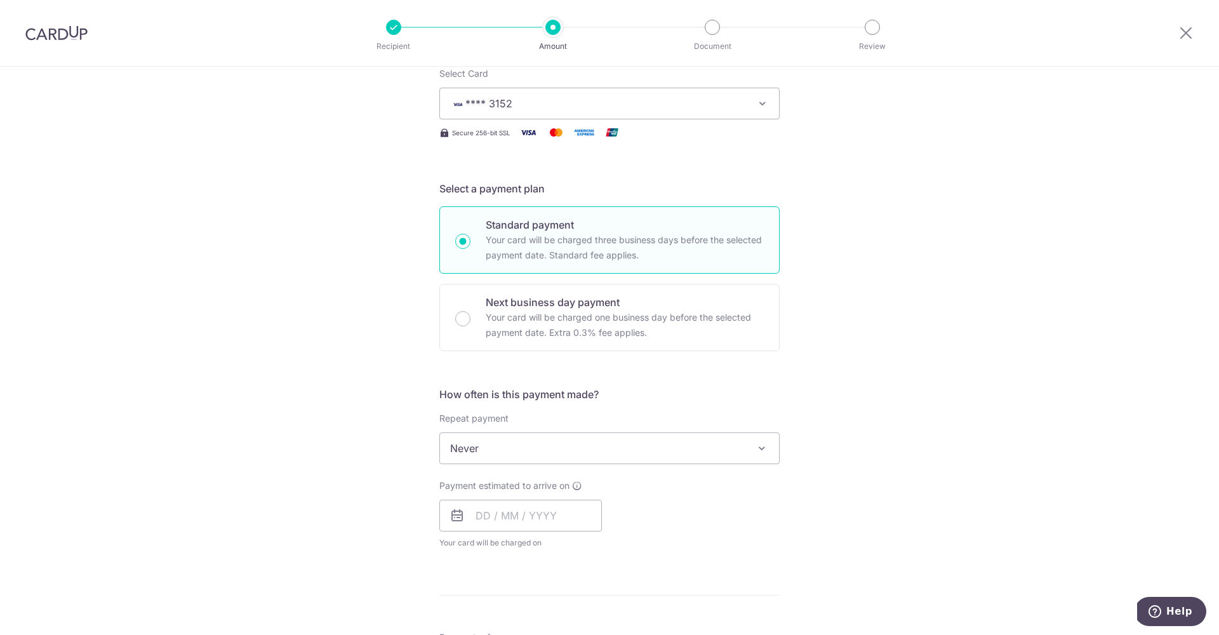
scroll to position [196, 0]
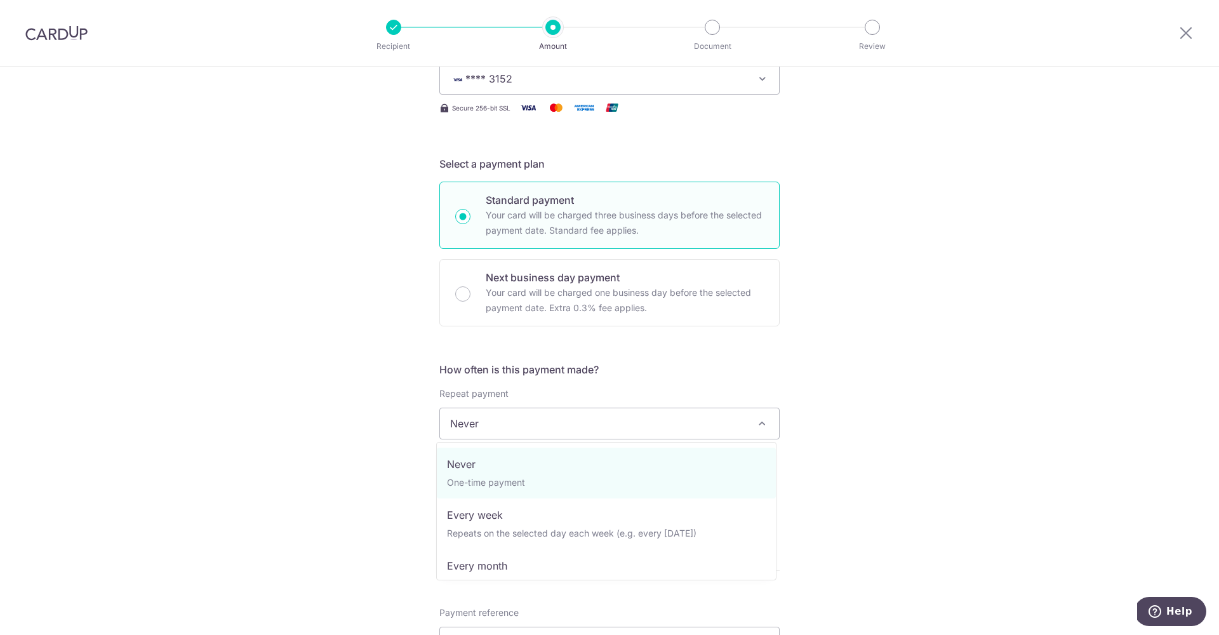
click at [733, 420] on span "Never" at bounding box center [609, 423] width 339 height 30
select select "3"
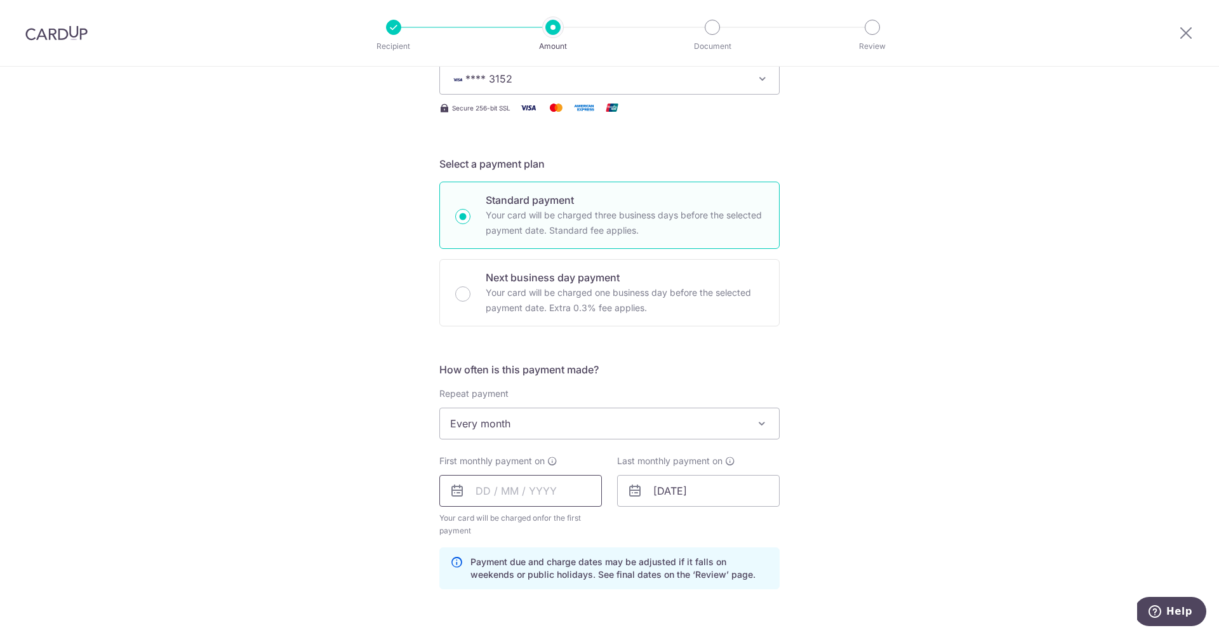
click at [490, 495] on input "text" at bounding box center [520, 491] width 163 height 32
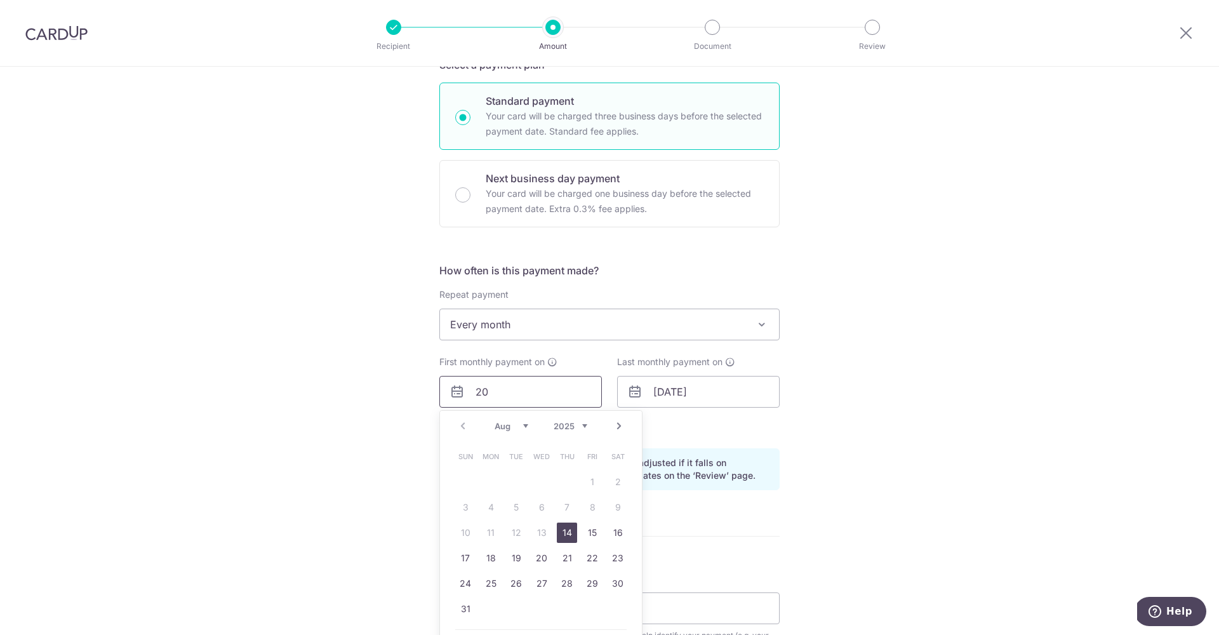
scroll to position [394, 0]
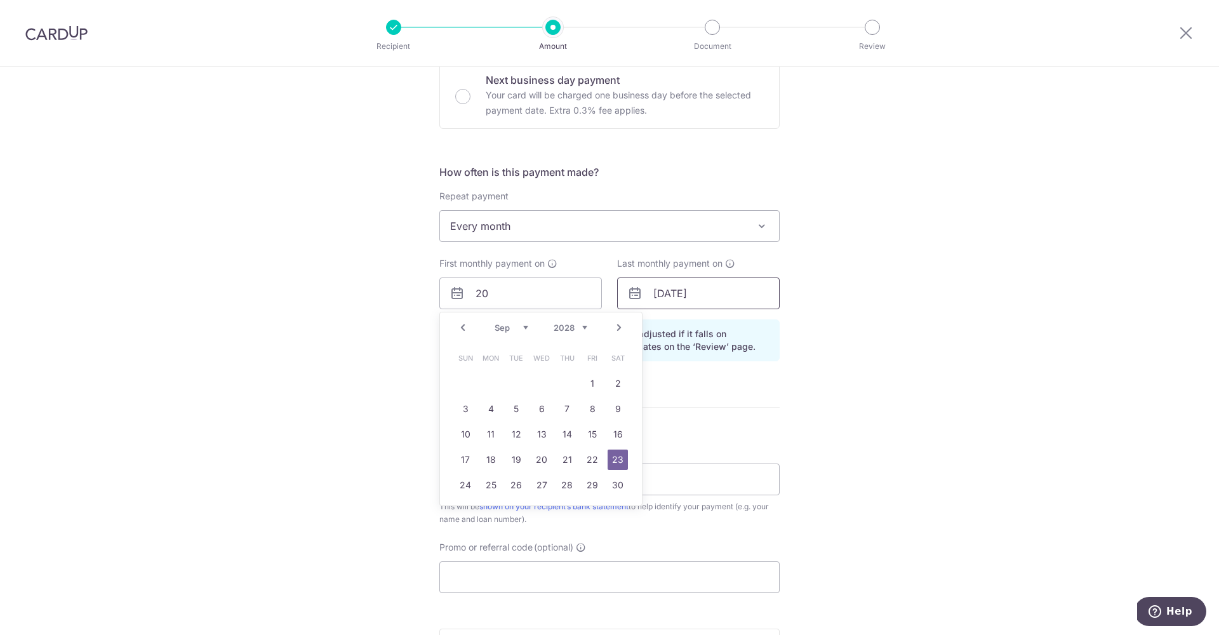
click at [672, 289] on input "[DATE]" at bounding box center [698, 293] width 163 height 32
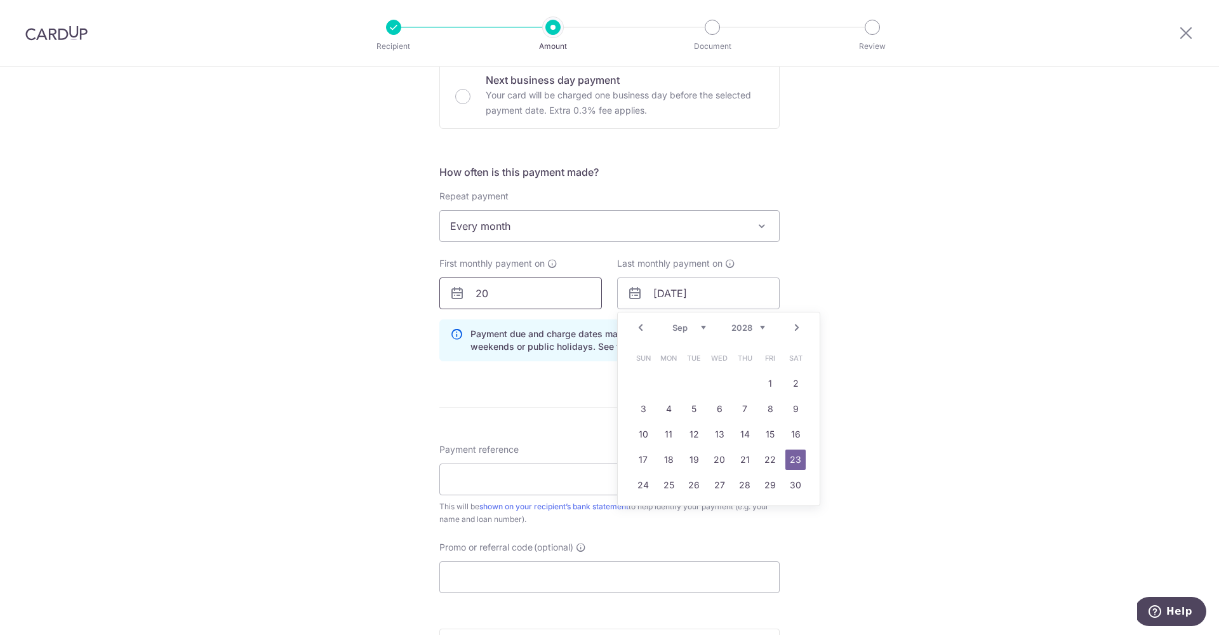
click at [496, 296] on input "20" at bounding box center [520, 293] width 163 height 32
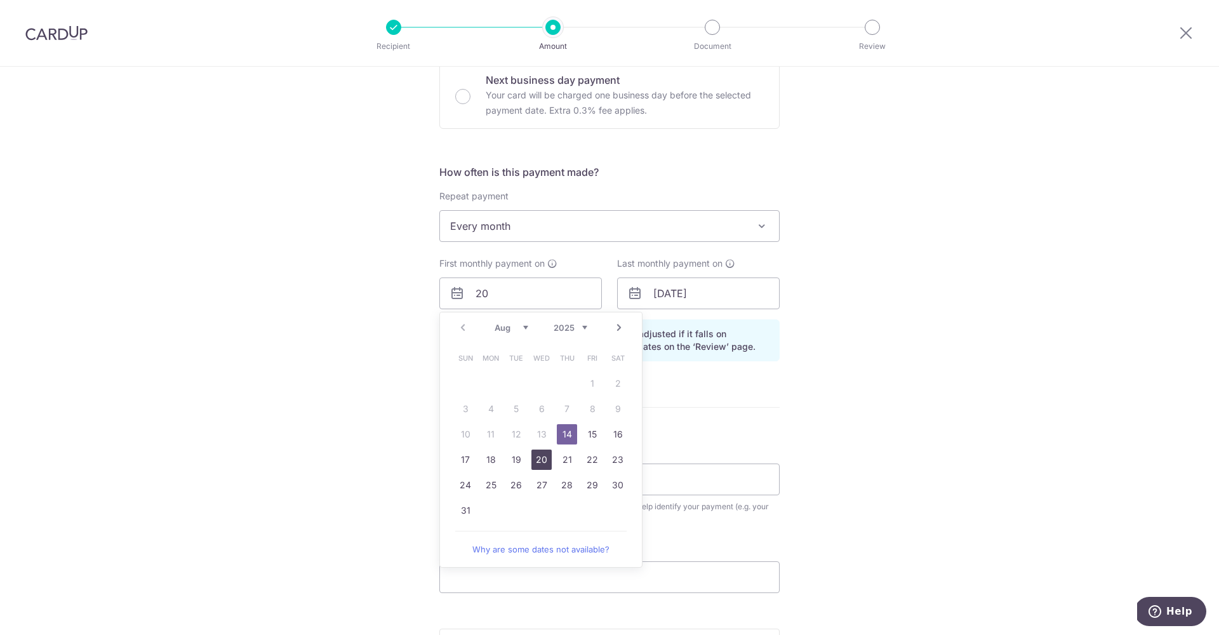
click at [535, 458] on link "20" at bounding box center [541, 459] width 20 height 20
type input "20/08/2025"
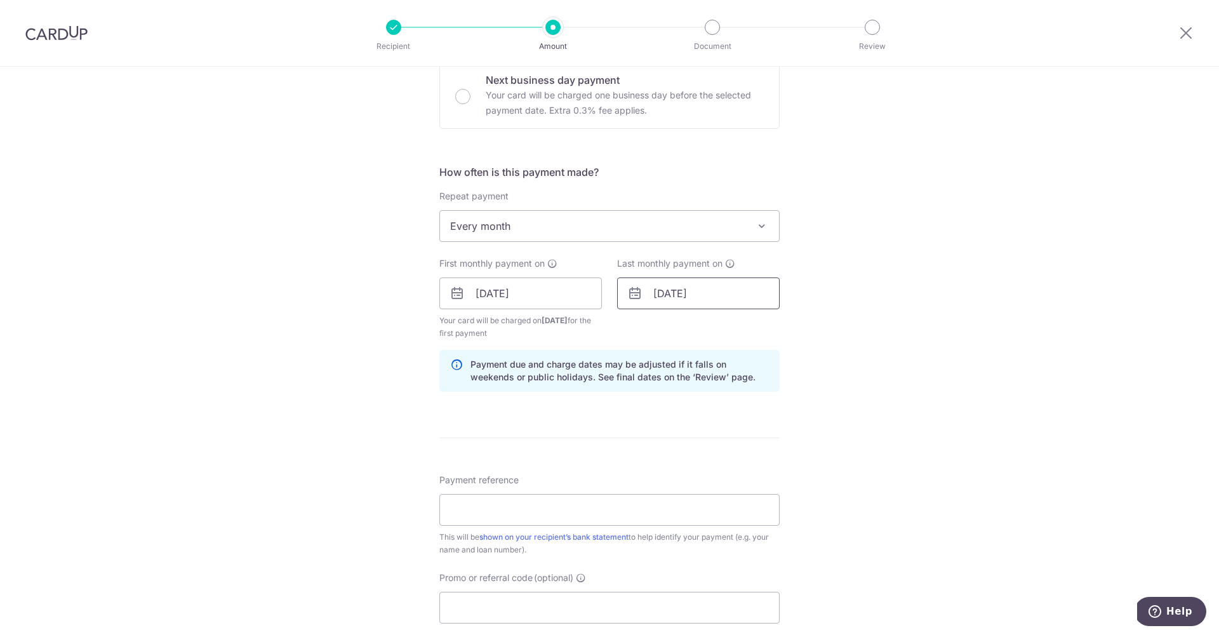
drag, startPoint x: 656, startPoint y: 296, endPoint x: 649, endPoint y: 300, distance: 7.7
click at [653, 298] on input "[DATE]" at bounding box center [698, 293] width 163 height 32
click at [801, 334] on link "Next" at bounding box center [796, 327] width 15 height 15
click at [789, 330] on link "Next" at bounding box center [796, 327] width 15 height 15
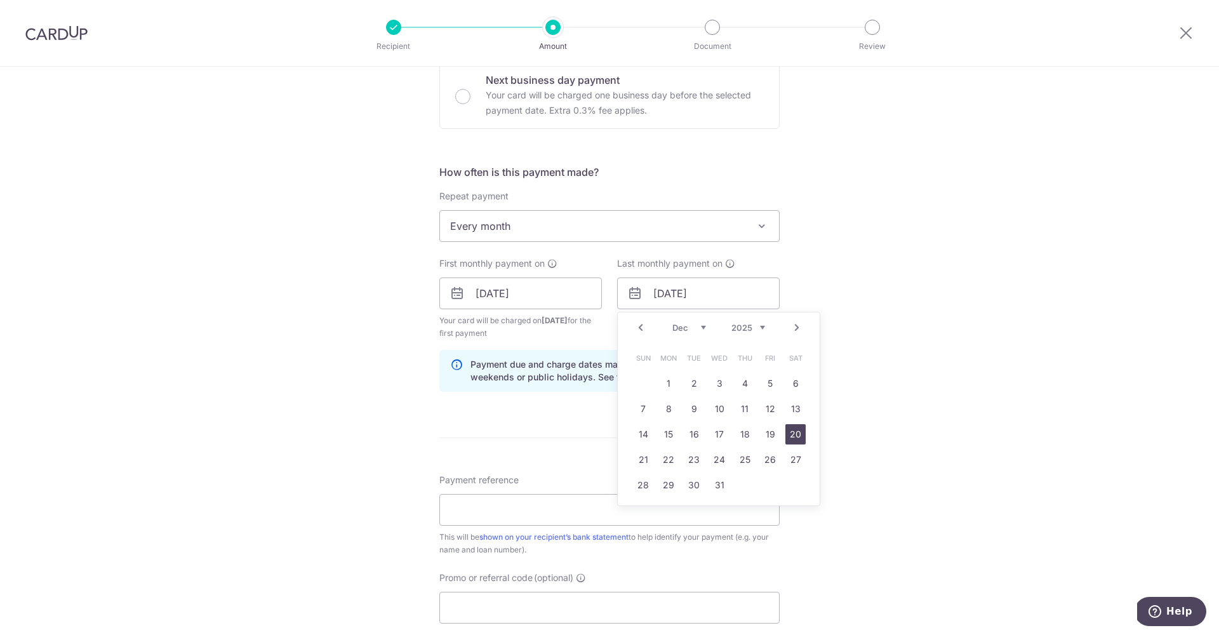
click at [797, 432] on link "20" at bounding box center [795, 434] width 20 height 20
type input "20/12/2025"
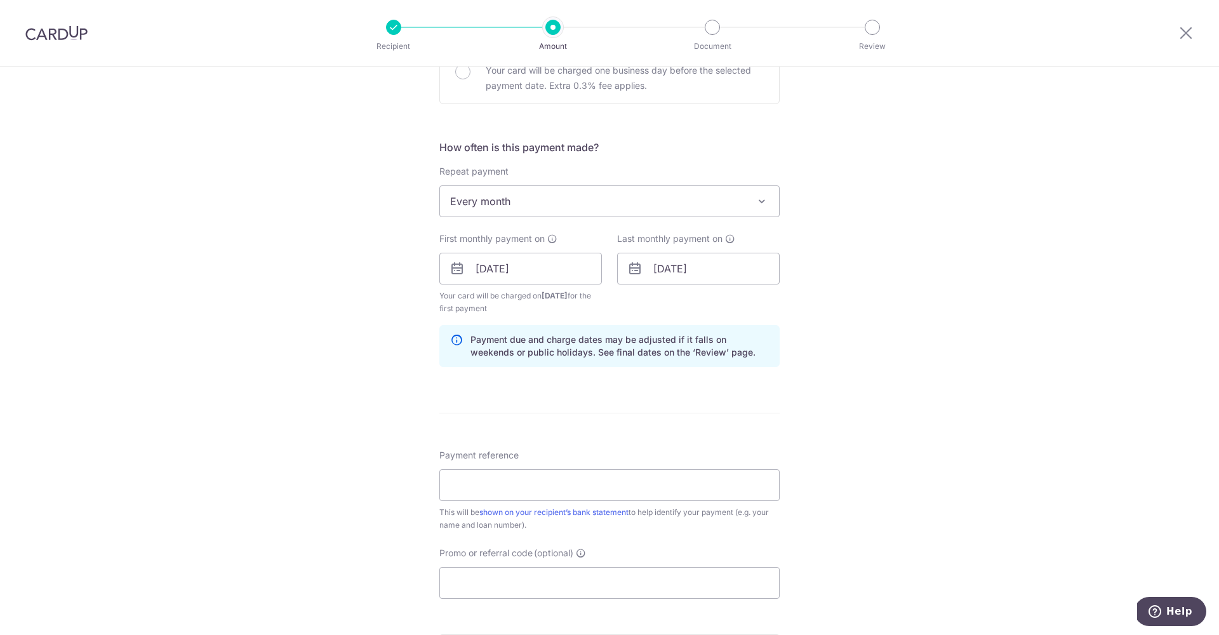
scroll to position [467, 0]
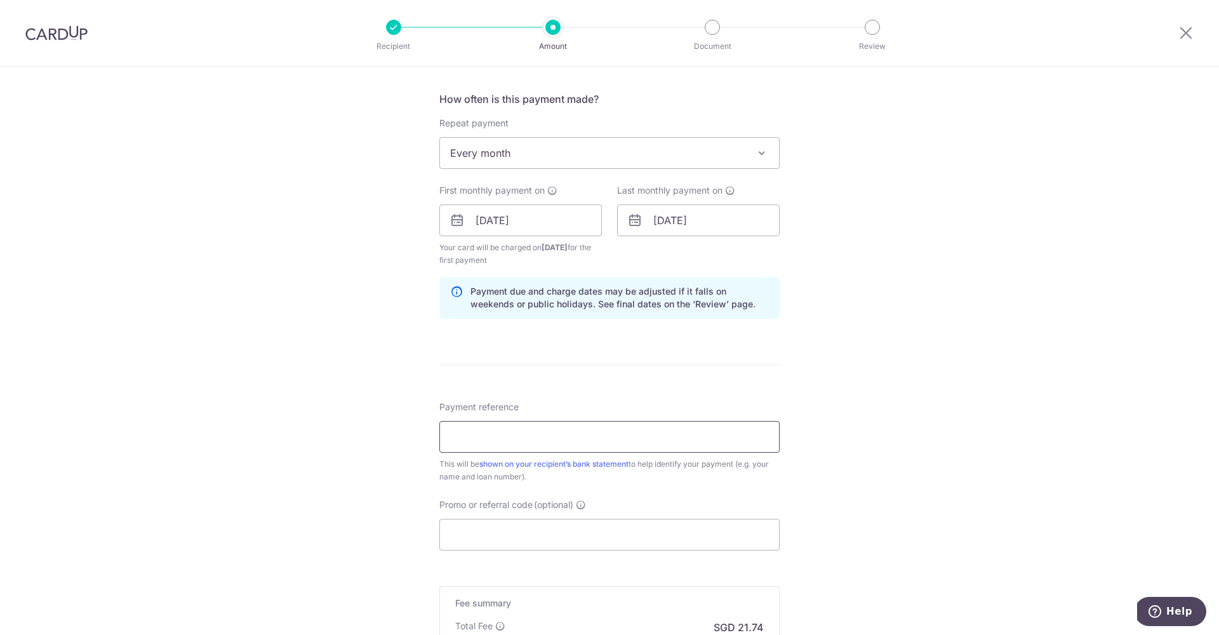
click at [642, 437] on input "Payment reference" at bounding box center [609, 437] width 340 height 32
type input "h"
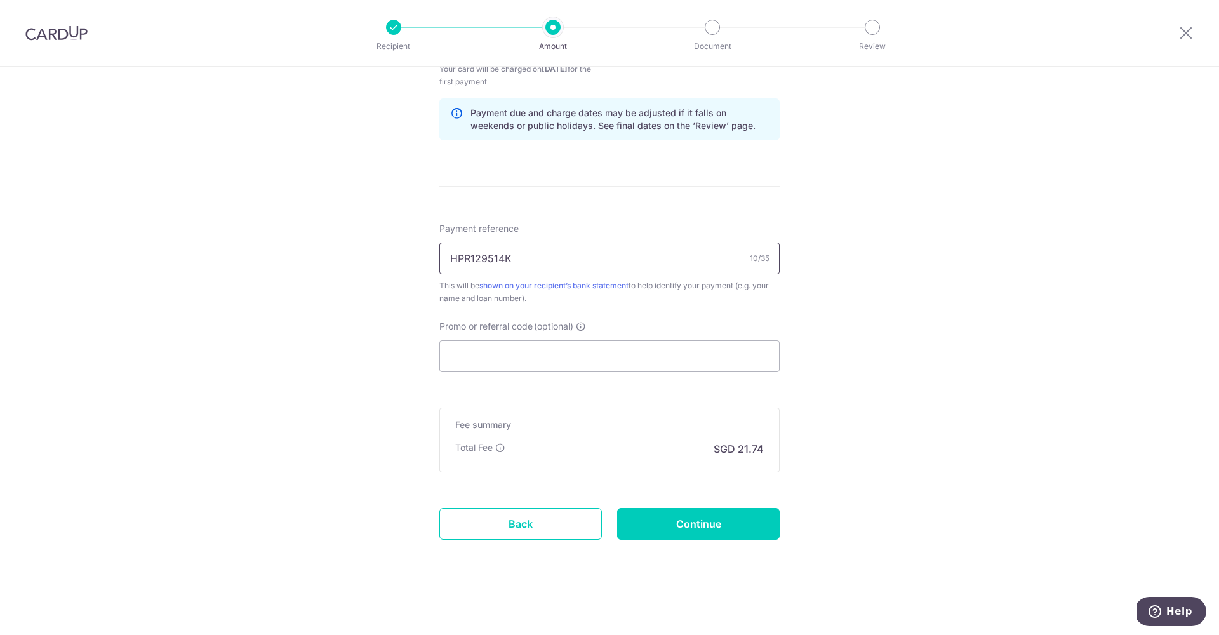
type input "HPR129514K"
click at [843, 373] on div "Tell us more about your payment Enter payment amount SGD 836.00 836.00 Select C…" at bounding box center [609, 28] width 1219 height 1213
click at [750, 521] on input "Continue" at bounding box center [698, 524] width 163 height 32
type input "Create Schedule"
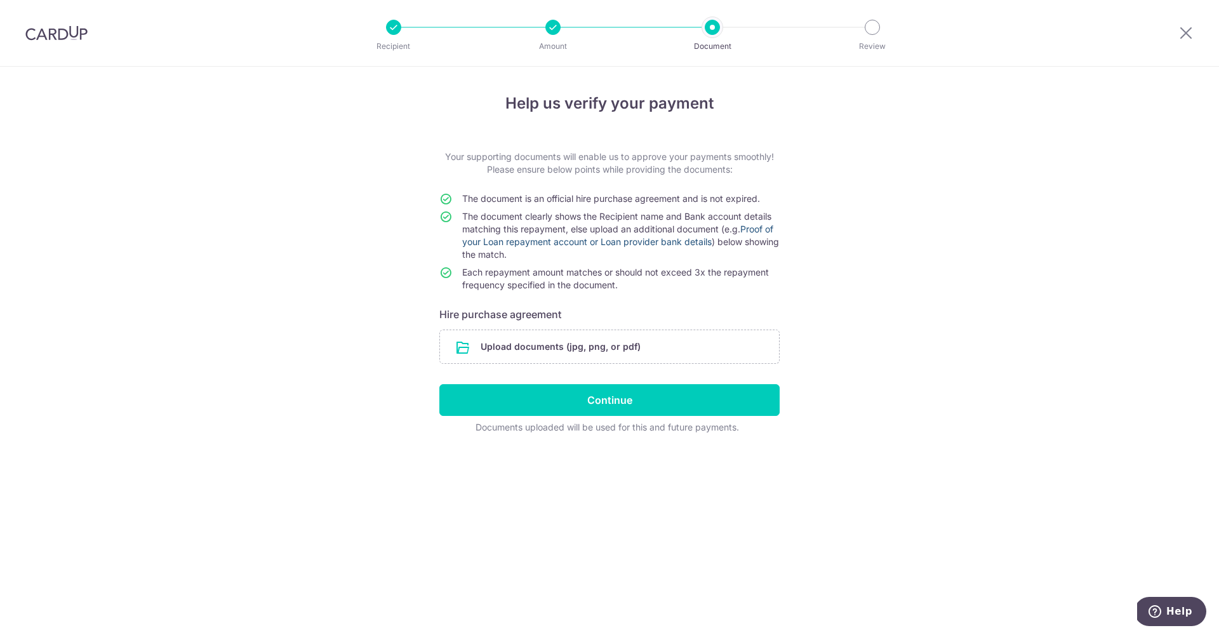
click at [693, 240] on link "Proof of your Loan repayment account or Loan provider bank details" at bounding box center [617, 234] width 311 height 23
click at [715, 27] on div at bounding box center [712, 27] width 15 height 15
click at [1186, 34] on icon at bounding box center [1185, 33] width 15 height 16
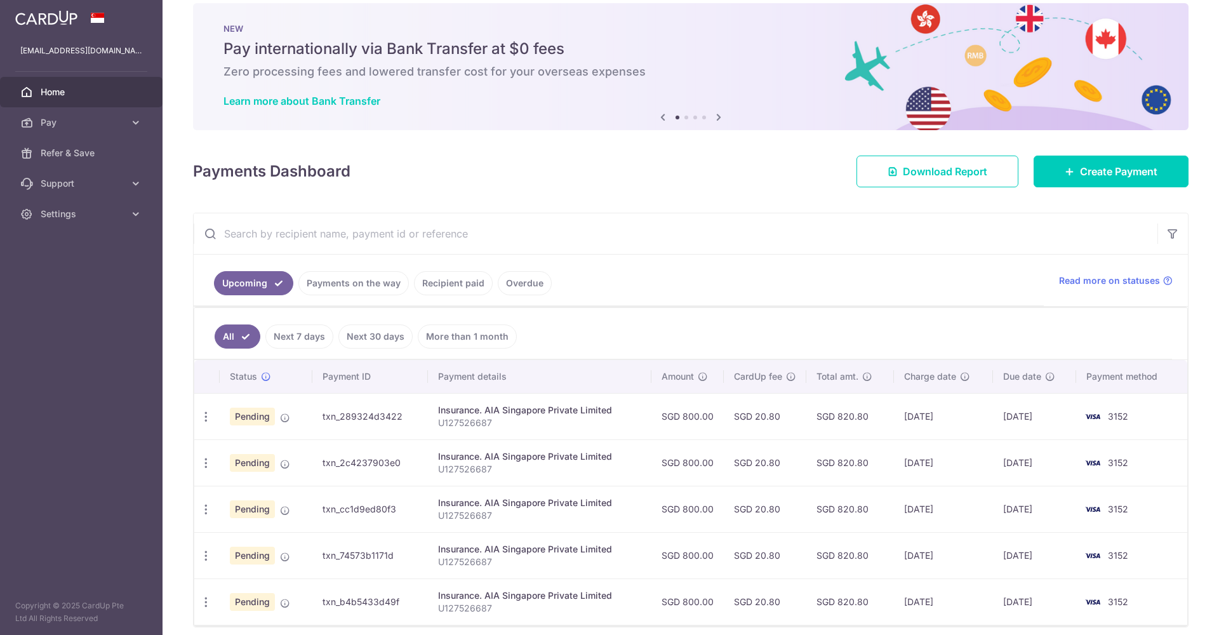
scroll to position [69, 0]
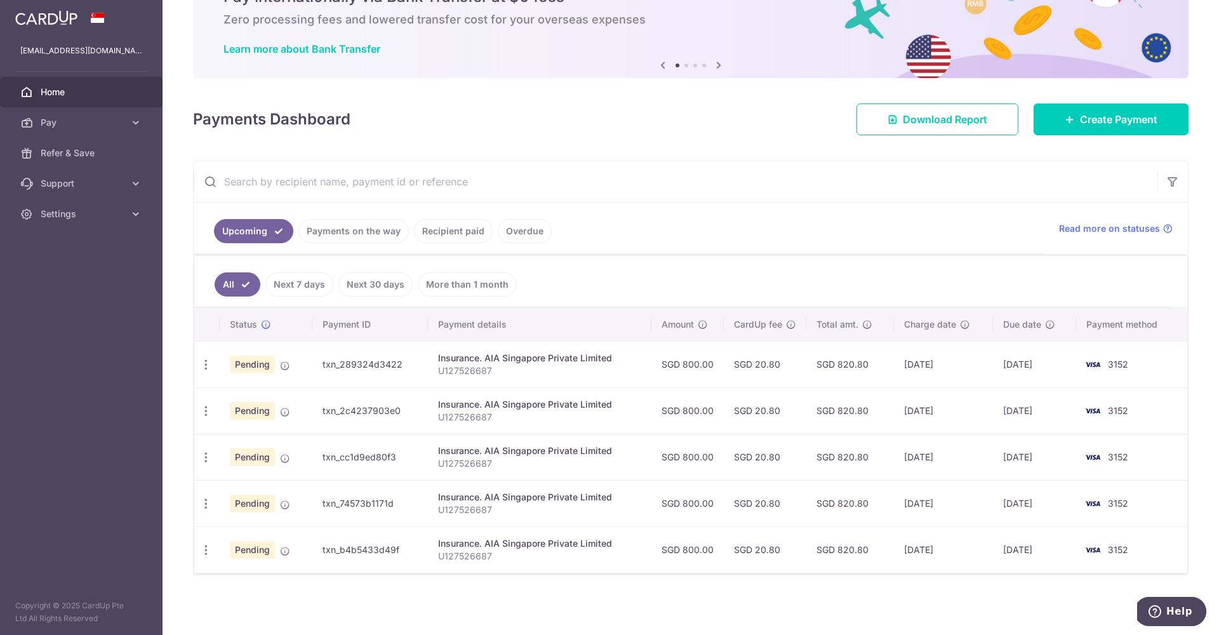
click at [992, 203] on ul "Upcoming Payments on the way Recipient paid Overdue" at bounding box center [619, 228] width 850 height 51
click at [1080, 121] on span "Create Payment" at bounding box center [1118, 119] width 77 height 15
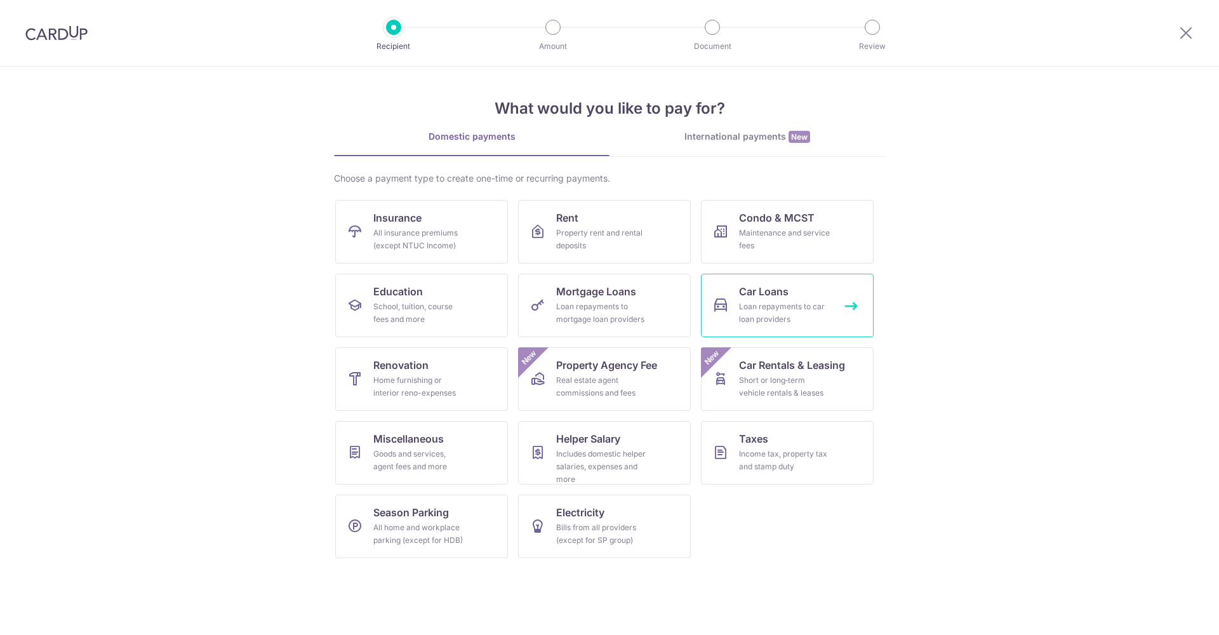
click at [720, 304] on icon at bounding box center [720, 305] width 15 height 15
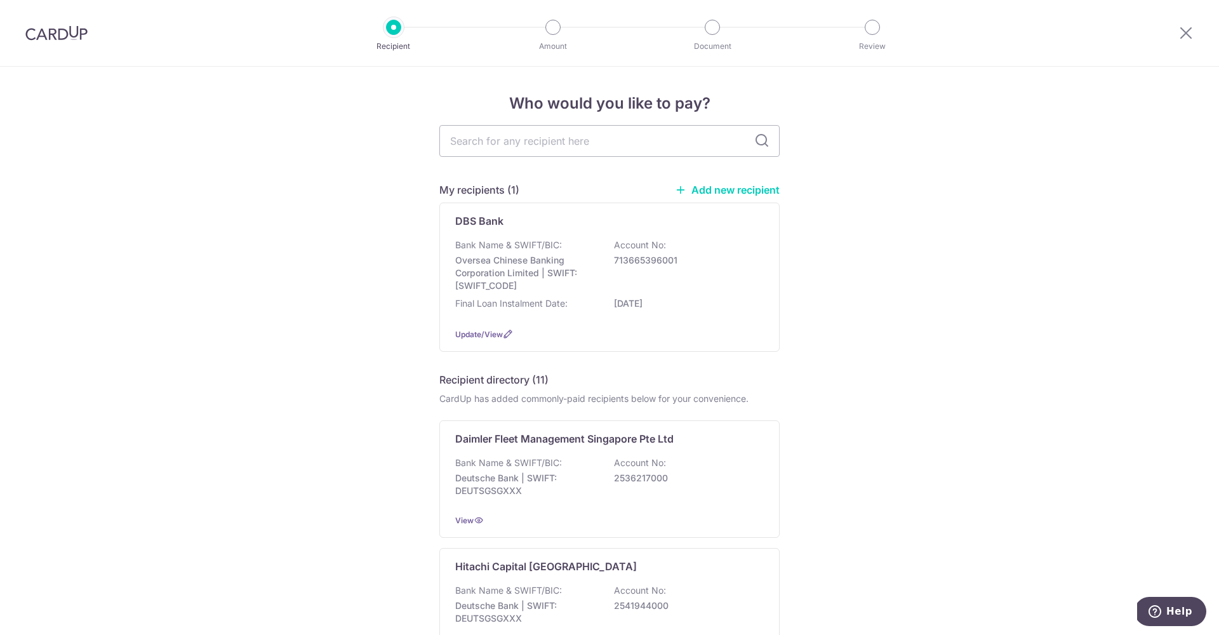
click at [731, 304] on div "Final Loan Instalment Date: 23/09/2028" at bounding box center [609, 307] width 309 height 20
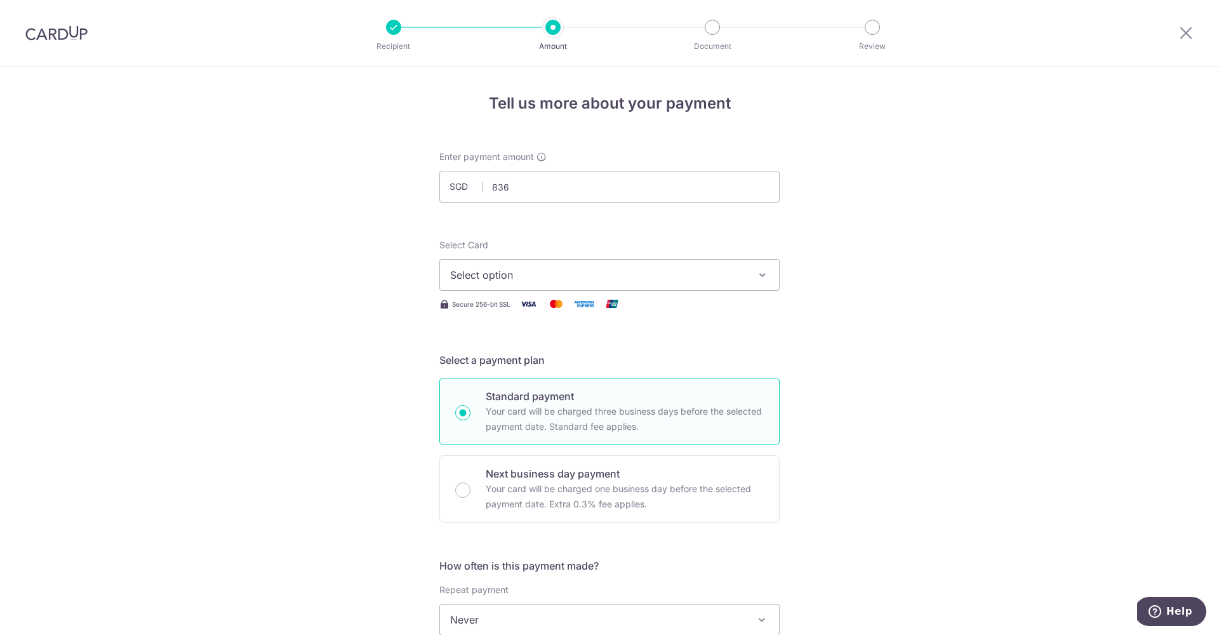
type input "836.00"
click at [746, 267] on button "Select option" at bounding box center [609, 275] width 340 height 32
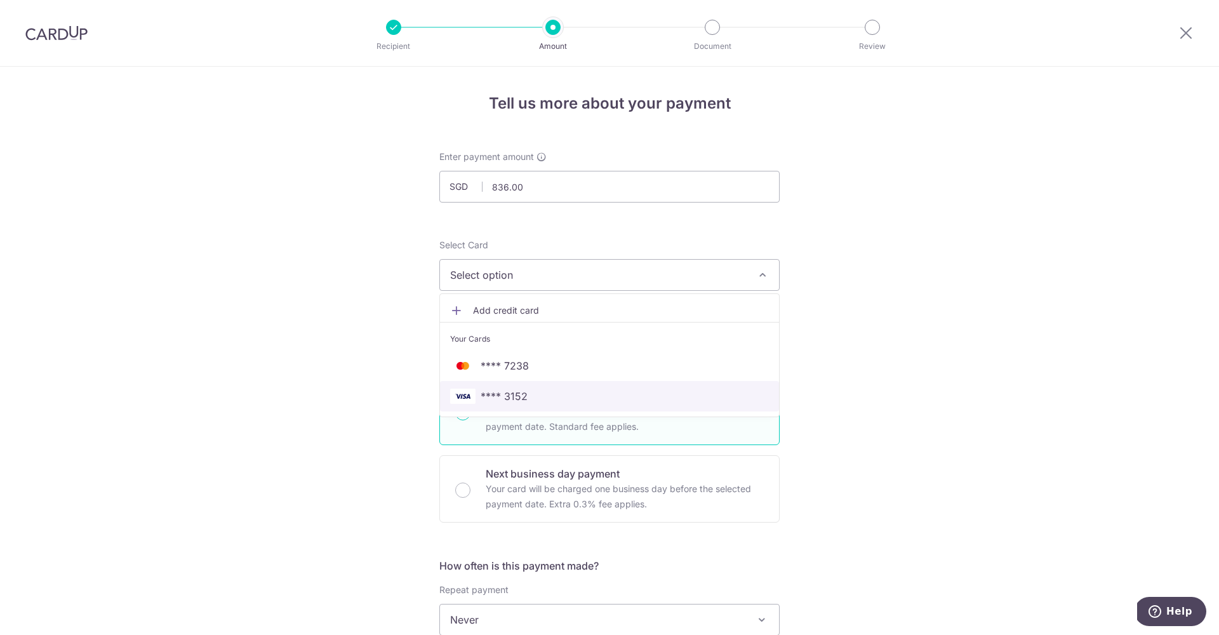
click at [607, 395] on span "**** 3152" at bounding box center [609, 396] width 319 height 15
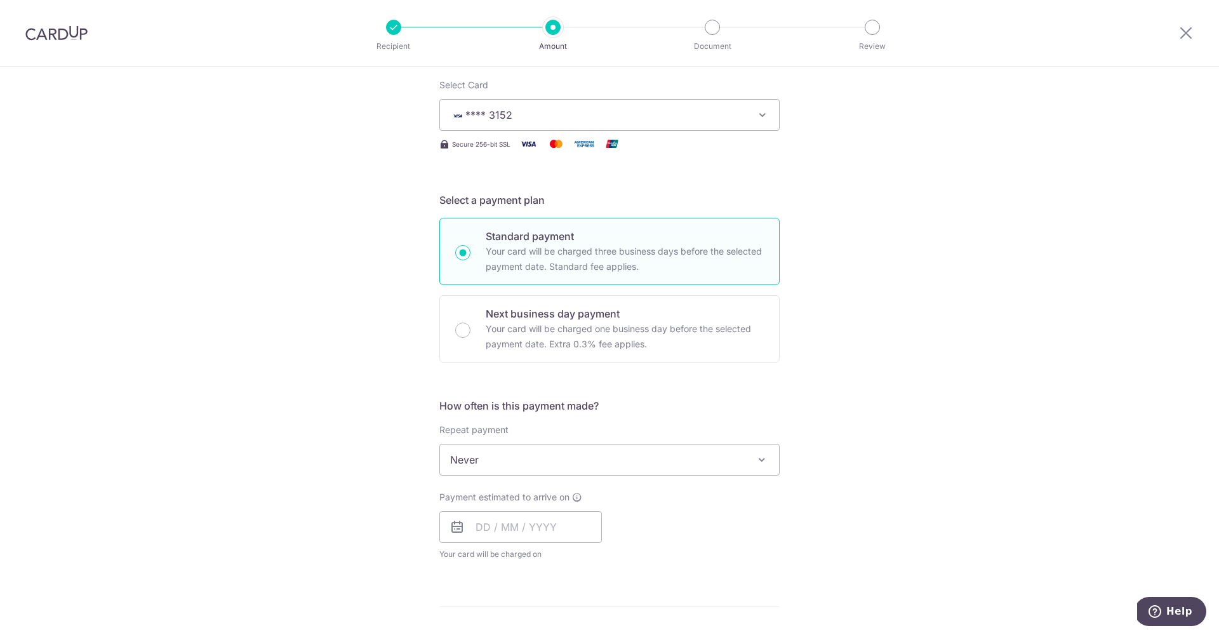
scroll to position [269, 0]
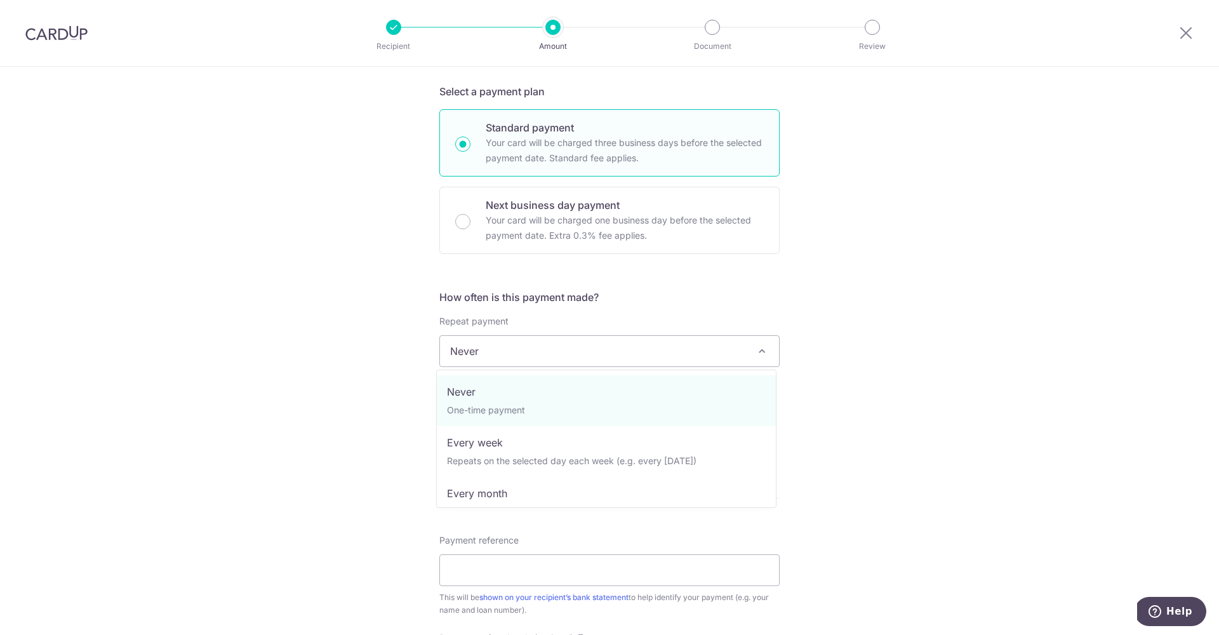
click at [630, 342] on span "Never" at bounding box center [609, 351] width 339 height 30
select select "3"
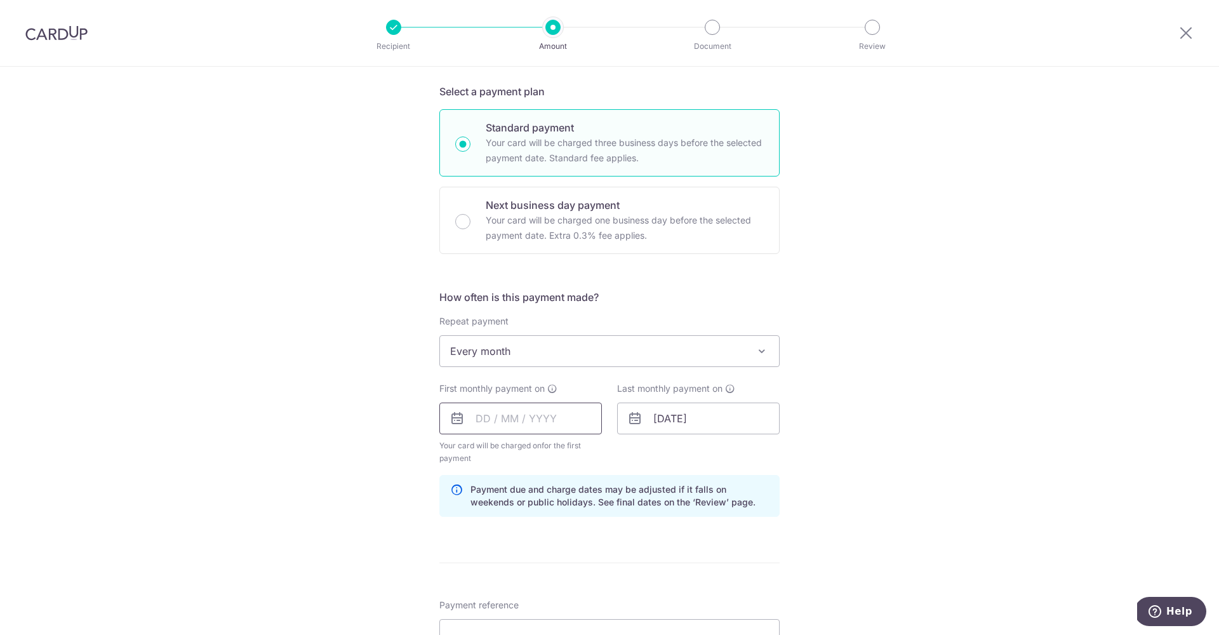
click at [482, 421] on input "text" at bounding box center [520, 418] width 163 height 32
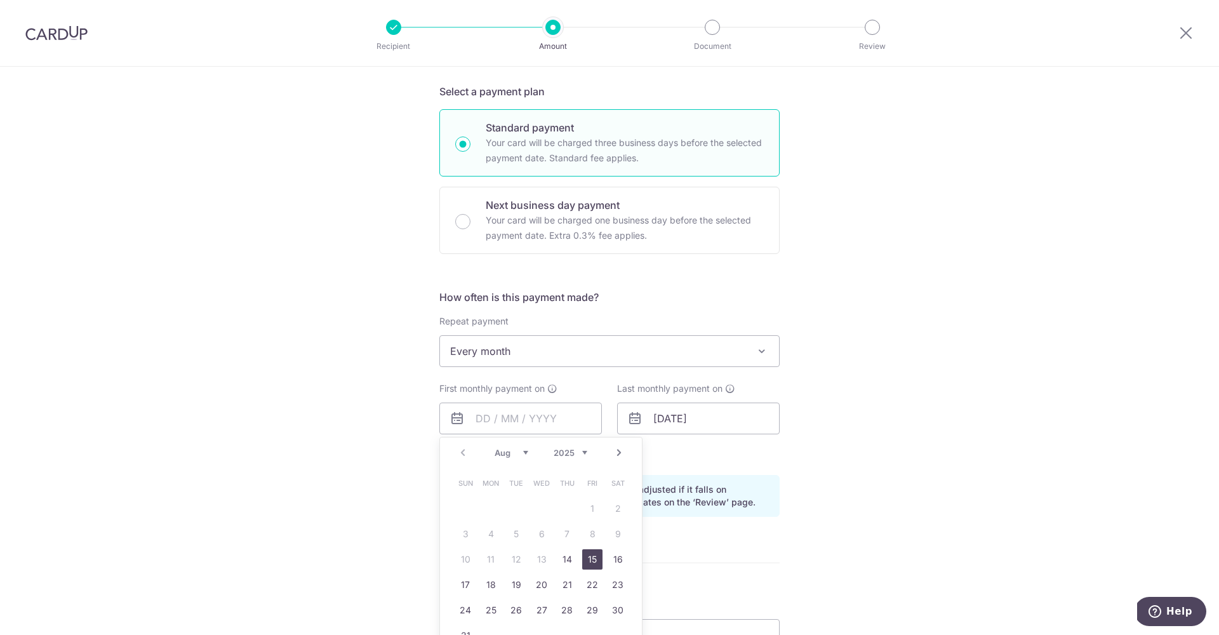
click at [595, 560] on link "15" at bounding box center [592, 559] width 20 height 20
type input "[DATE]"
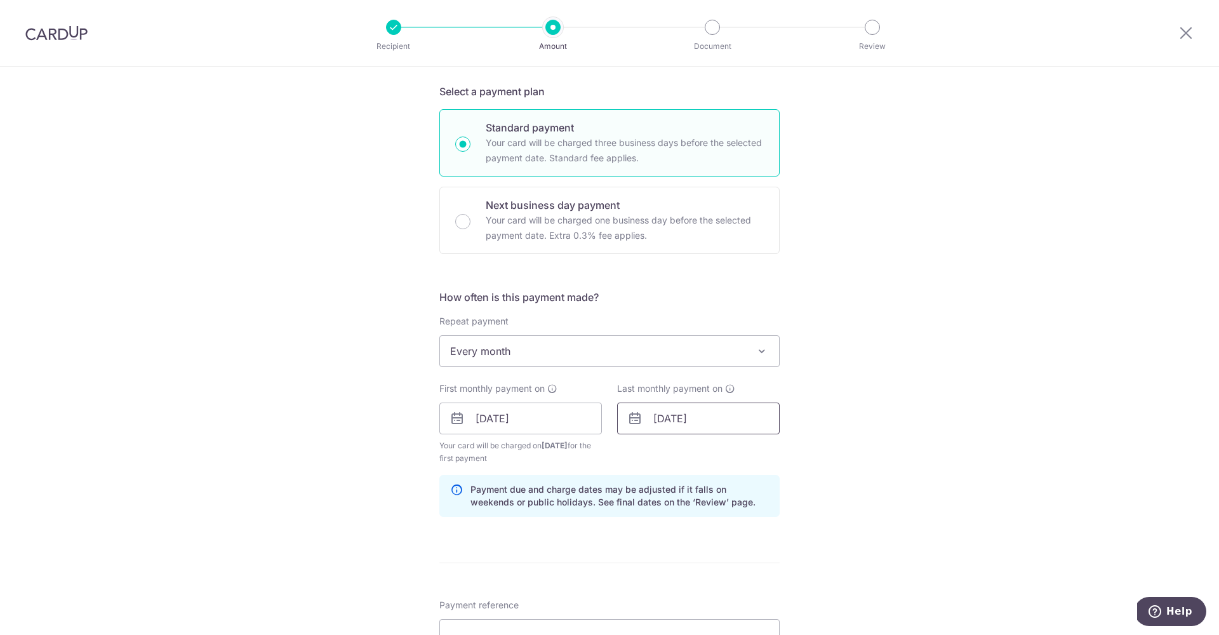
click at [655, 423] on input "[DATE]" at bounding box center [698, 418] width 163 height 32
click at [801, 456] on link "Next" at bounding box center [796, 452] width 15 height 15
click at [662, 559] on link "15" at bounding box center [668, 559] width 20 height 20
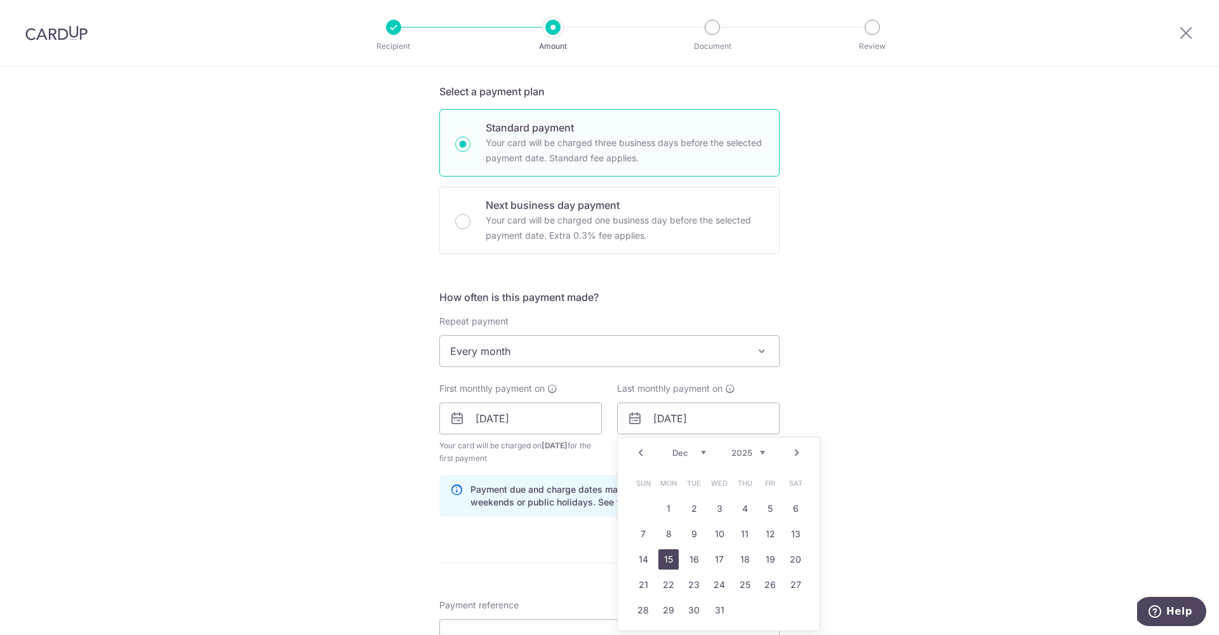
type input "15/12/2025"
click at [842, 490] on div "Tell us more about your payment Enter payment amount SGD 836.00 836.00 Select C…" at bounding box center [609, 404] width 1219 height 1213
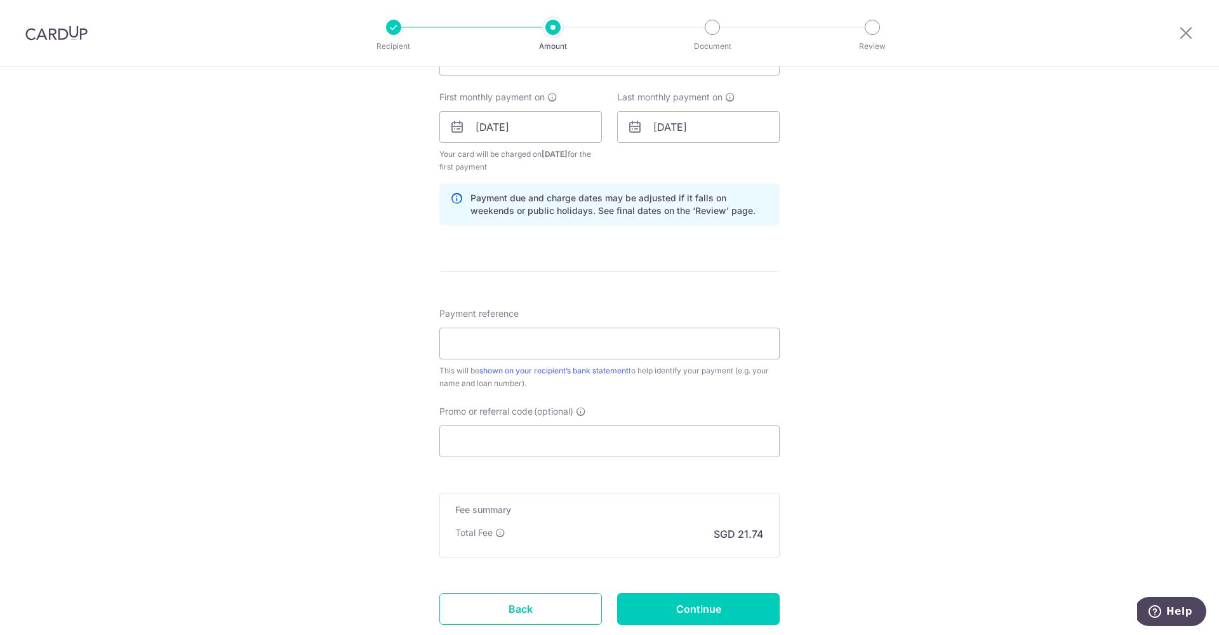
scroll to position [562, 0]
click at [745, 349] on input "Payment reference" at bounding box center [609, 341] width 340 height 32
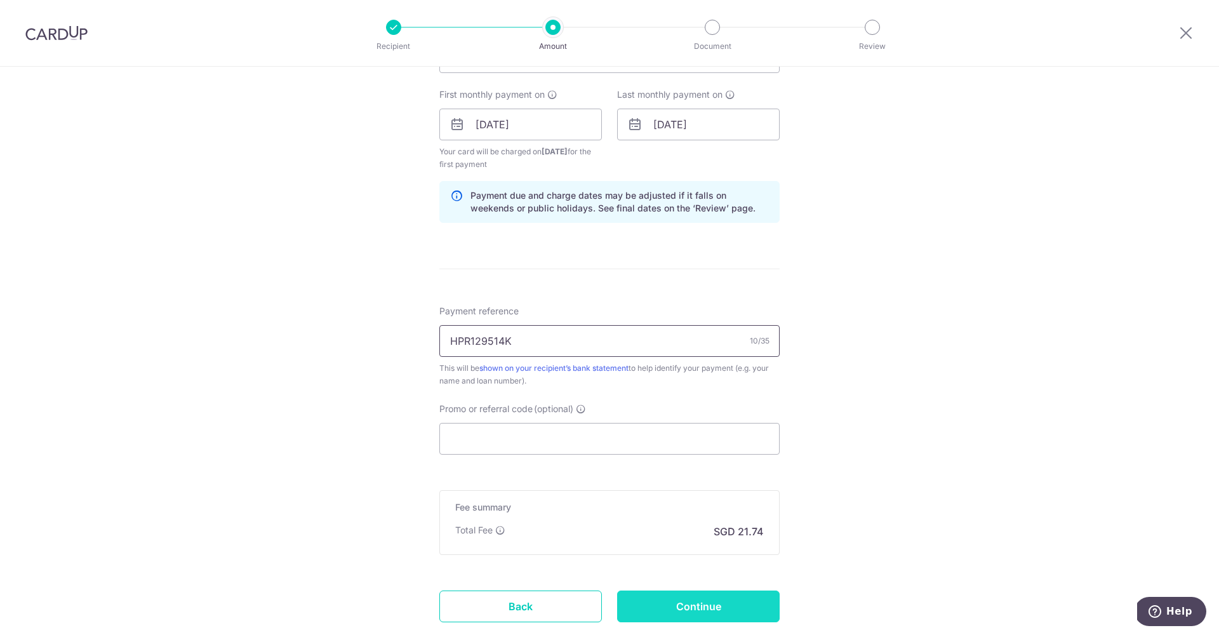
type input "HPR129514K"
click at [729, 601] on input "Continue" at bounding box center [698, 606] width 163 height 32
type input "Create Schedule"
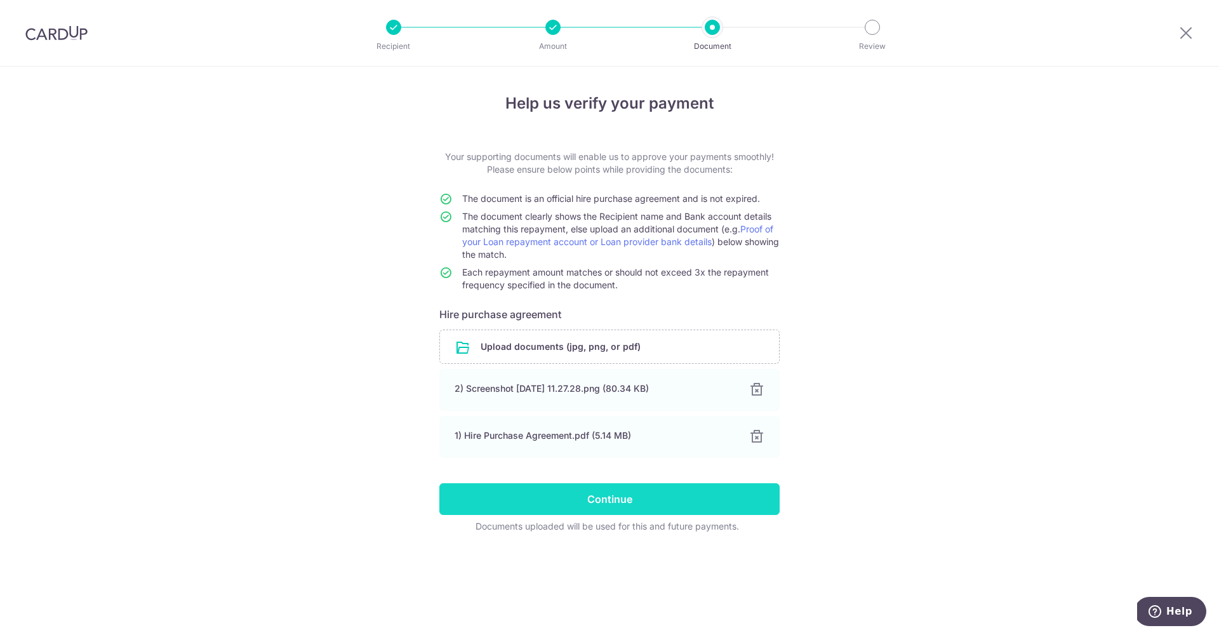
click at [605, 498] on input "Continue" at bounding box center [609, 499] width 340 height 32
